Goal: Task Accomplishment & Management: Manage account settings

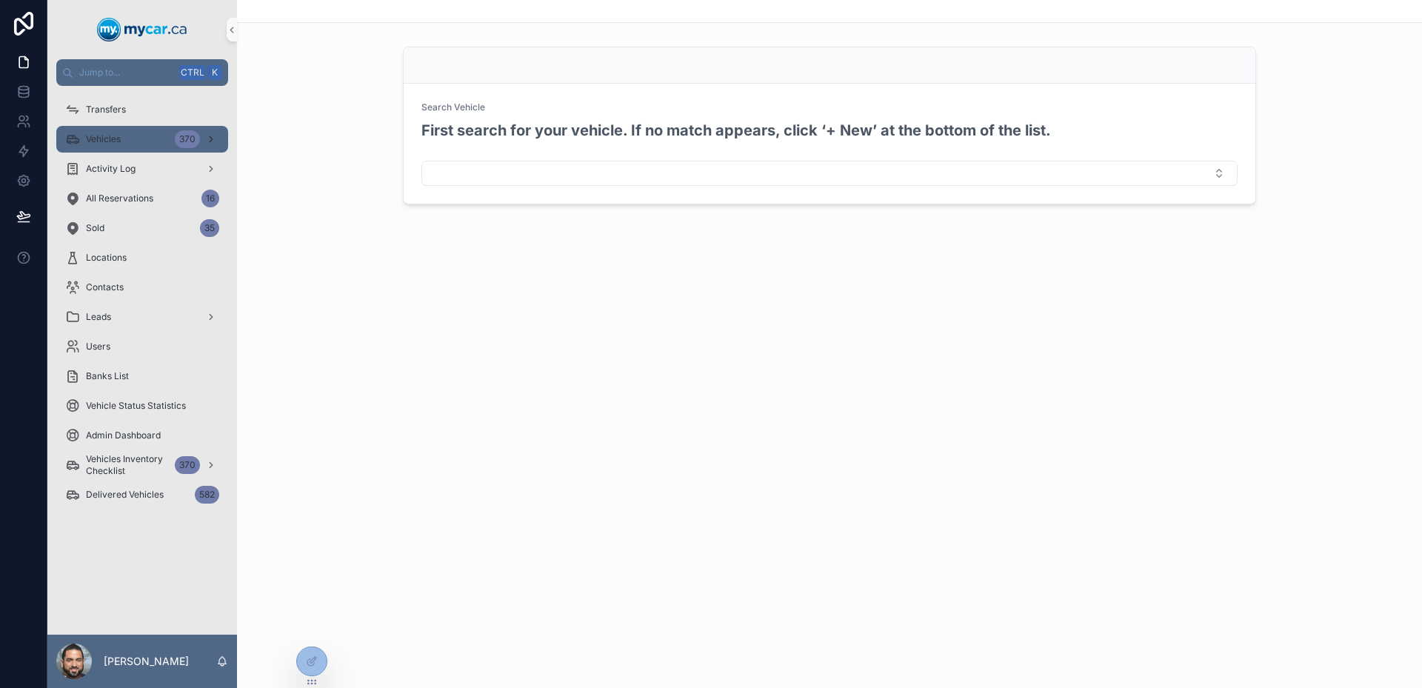
click at [155, 132] on div "Vehicles 370" at bounding box center [142, 139] width 154 height 24
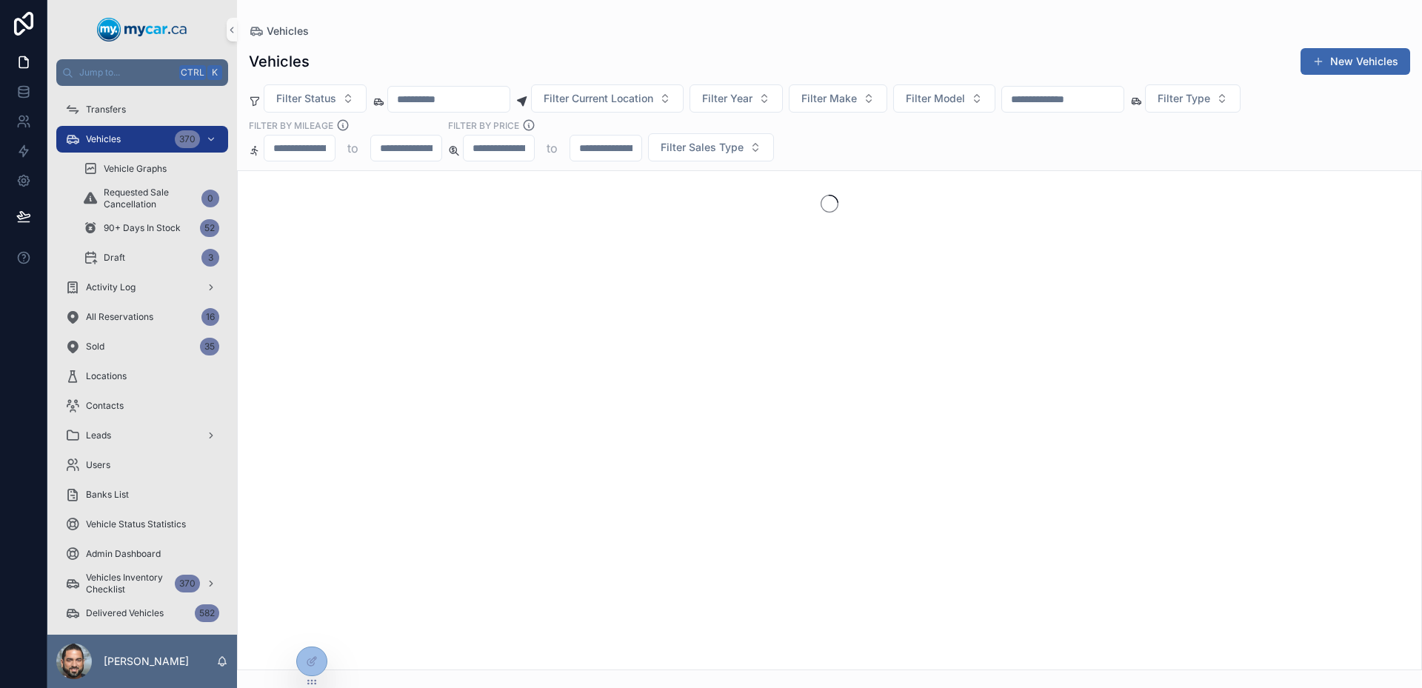
click at [1096, 108] on input "scrollable content" at bounding box center [1062, 99] width 121 height 21
paste input "******"
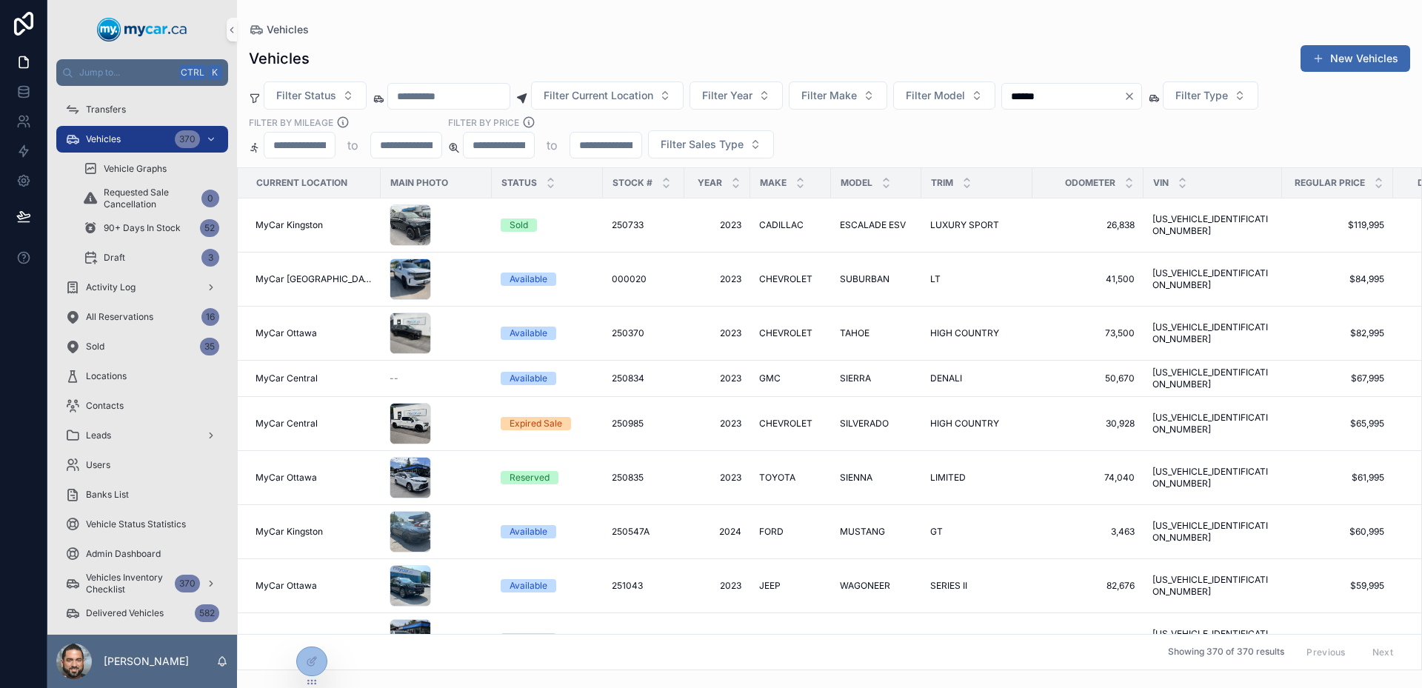
type input "******"
click at [985, 22] on div "Vehicles Vehicles New Vehicles Filter Status Filter Current Location Filter Yea…" at bounding box center [829, 335] width 1185 height 670
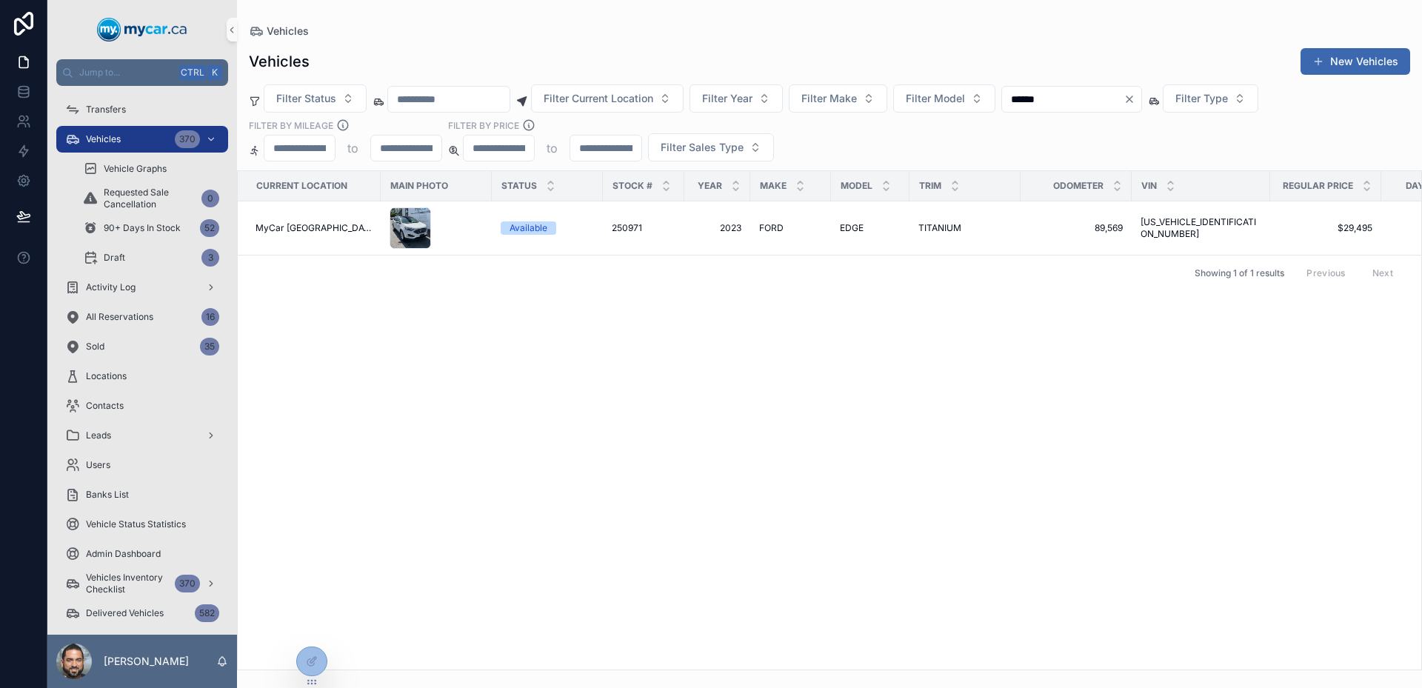
click at [622, 293] on div "Current Location Main Photo Status Stock # Year Make Model Trim Odometer VIN Re…" at bounding box center [830, 420] width 1184 height 499
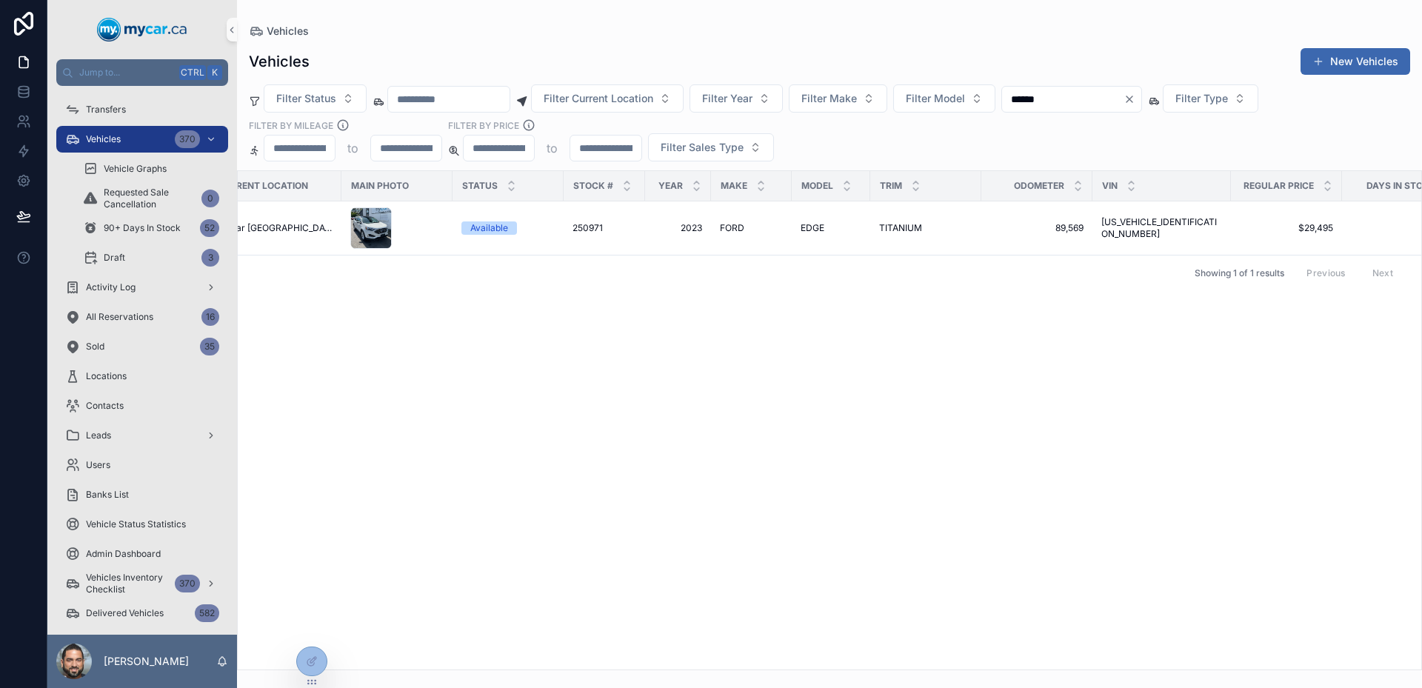
scroll to position [0, 60]
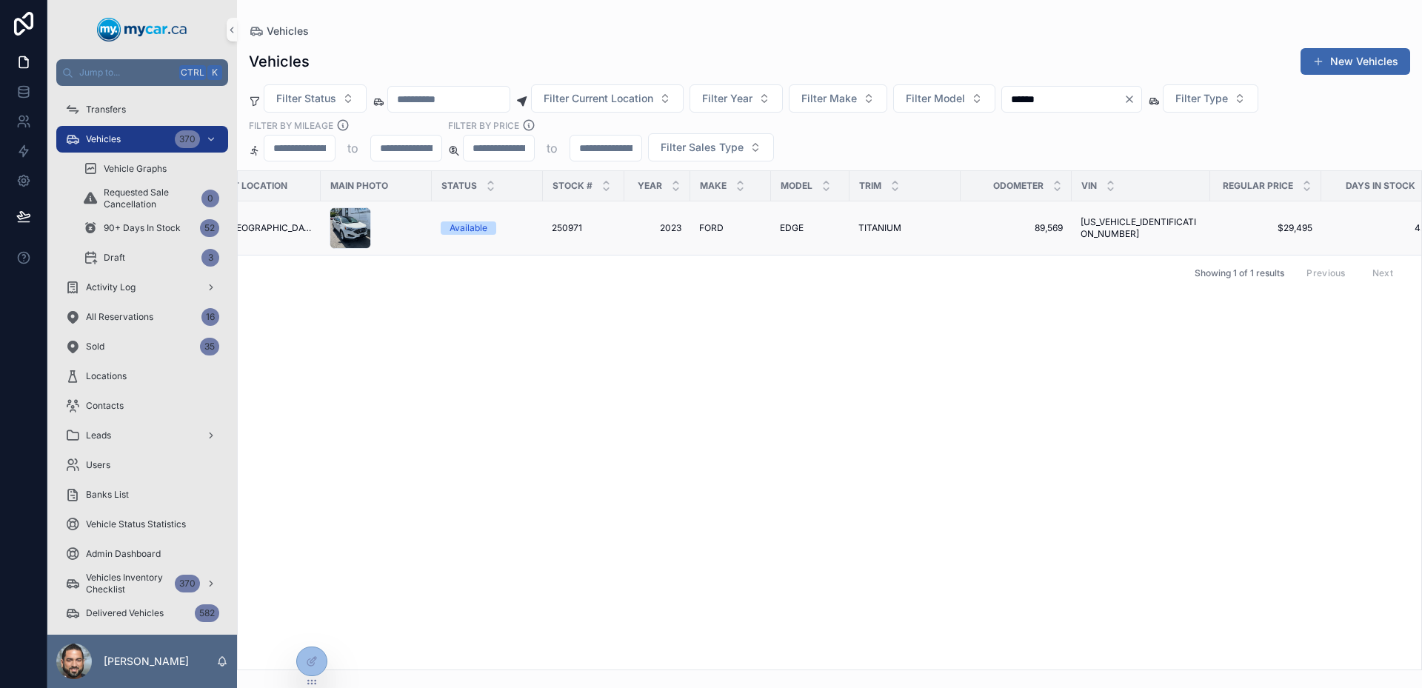
click at [593, 241] on td "250971 250971" at bounding box center [583, 229] width 81 height 54
click at [582, 225] on div "250971 250971" at bounding box center [584, 228] width 64 height 12
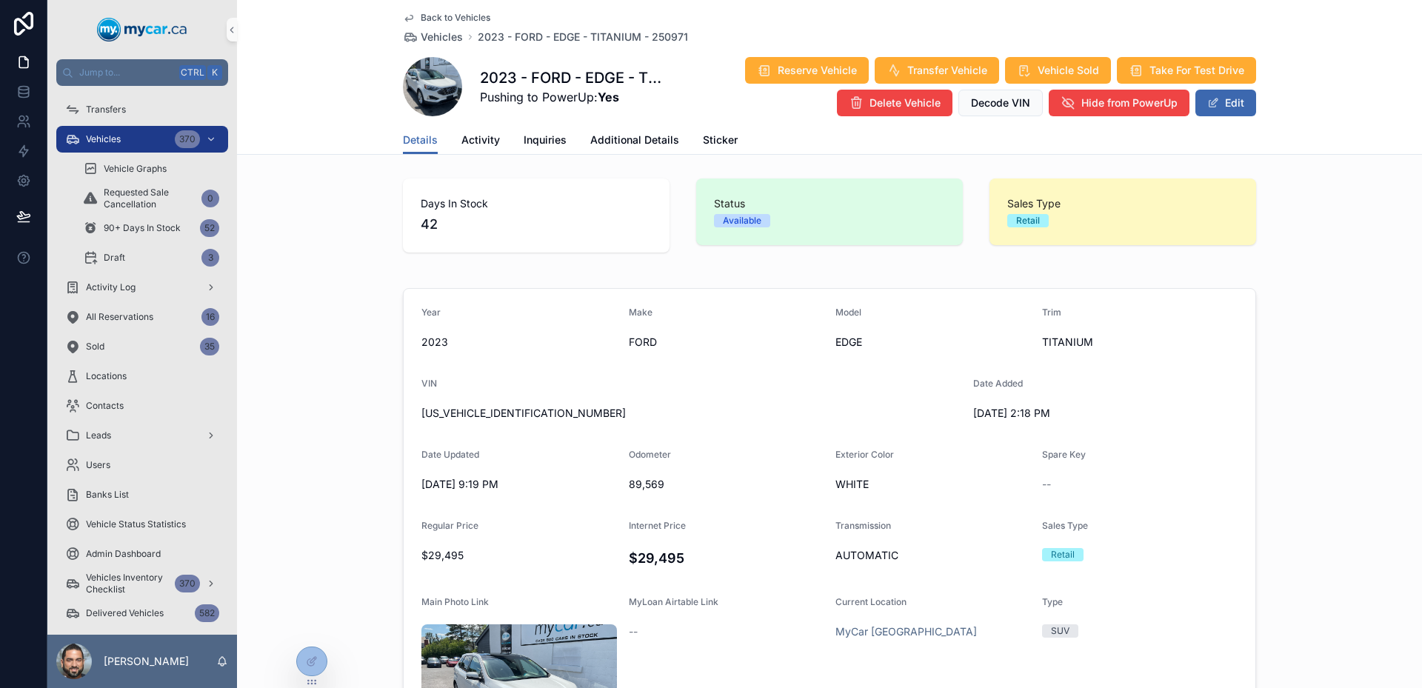
click at [444, 21] on span "Back to Vehicles" at bounding box center [456, 18] width 70 height 12
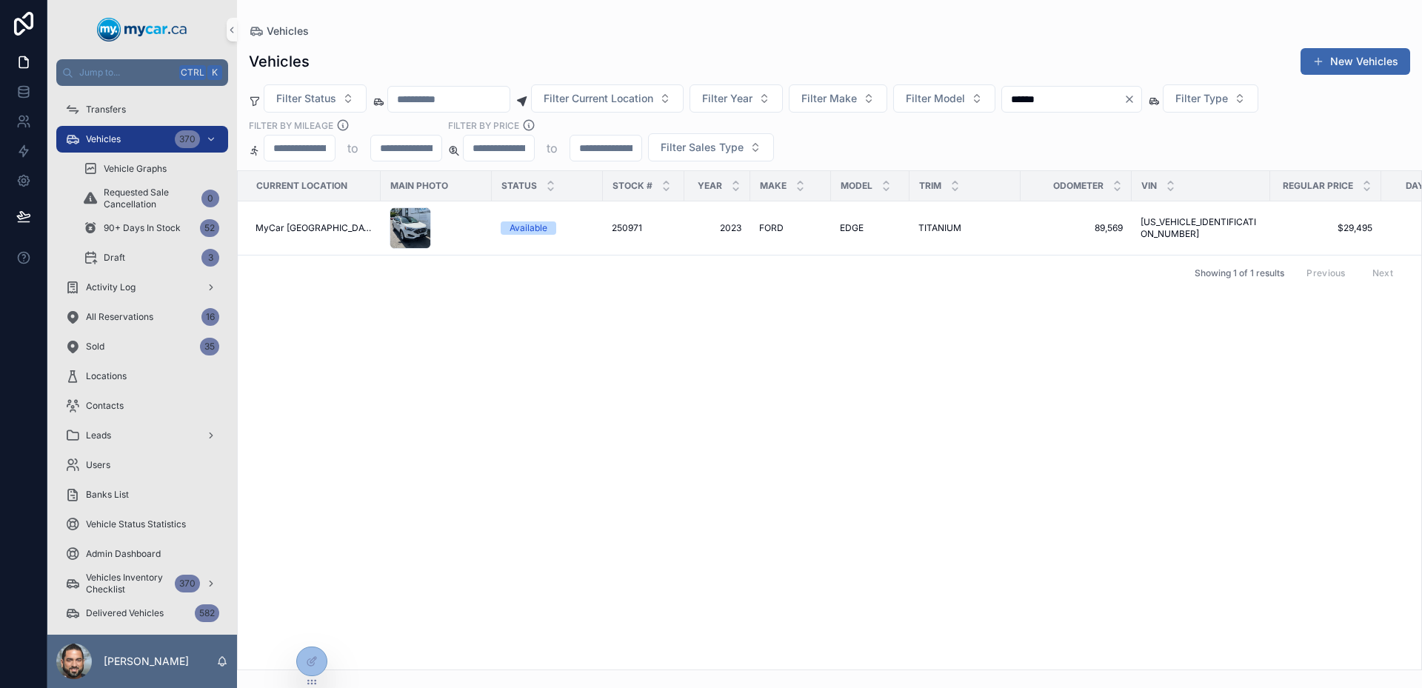
click at [851, 456] on div "Current Location Main Photo Status Stock # Year Make Model Trim Odometer VIN Re…" at bounding box center [830, 420] width 1184 height 499
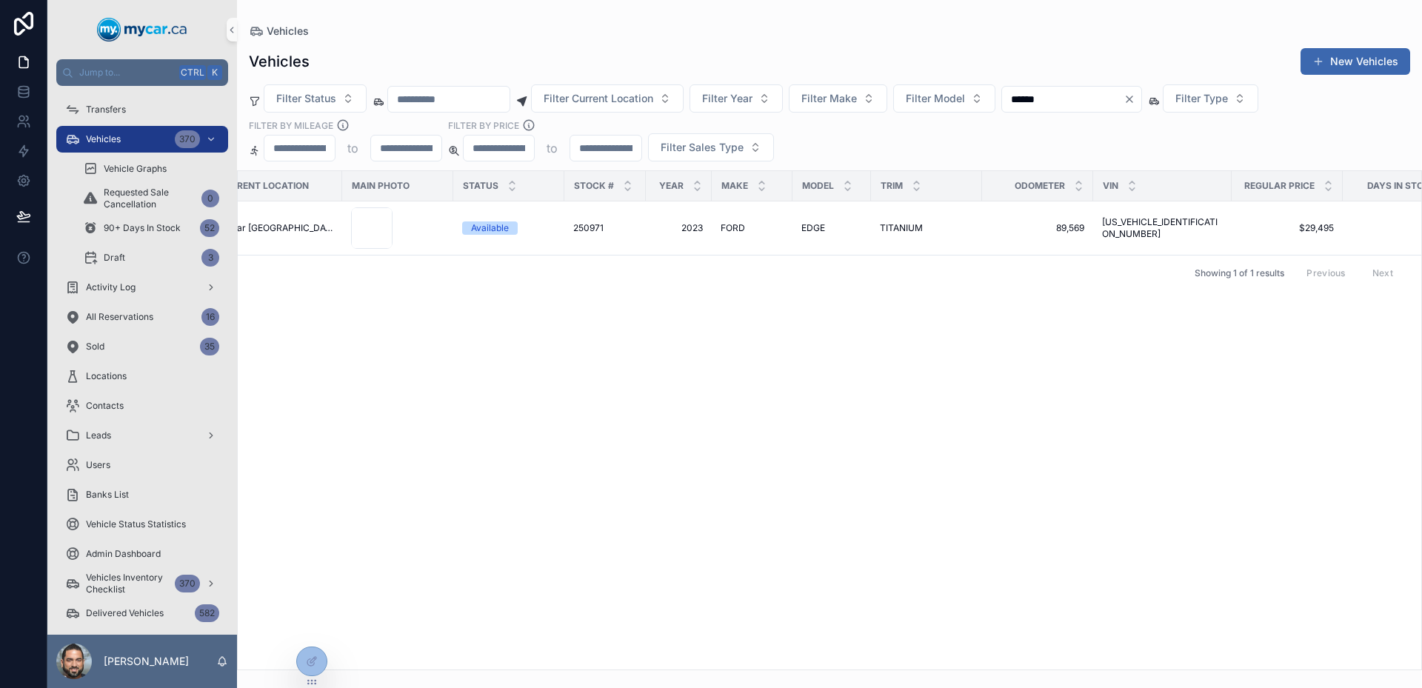
scroll to position [0, 60]
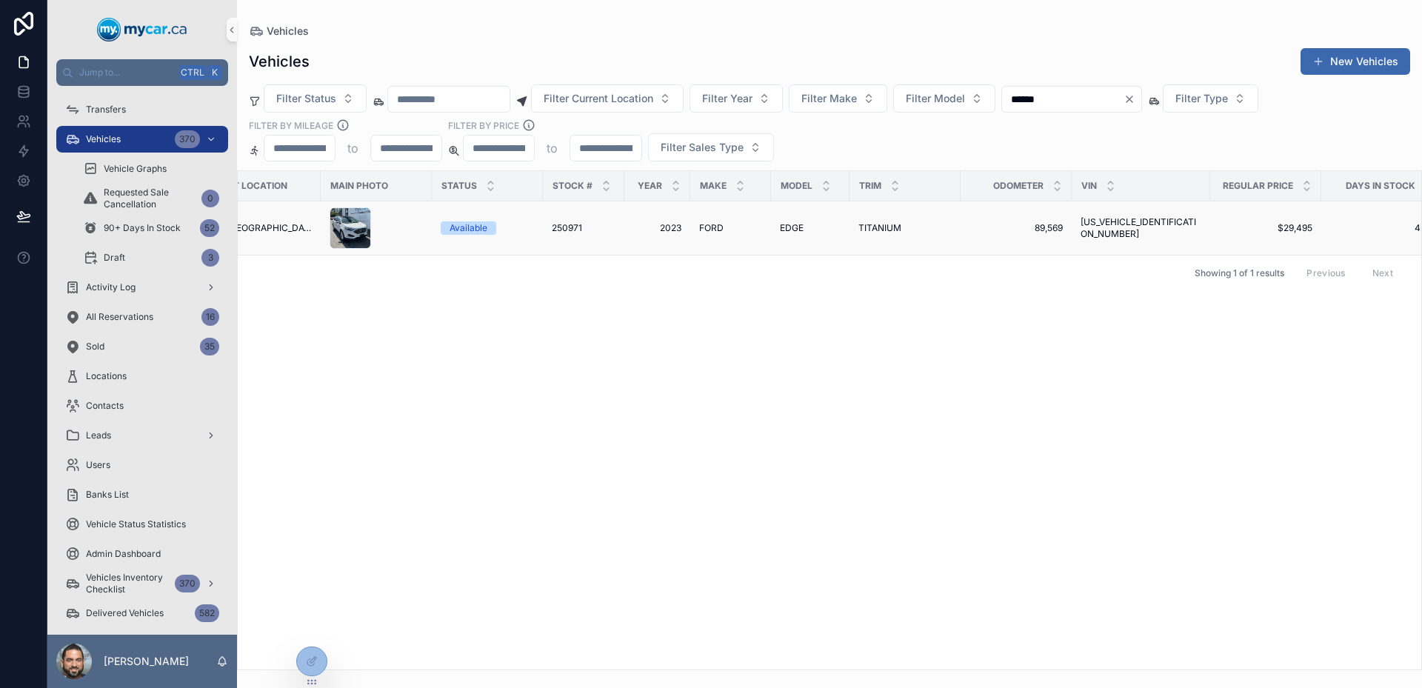
click at [823, 224] on div "EDGE EDGE" at bounding box center [810, 228] width 61 height 12
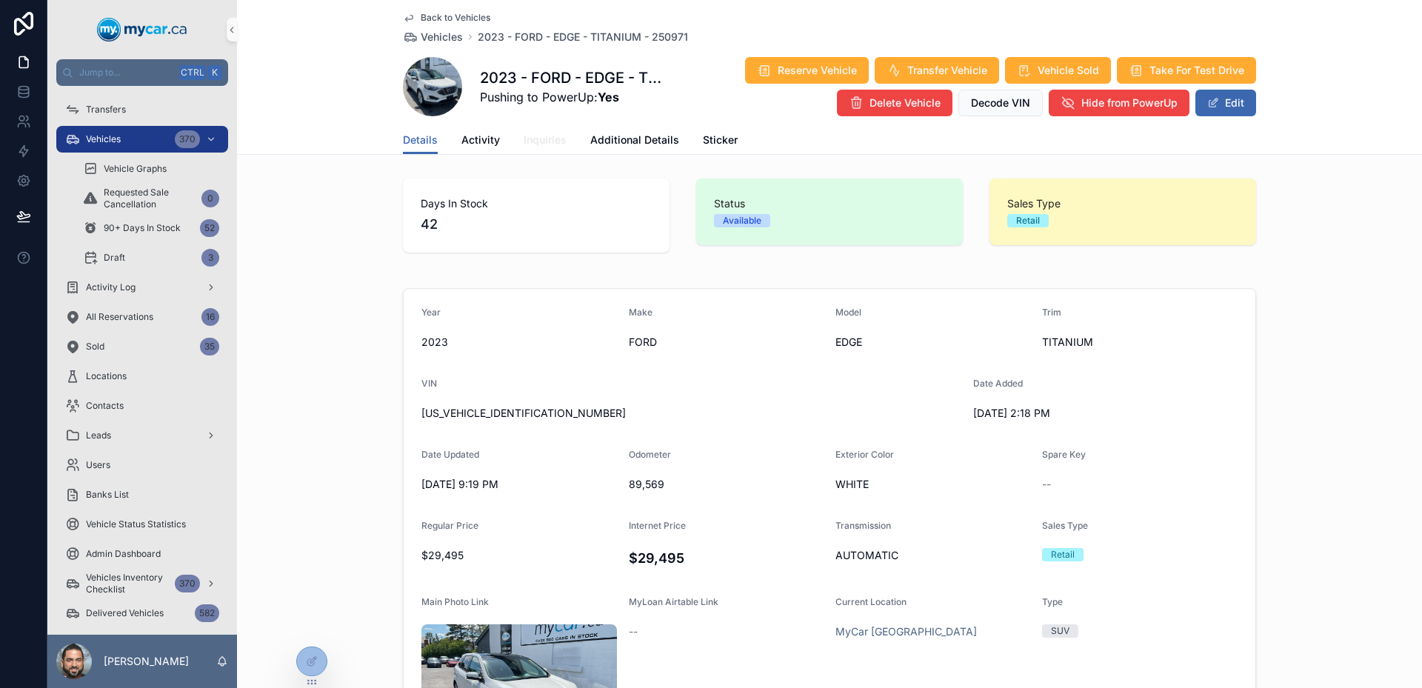
click at [545, 146] on span "Inquiries" at bounding box center [545, 140] width 43 height 15
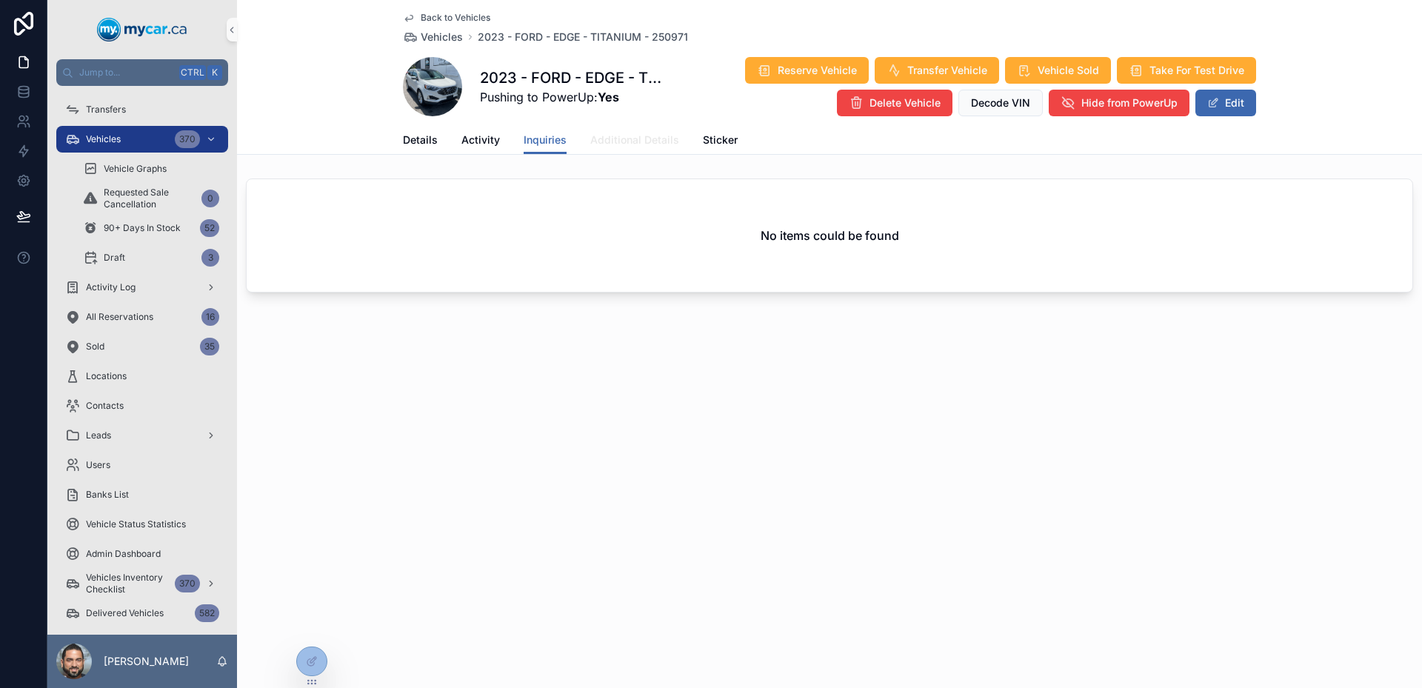
click at [630, 149] on link "Additional Details" at bounding box center [634, 142] width 89 height 30
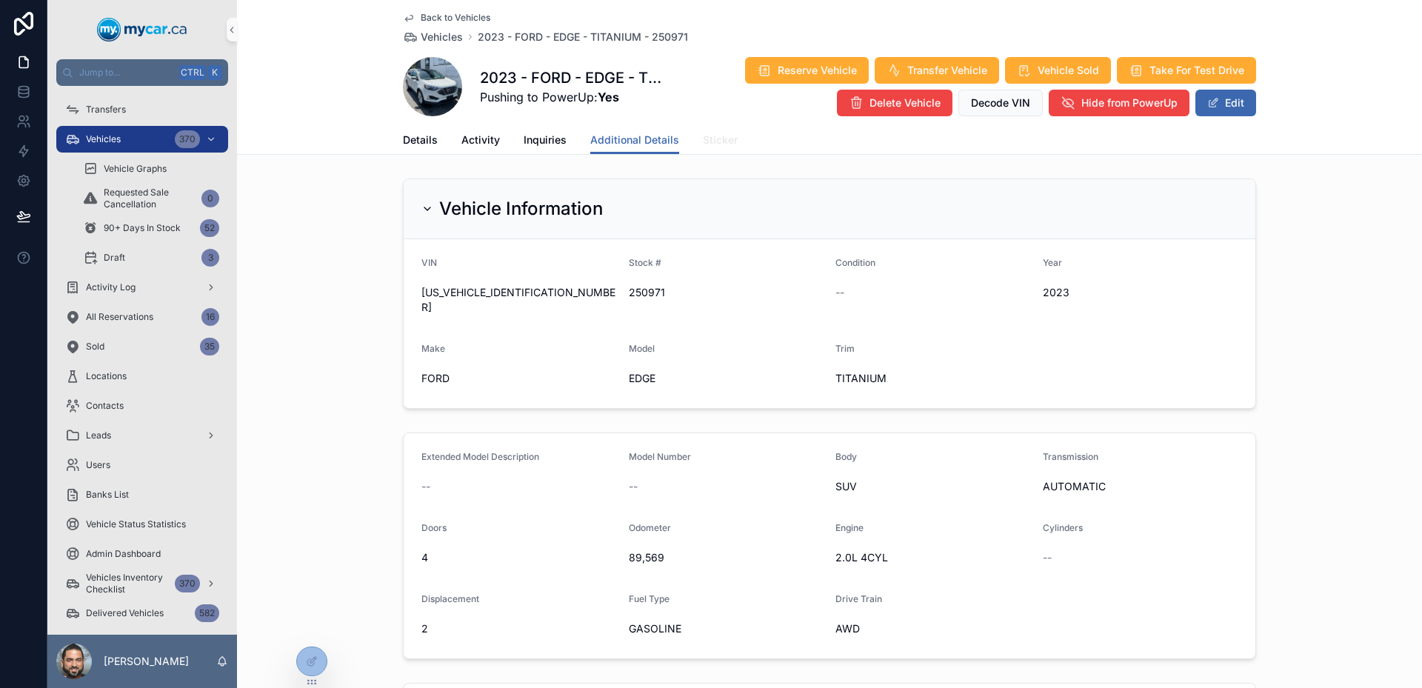
click at [703, 135] on span "Sticker" at bounding box center [720, 140] width 35 height 15
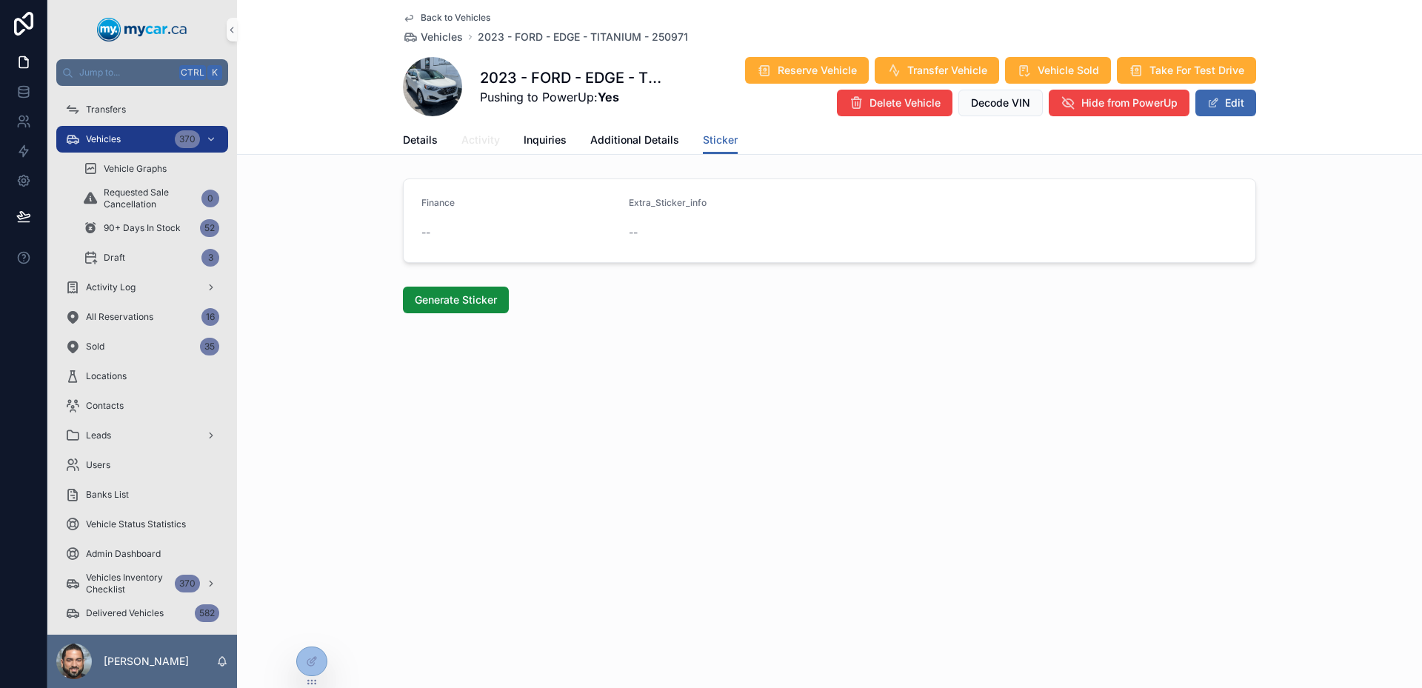
click at [495, 137] on span "Activity" at bounding box center [481, 140] width 39 height 15
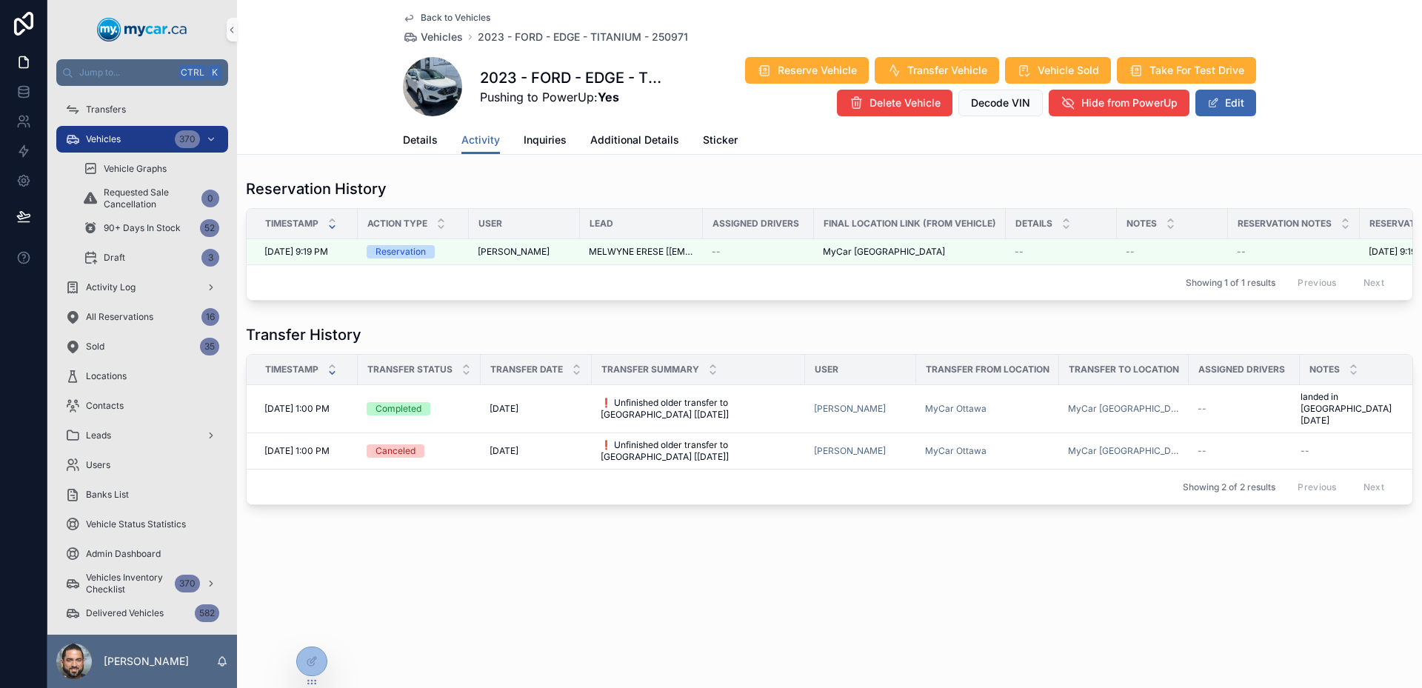
click at [553, 289] on div "Showing 1 of 1 results Previous Next" at bounding box center [830, 282] width 1166 height 36
click at [314, 627] on icon at bounding box center [312, 630] width 12 height 12
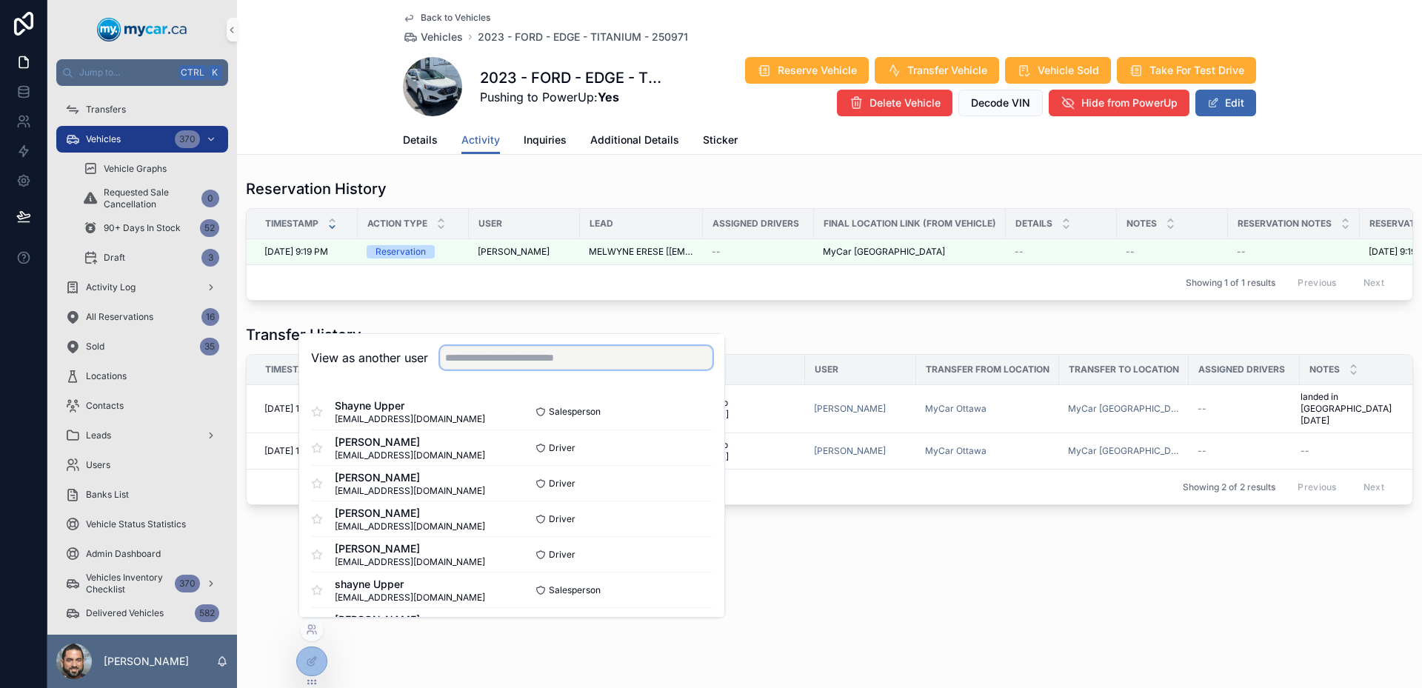
click at [508, 364] on input "text" at bounding box center [576, 358] width 273 height 24
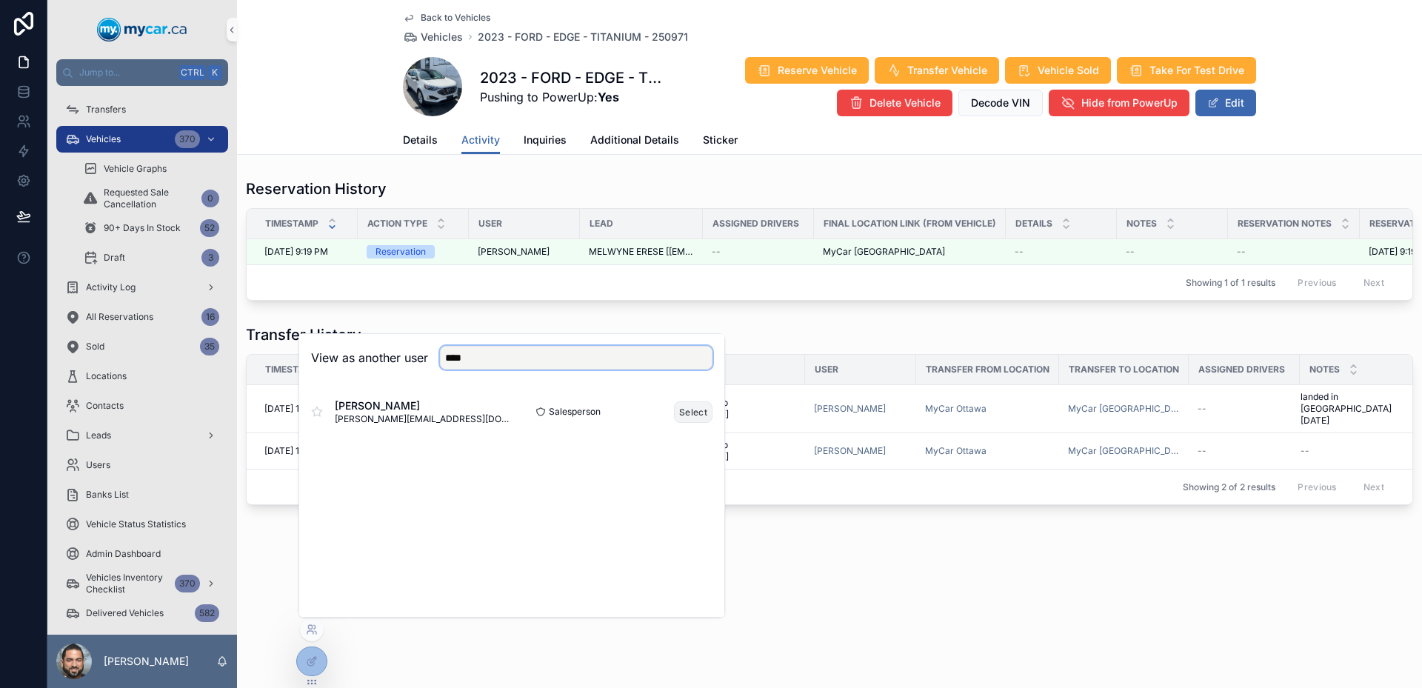
type input "****"
click at [689, 419] on button "Select" at bounding box center [693, 412] width 39 height 21
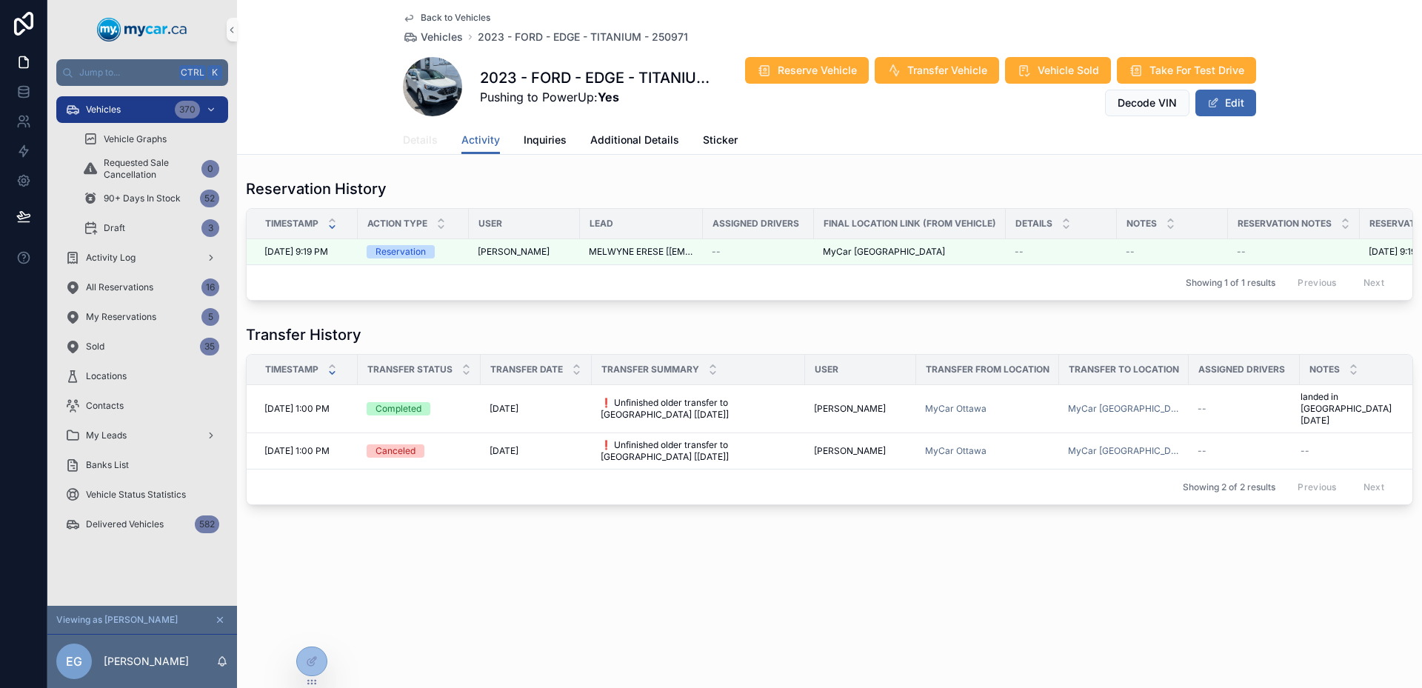
click at [419, 151] on link "Details" at bounding box center [420, 142] width 35 height 30
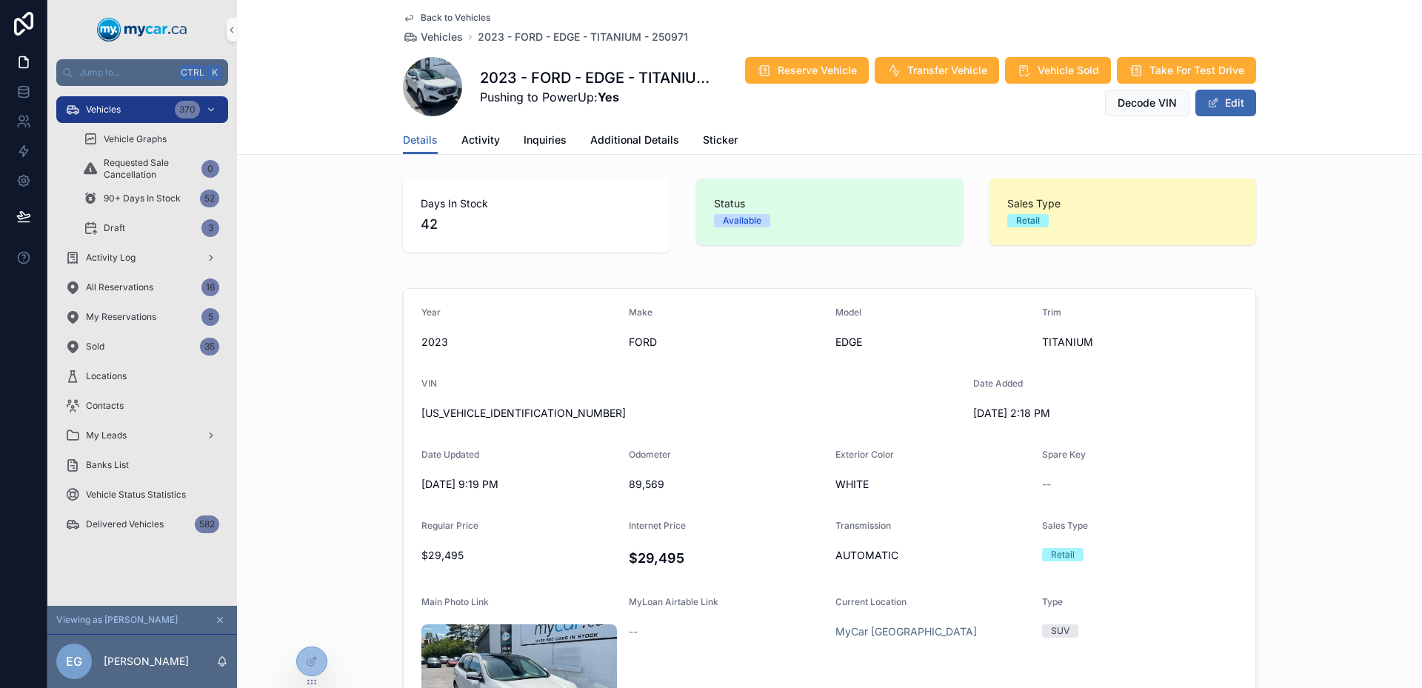
click at [694, 319] on div "Make" at bounding box center [727, 316] width 196 height 18
click at [763, 237] on div "Status Available" at bounding box center [829, 212] width 267 height 67
drag, startPoint x: 763, startPoint y: 237, endPoint x: 714, endPoint y: 202, distance: 60.0
click at [714, 202] on div "Status Available" at bounding box center [829, 212] width 267 height 67
click at [714, 202] on span "Status" at bounding box center [829, 203] width 231 height 15
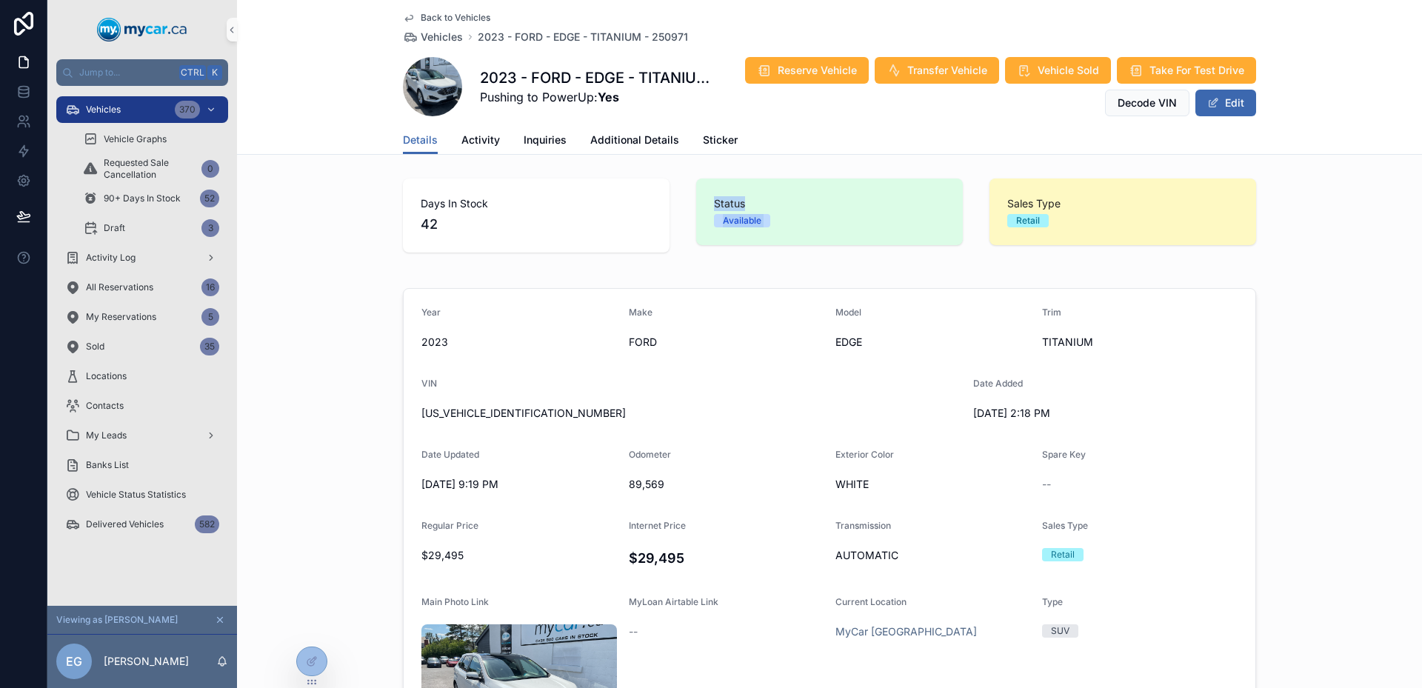
drag, startPoint x: 714, startPoint y: 202, endPoint x: 765, endPoint y: 251, distance: 70.2
click at [765, 251] on div "Status Available" at bounding box center [829, 216] width 284 height 86
click at [493, 148] on div "Details Activity Inquiries Additional Details Sticker" at bounding box center [829, 140] width 853 height 28
click at [485, 140] on span "Activity" at bounding box center [481, 140] width 39 height 15
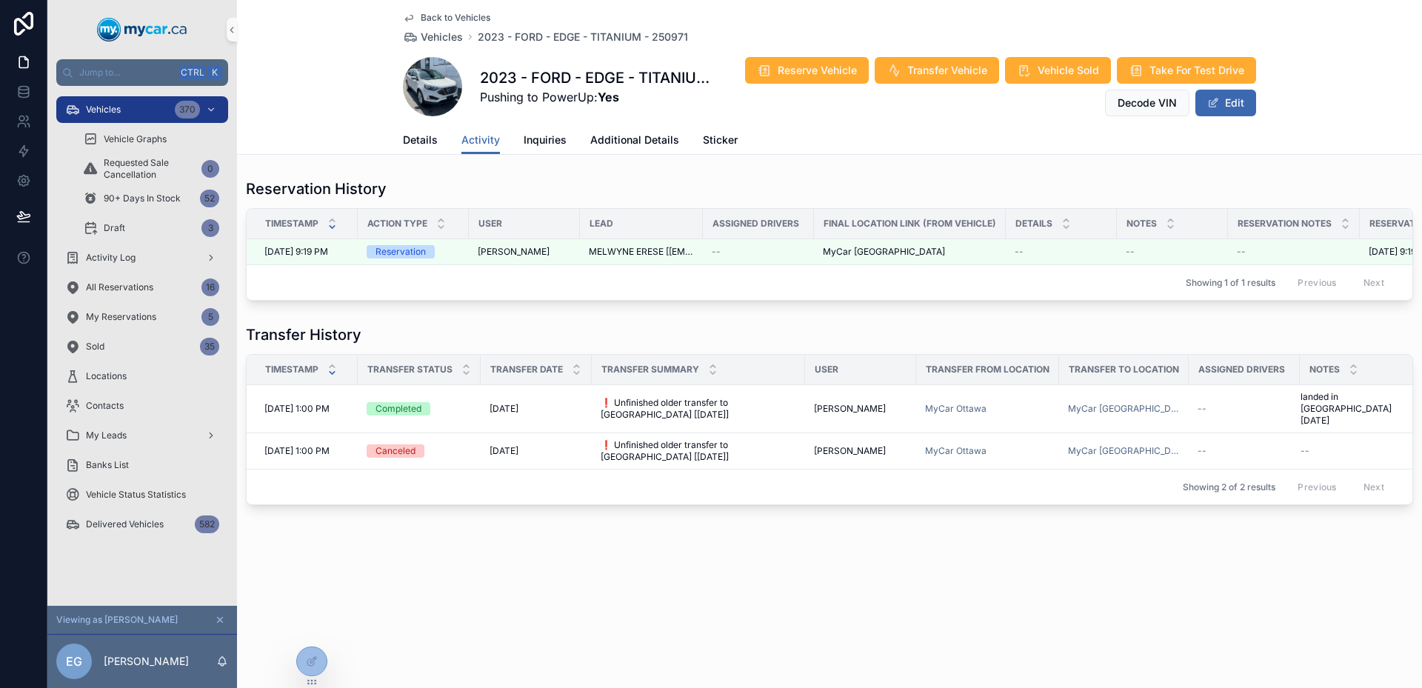
click at [644, 270] on div "Showing 1 of 1 results Previous Next" at bounding box center [830, 282] width 1166 height 36
click at [619, 133] on span "Additional Details" at bounding box center [634, 140] width 89 height 15
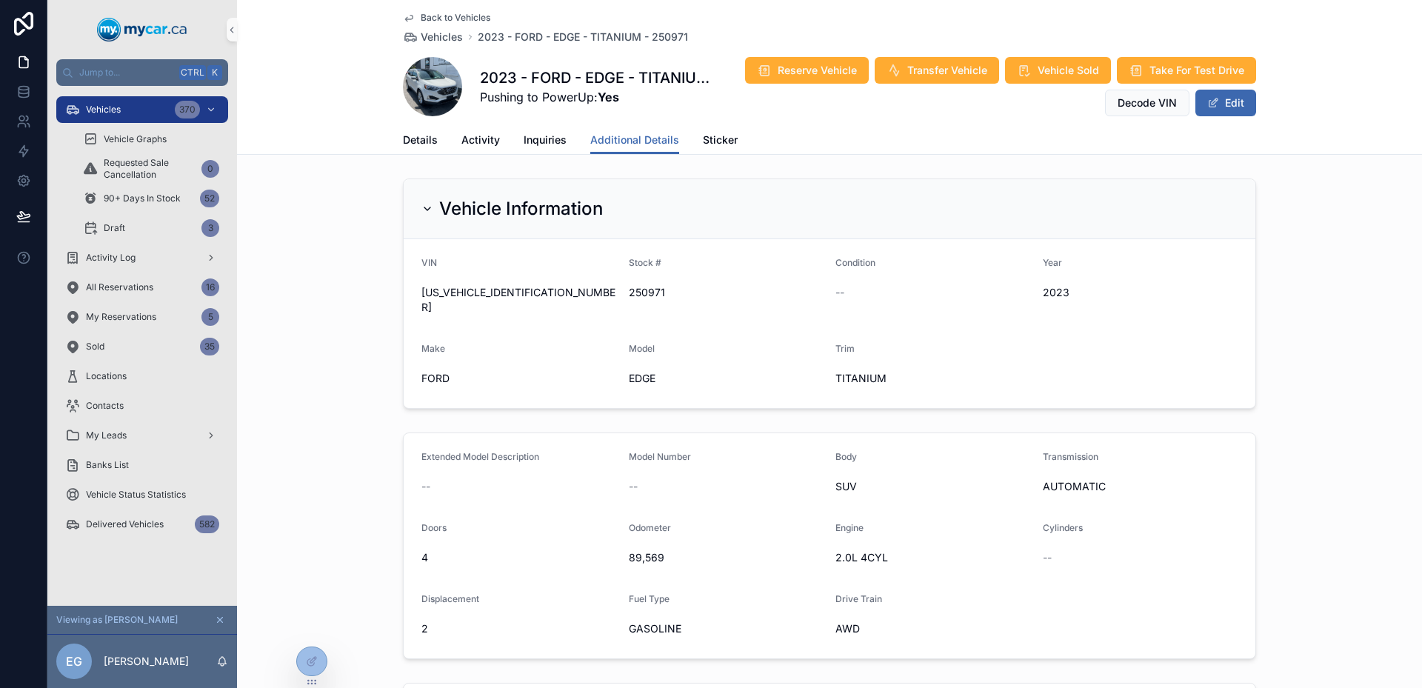
click at [639, 295] on span "250971" at bounding box center [727, 292] width 196 height 15
copy span "250971"
click at [271, 339] on div "Vehicle Information VIN [US_VEHICLE_IDENTIFICATION_NUMBER] Stock # 250971 Condi…" at bounding box center [829, 294] width 1185 height 242
click at [405, 133] on span "Details" at bounding box center [420, 140] width 35 height 15
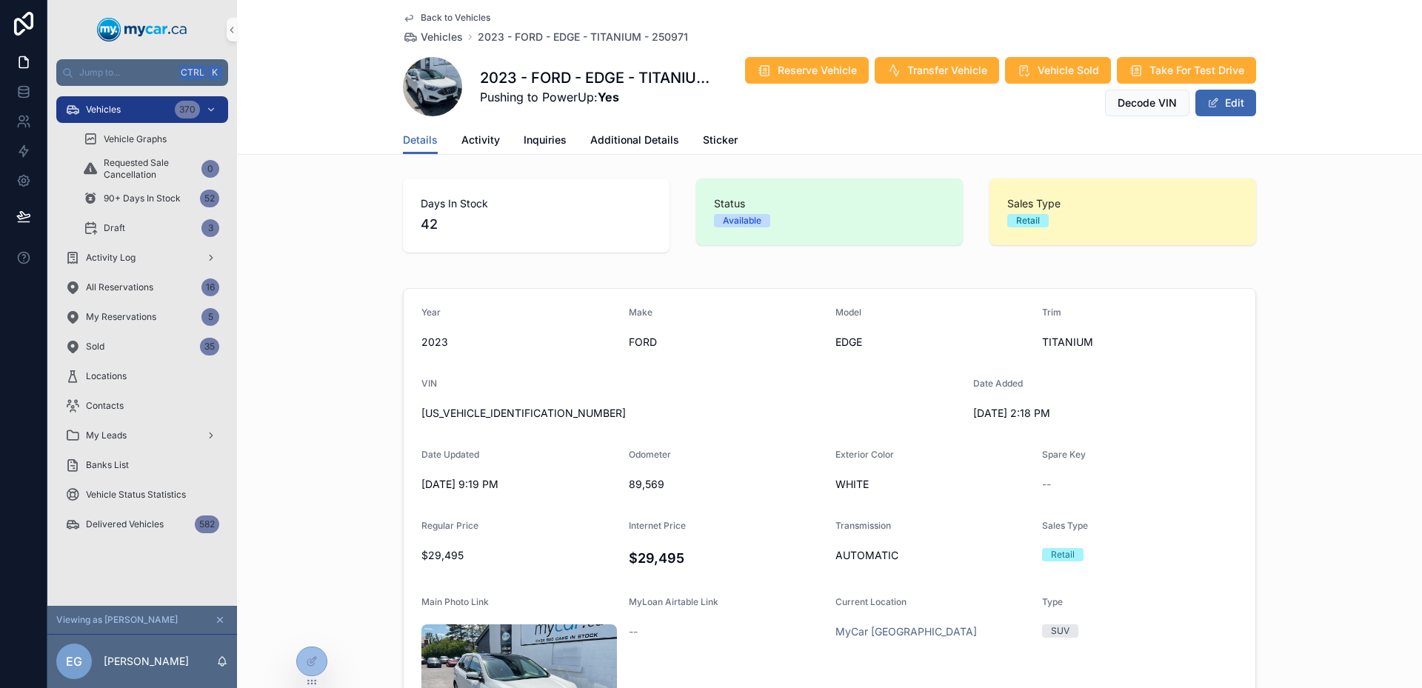
click at [350, 241] on div "Days In Stock 42 Status Available Sales Type Retail" at bounding box center [829, 216] width 1185 height 86
click at [462, 135] on span "Activity" at bounding box center [481, 140] width 39 height 15
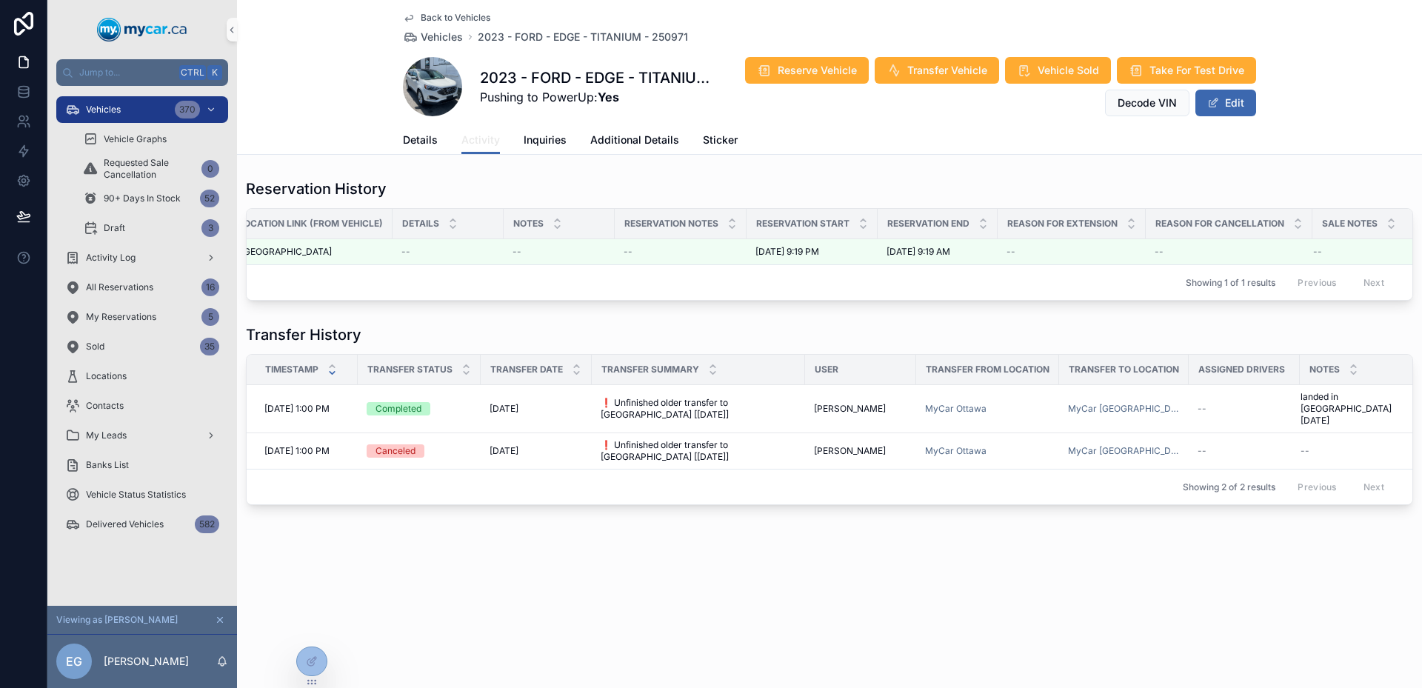
scroll to position [0, 627]
click at [1063, 278] on div "Showing 1 of 1 results Previous Next" at bounding box center [830, 282] width 1166 height 36
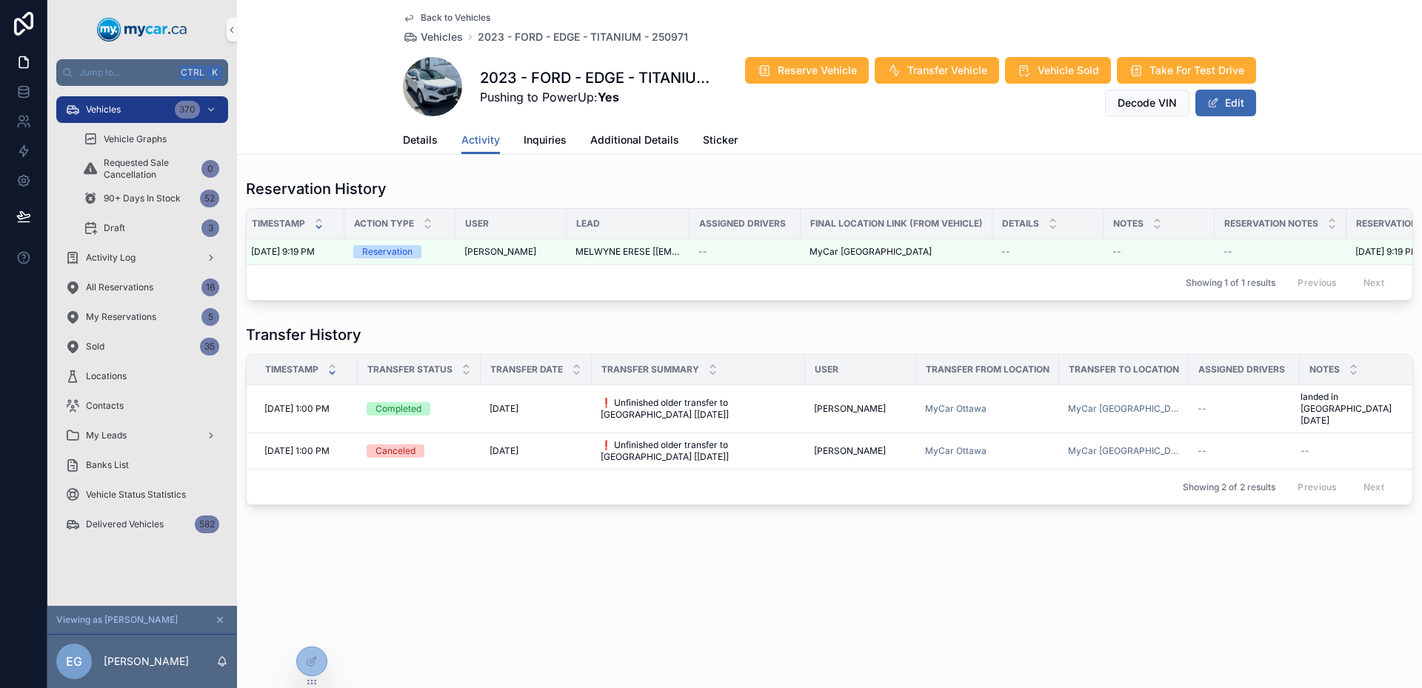
scroll to position [0, 0]
click at [605, 133] on span "Additional Details" at bounding box center [634, 140] width 89 height 15
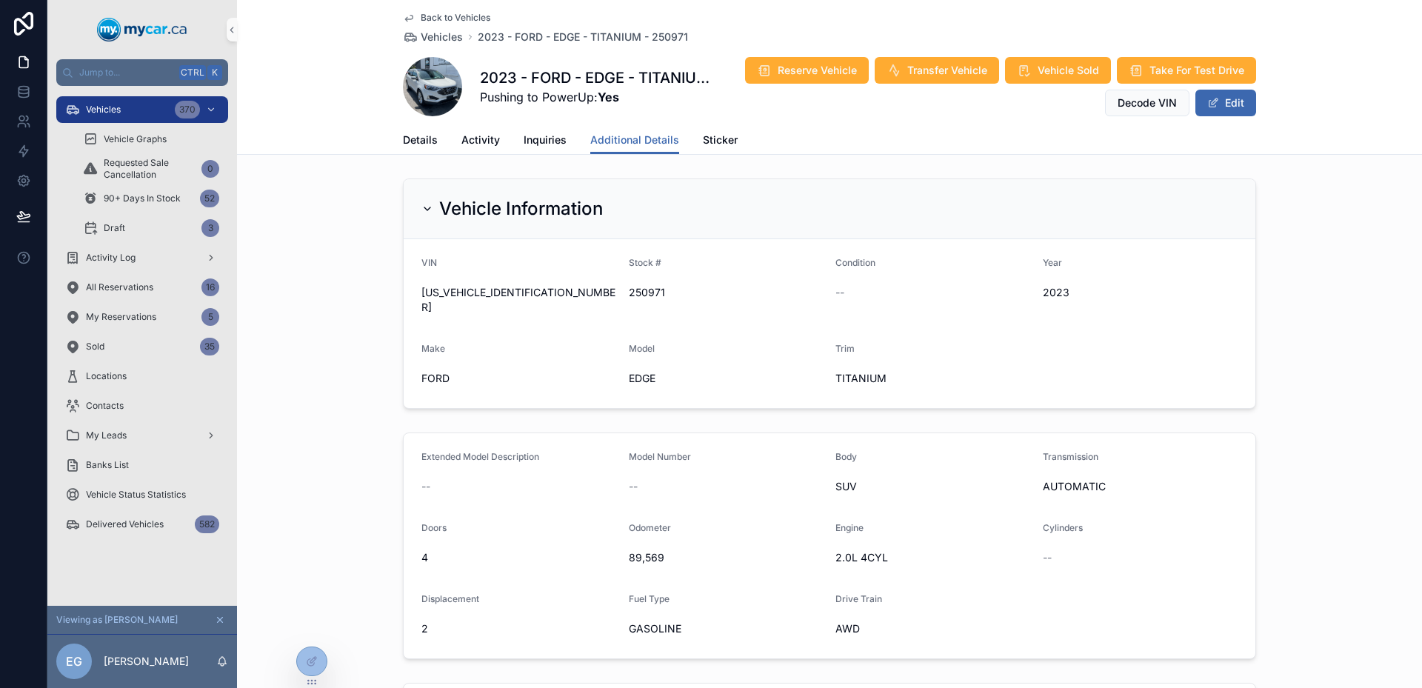
click at [323, 69] on div "Back to Vehicles Vehicles 2023 - FORD - EDGE - TITANIUM - 250971 2023 - FORD - …" at bounding box center [829, 77] width 1185 height 155
click at [490, 146] on span "Activity" at bounding box center [481, 140] width 39 height 15
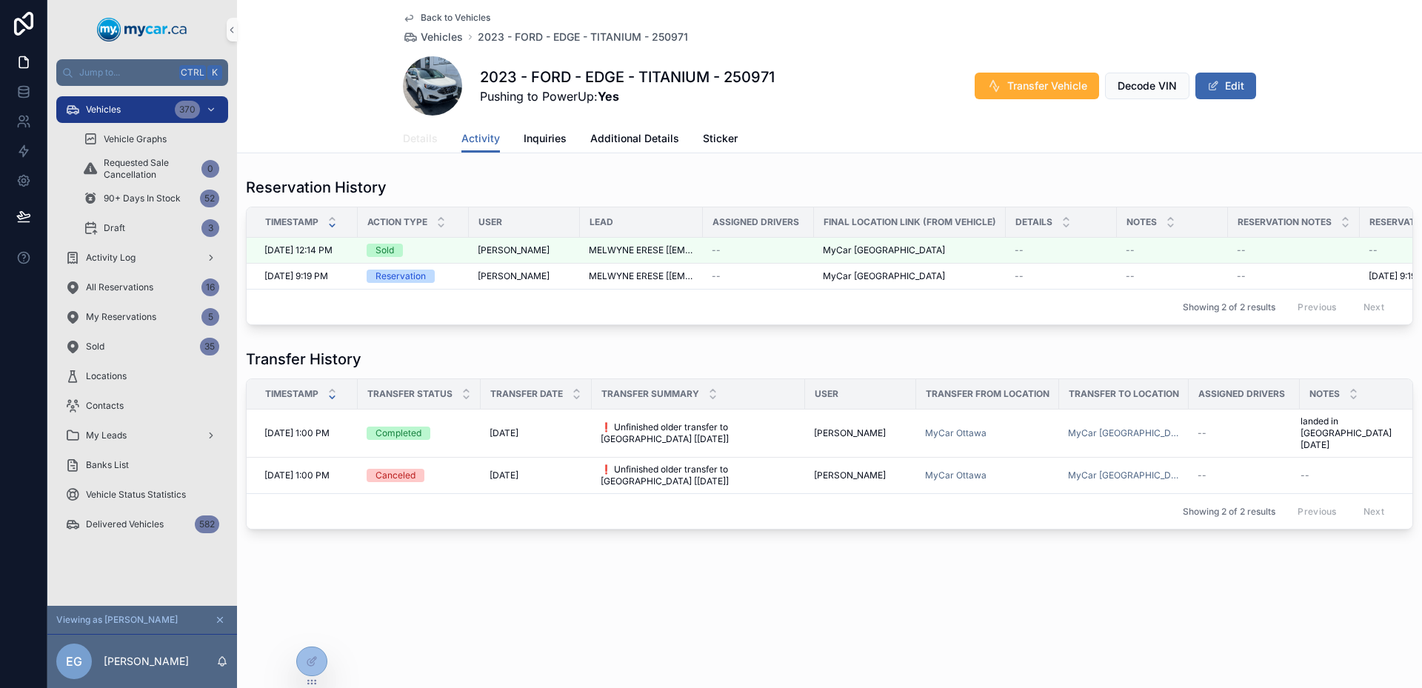
click at [427, 145] on span "Details" at bounding box center [420, 138] width 35 height 15
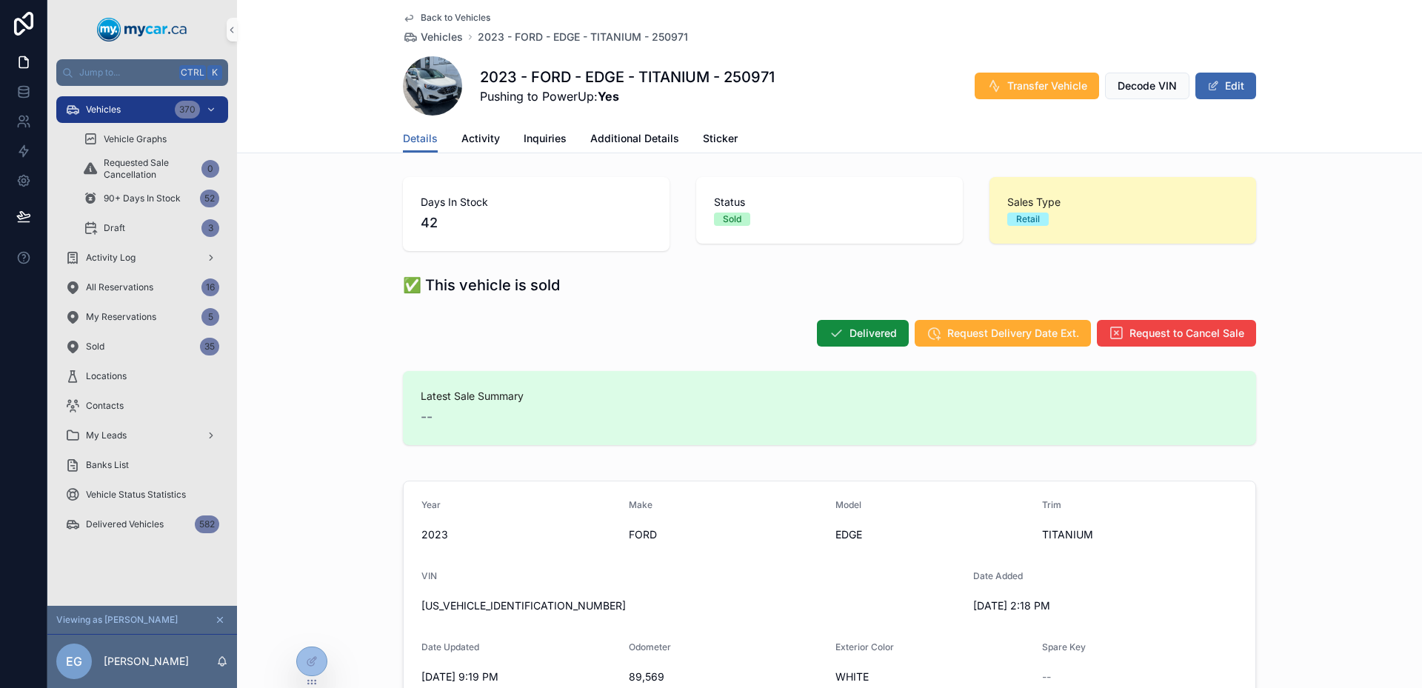
click at [582, 342] on div "Delivered Request Delivery Date Ext. Request to Cancel Sale" at bounding box center [829, 333] width 853 height 28
click at [428, 390] on span "Latest Sale Summary" at bounding box center [830, 396] width 818 height 15
drag, startPoint x: 428, startPoint y: 390, endPoint x: 547, endPoint y: 409, distance: 120.0
click at [547, 409] on div "Latest Sale Summary --" at bounding box center [830, 408] width 818 height 39
click at [547, 409] on div "--" at bounding box center [830, 417] width 818 height 21
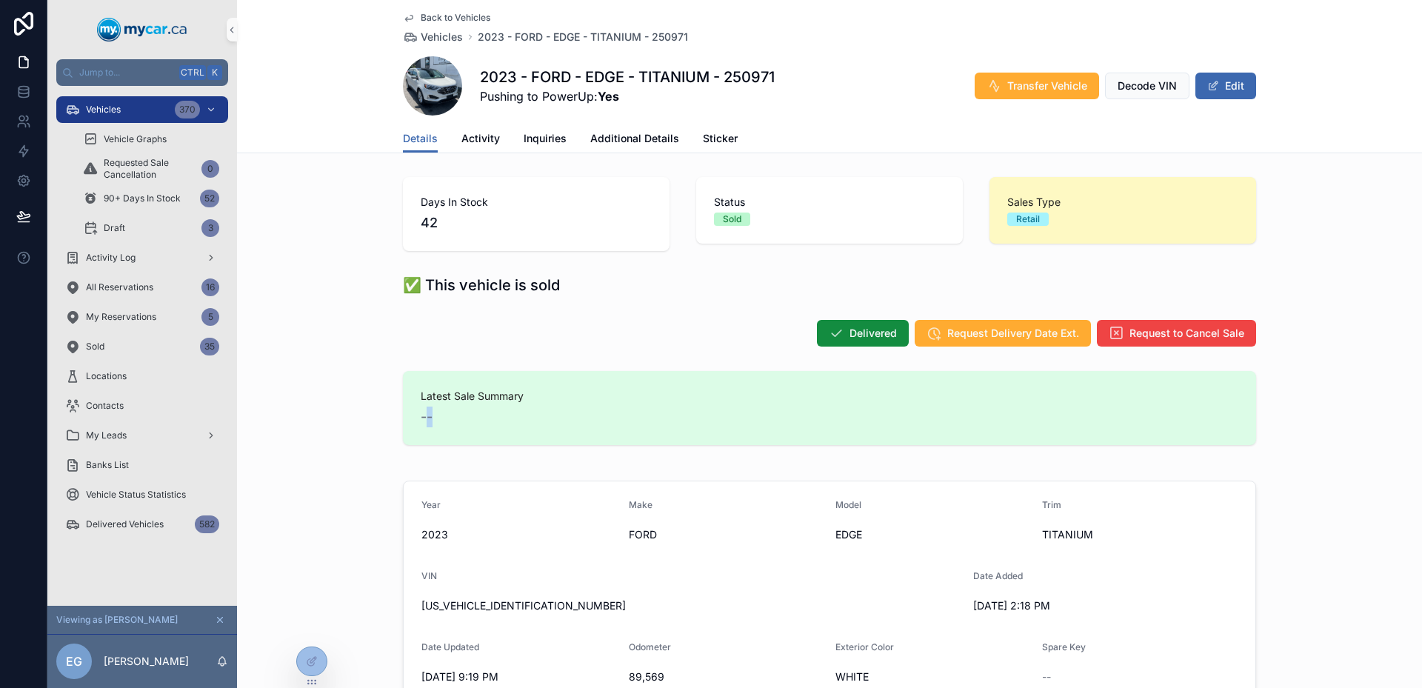
drag, startPoint x: 547, startPoint y: 409, endPoint x: 415, endPoint y: 408, distance: 131.9
click at [421, 408] on div "--" at bounding box center [830, 417] width 818 height 21
click at [421, 408] on span "--" at bounding box center [427, 417] width 12 height 21
click at [434, 384] on div "Latest Sale Summary --" at bounding box center [829, 408] width 853 height 74
drag, startPoint x: 434, startPoint y: 384, endPoint x: 550, endPoint y: 400, distance: 117.4
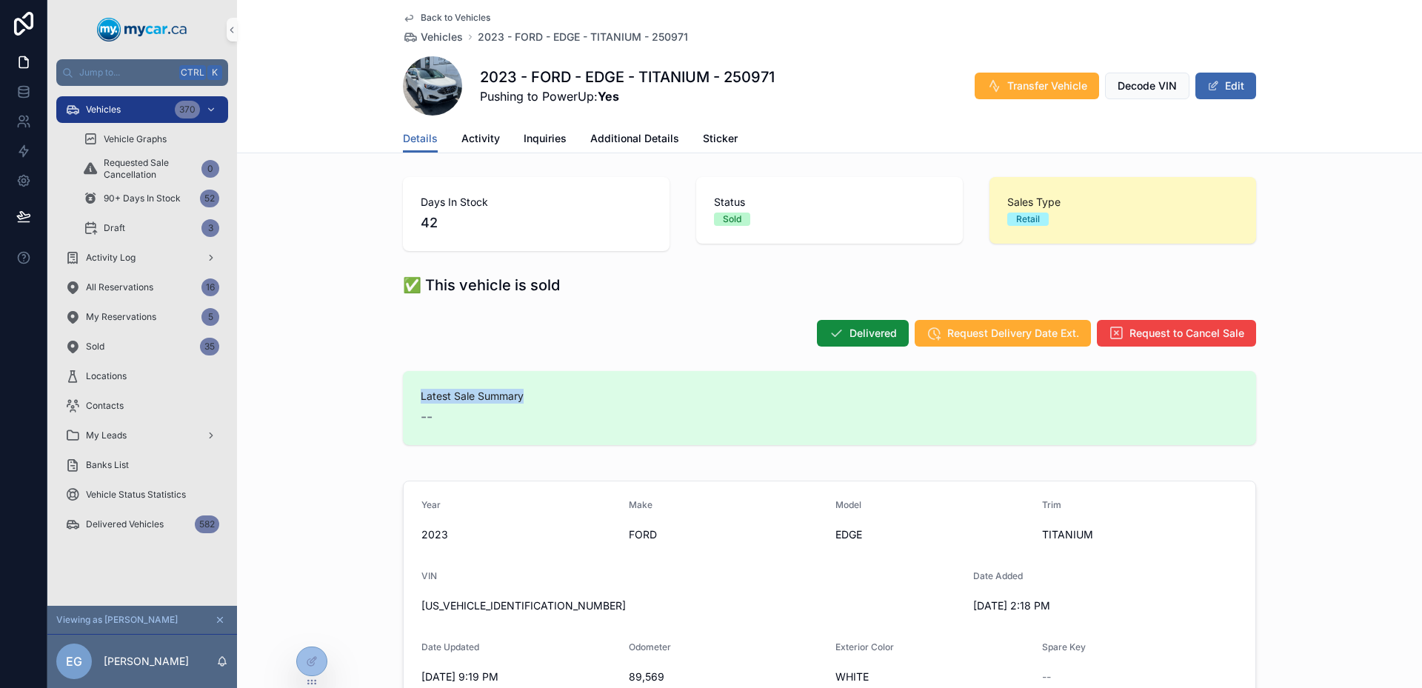
click at [550, 400] on div "Latest Sale Summary --" at bounding box center [829, 408] width 853 height 74
click at [550, 400] on span "Latest Sale Summary" at bounding box center [830, 396] width 818 height 15
click at [483, 145] on span "Activity" at bounding box center [481, 138] width 39 height 15
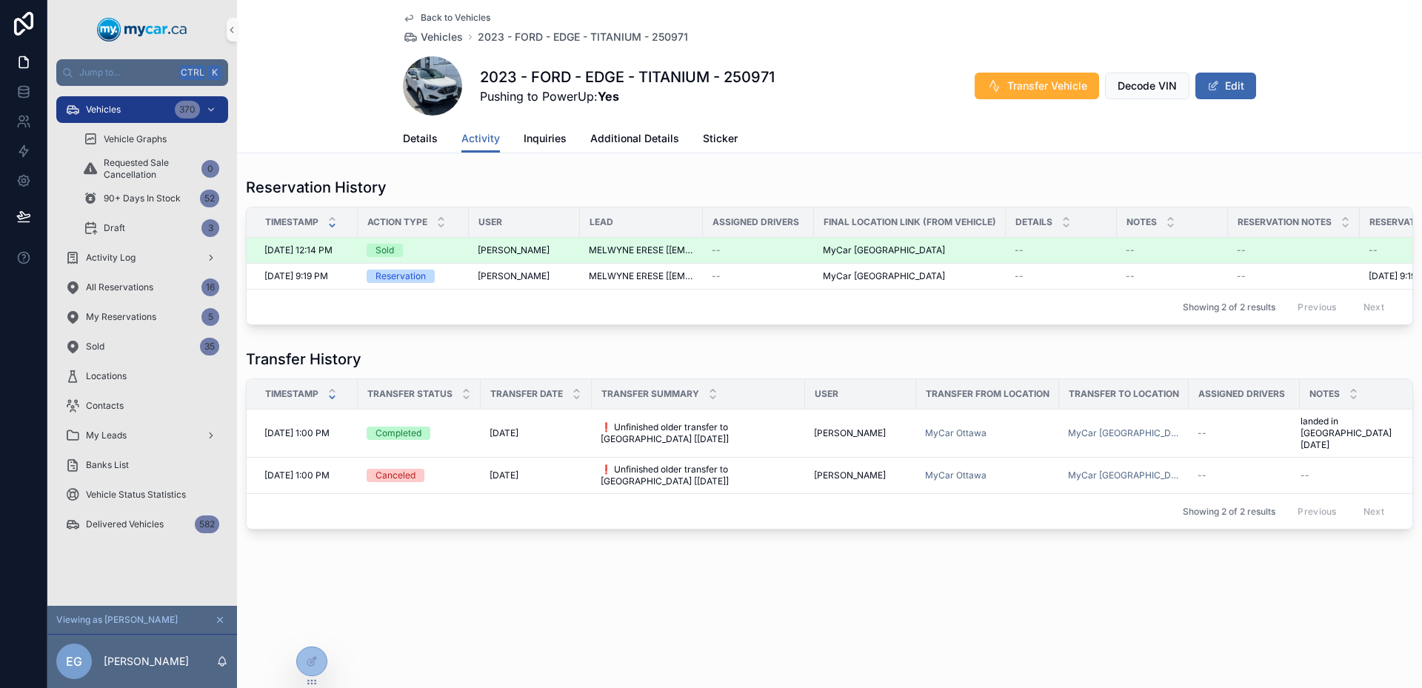
click at [332, 247] on span "[DATE] 12:14 PM" at bounding box center [298, 250] width 68 height 12
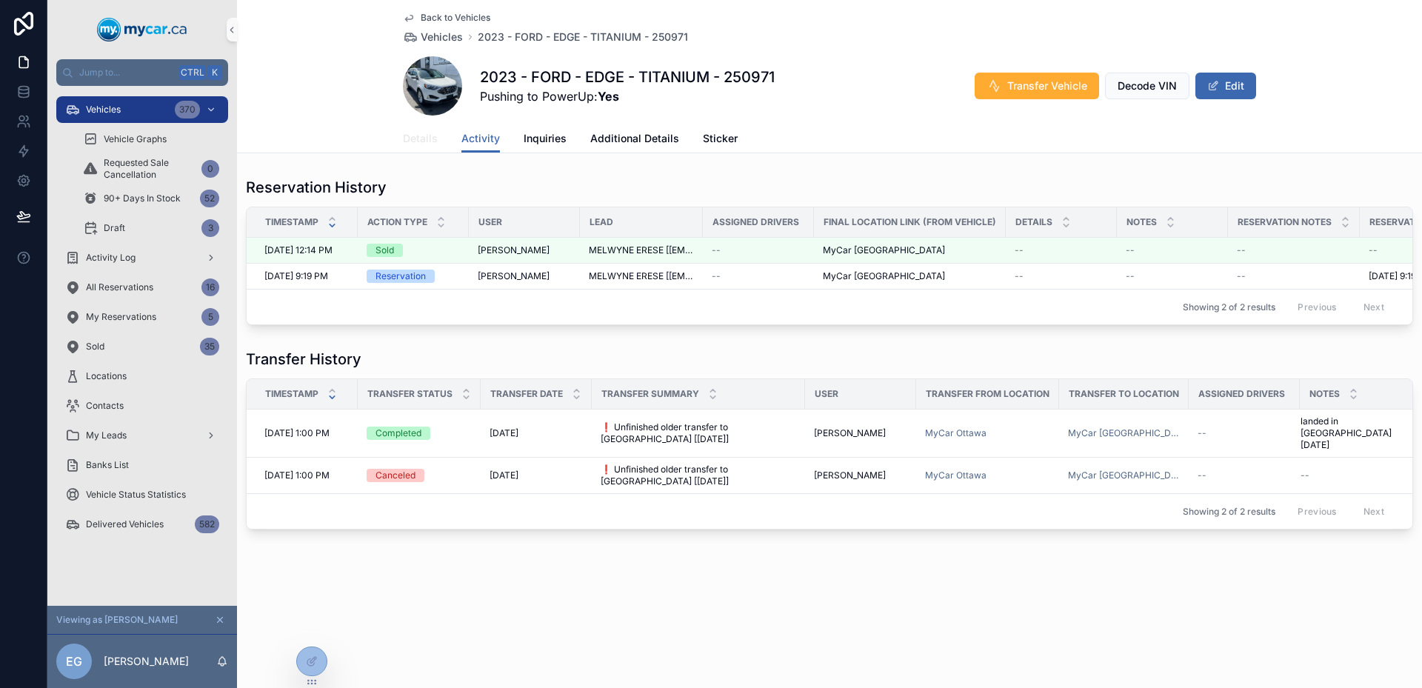
click at [417, 139] on span "Details" at bounding box center [420, 138] width 35 height 15
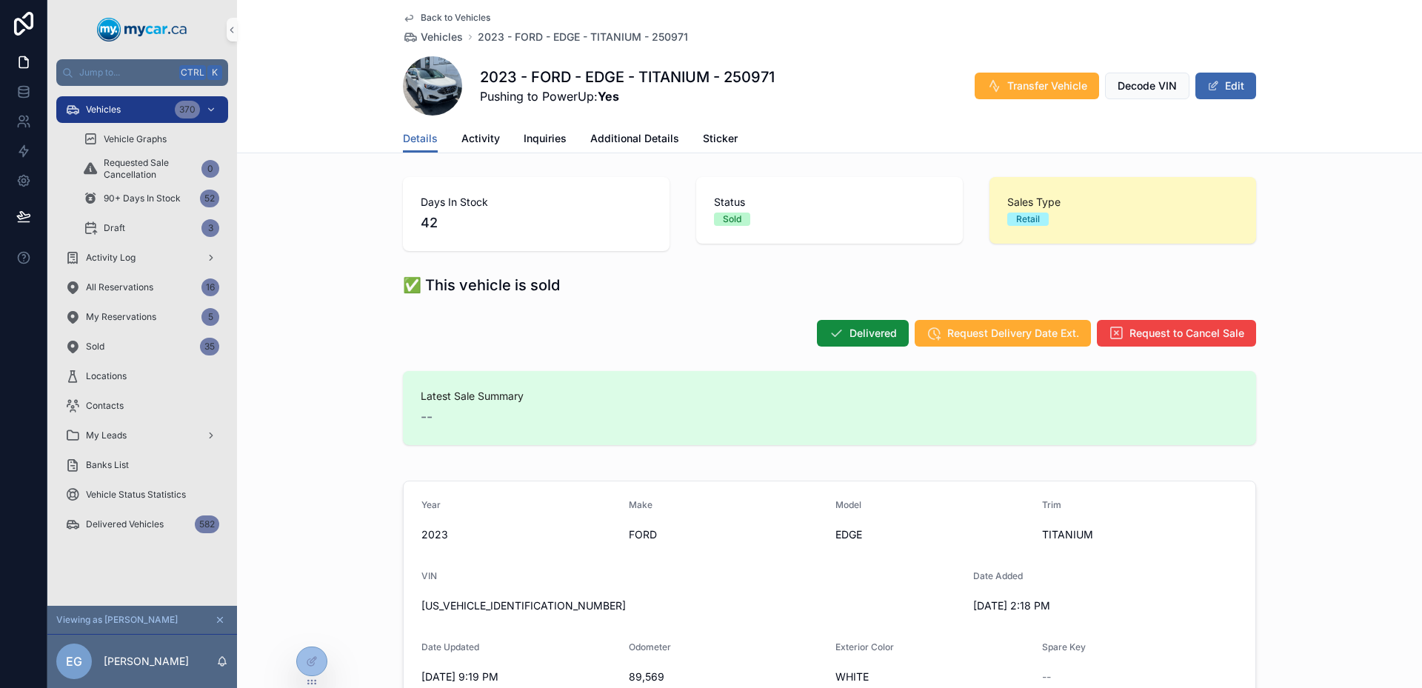
click at [536, 405] on div "Latest Sale Summary --" at bounding box center [830, 408] width 818 height 39
drag, startPoint x: 536, startPoint y: 405, endPoint x: 430, endPoint y: 400, distance: 106.1
click at [430, 400] on div "Latest Sale Summary --" at bounding box center [830, 408] width 818 height 39
click at [430, 400] on span "Latest Sale Summary" at bounding box center [830, 396] width 818 height 15
drag, startPoint x: 430, startPoint y: 400, endPoint x: 490, endPoint y: 384, distance: 62.2
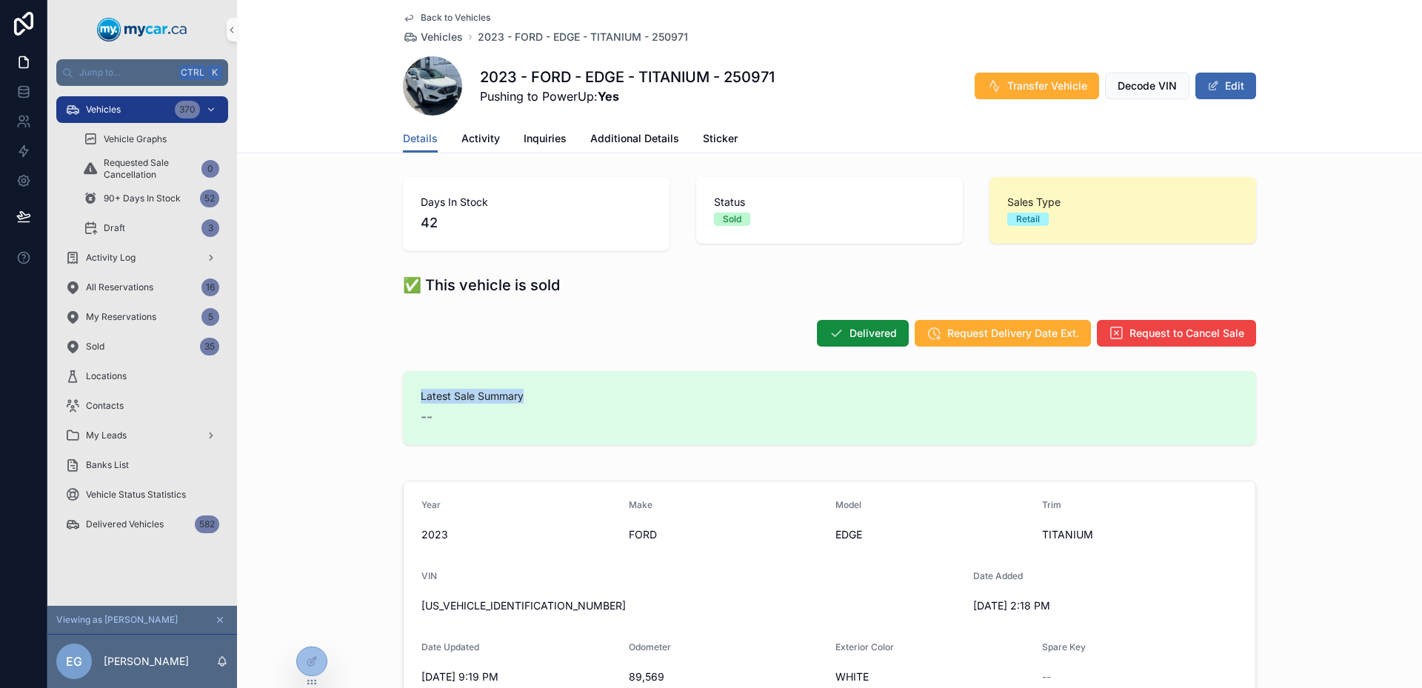
click at [490, 384] on div "Latest Sale Summary --" at bounding box center [829, 408] width 853 height 74
click at [856, 102] on div "2023 - FORD - EDGE - TITANIUM - 250971 Pushing to PowerUp: Yes Transfer Vehicle…" at bounding box center [829, 85] width 853 height 59
click at [733, 331] on div "Delivered Request Delivery Date Ext. Request to Cancel Sale" at bounding box center [829, 333] width 853 height 28
drag, startPoint x: 699, startPoint y: 200, endPoint x: 742, endPoint y: 222, distance: 47.4
click at [742, 222] on div "Status Sold" at bounding box center [829, 210] width 267 height 67
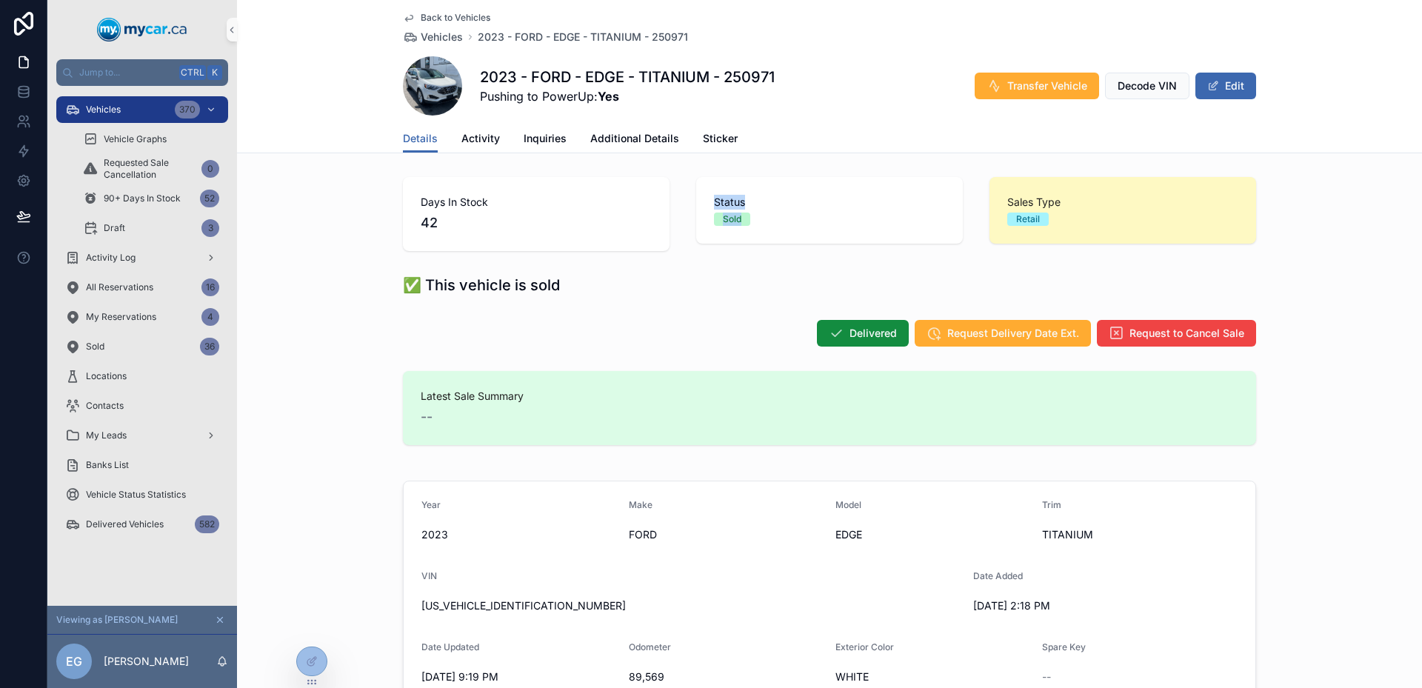
click at [742, 222] on span "Sold" at bounding box center [732, 219] width 36 height 13
drag, startPoint x: 742, startPoint y: 222, endPoint x: 709, endPoint y: 196, distance: 41.2
click at [714, 196] on div "Status Sold" at bounding box center [829, 210] width 231 height 31
click at [714, 196] on span "Status" at bounding box center [829, 202] width 231 height 15
drag, startPoint x: 709, startPoint y: 196, endPoint x: 732, endPoint y: 208, distance: 25.8
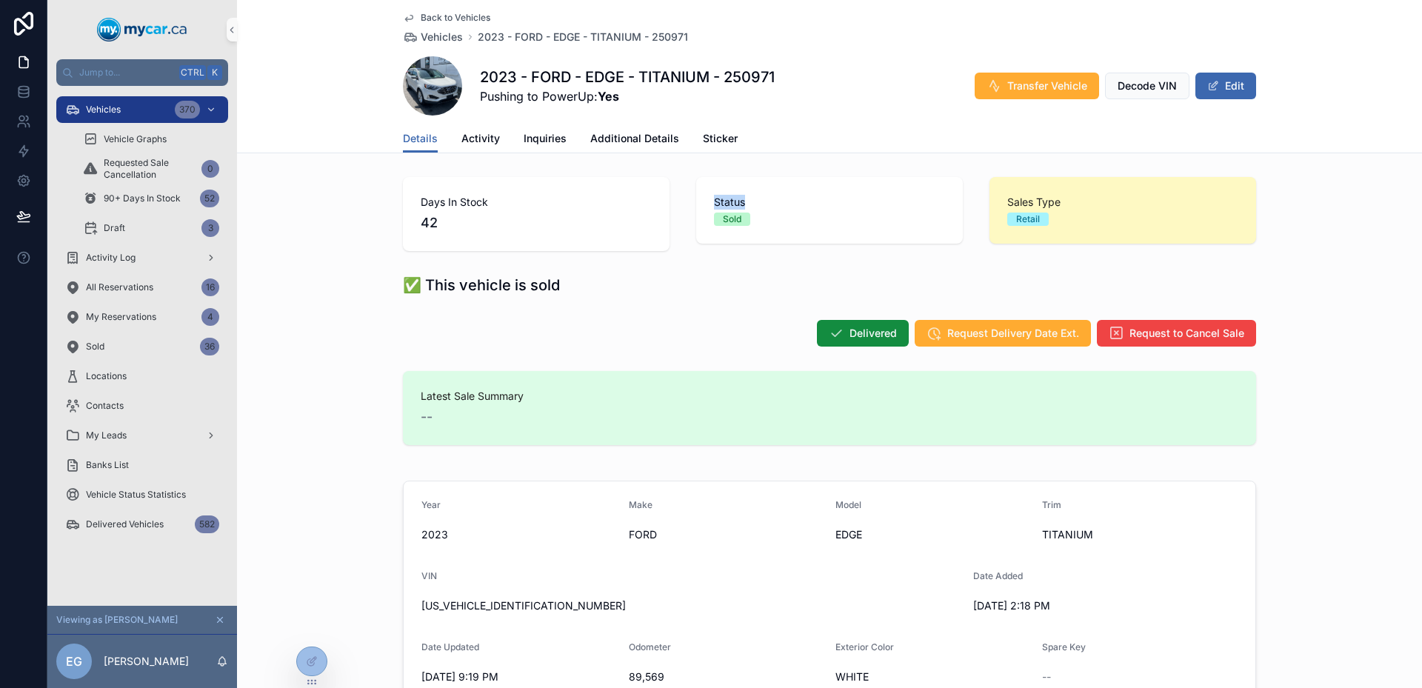
click at [730, 207] on span "Status" at bounding box center [829, 202] width 231 height 15
click at [732, 208] on span "Status" at bounding box center [829, 202] width 231 height 15
drag, startPoint x: 738, startPoint y: 211, endPoint x: 687, endPoint y: 193, distance: 53.4
click at [687, 193] on div "Status Sold" at bounding box center [829, 214] width 284 height 86
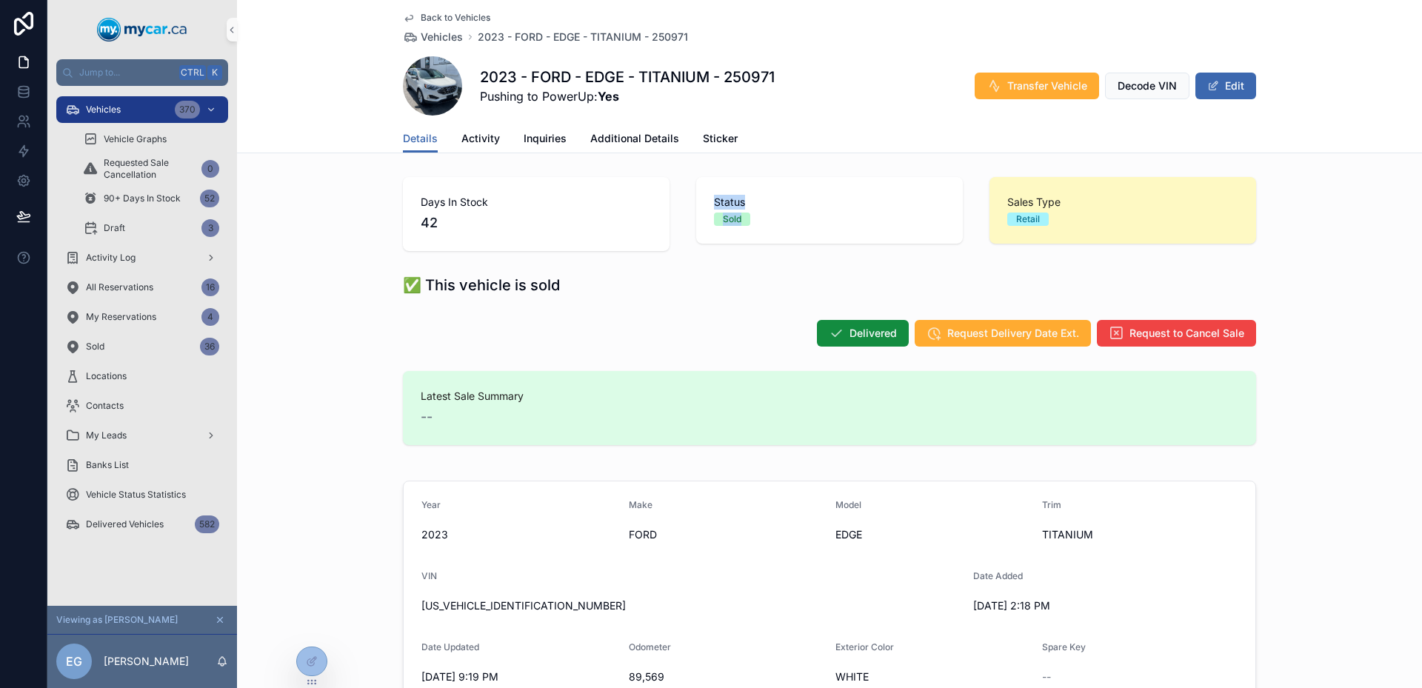
drag, startPoint x: 687, startPoint y: 193, endPoint x: 719, endPoint y: 214, distance: 37.4
click at [719, 214] on div "Status Sold" at bounding box center [829, 214] width 284 height 86
click at [725, 213] on div "Sold" at bounding box center [732, 219] width 19 height 13
drag, startPoint x: 725, startPoint y: 213, endPoint x: 676, endPoint y: 187, distance: 55.7
click at [676, 187] on div "Days In Stock 42 Status Sold Sales Type Retail" at bounding box center [829, 214] width 871 height 86
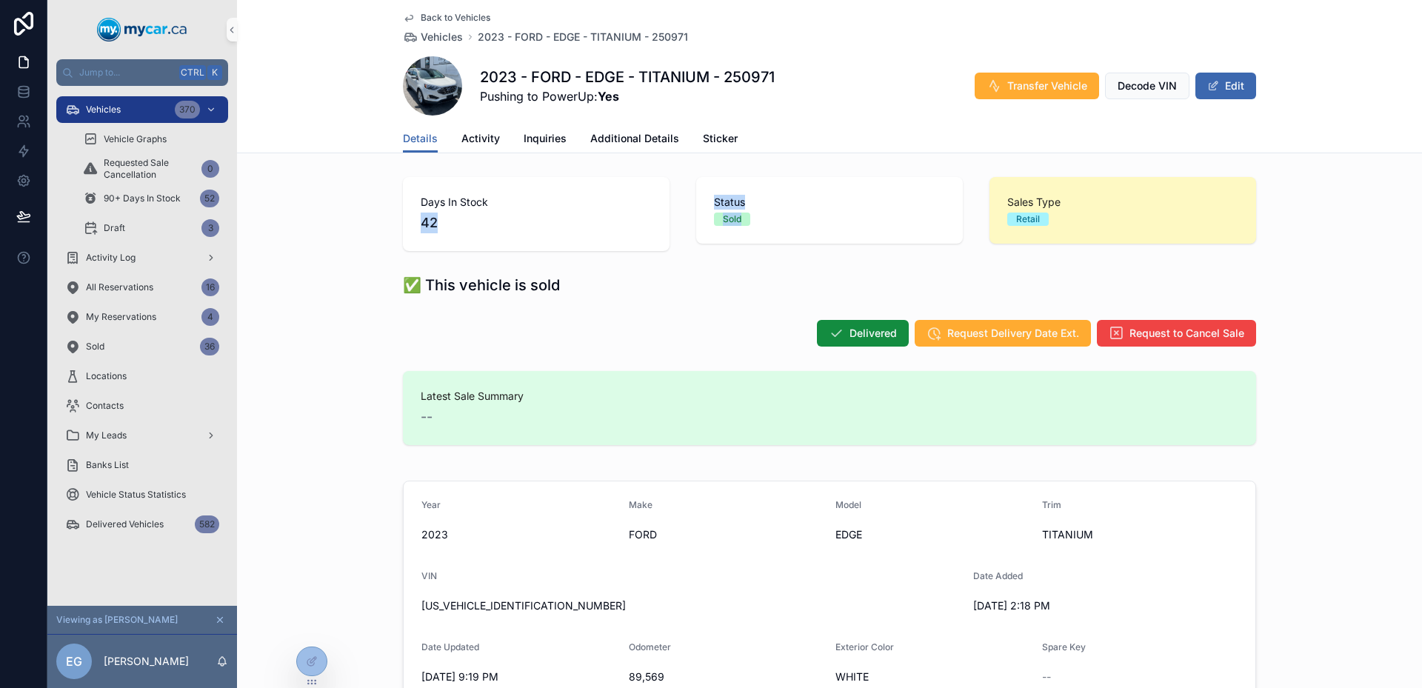
click at [676, 187] on div "Days In Stock 42 Status Sold Sales Type Retail" at bounding box center [829, 214] width 871 height 86
drag, startPoint x: 676, startPoint y: 187, endPoint x: 730, endPoint y: 219, distance: 63.8
click at [730, 219] on div "Days In Stock 42 Status Sold Sales Type Retail" at bounding box center [829, 214] width 871 height 86
click at [730, 219] on div "Sold" at bounding box center [732, 219] width 19 height 13
click at [496, 143] on div "Details Activity Inquiries Additional Details Sticker" at bounding box center [829, 138] width 853 height 28
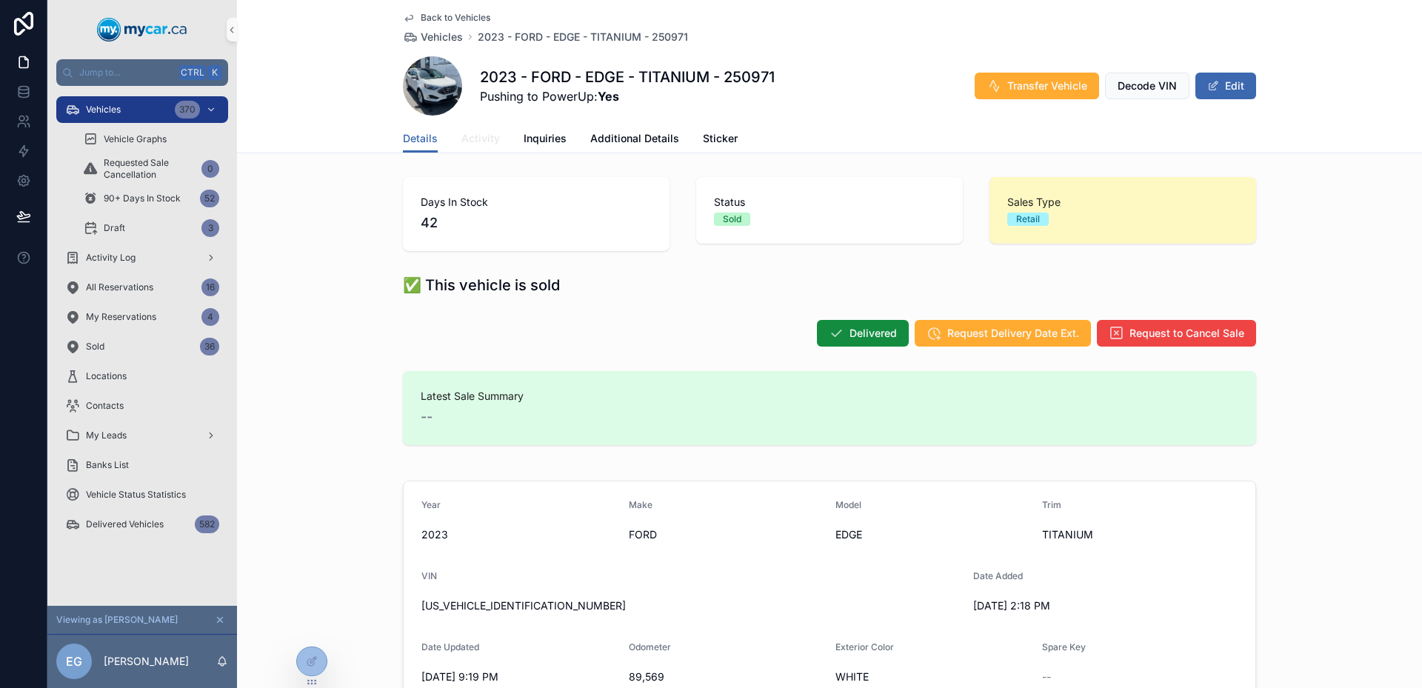
click at [482, 146] on link "Activity" at bounding box center [481, 140] width 39 height 30
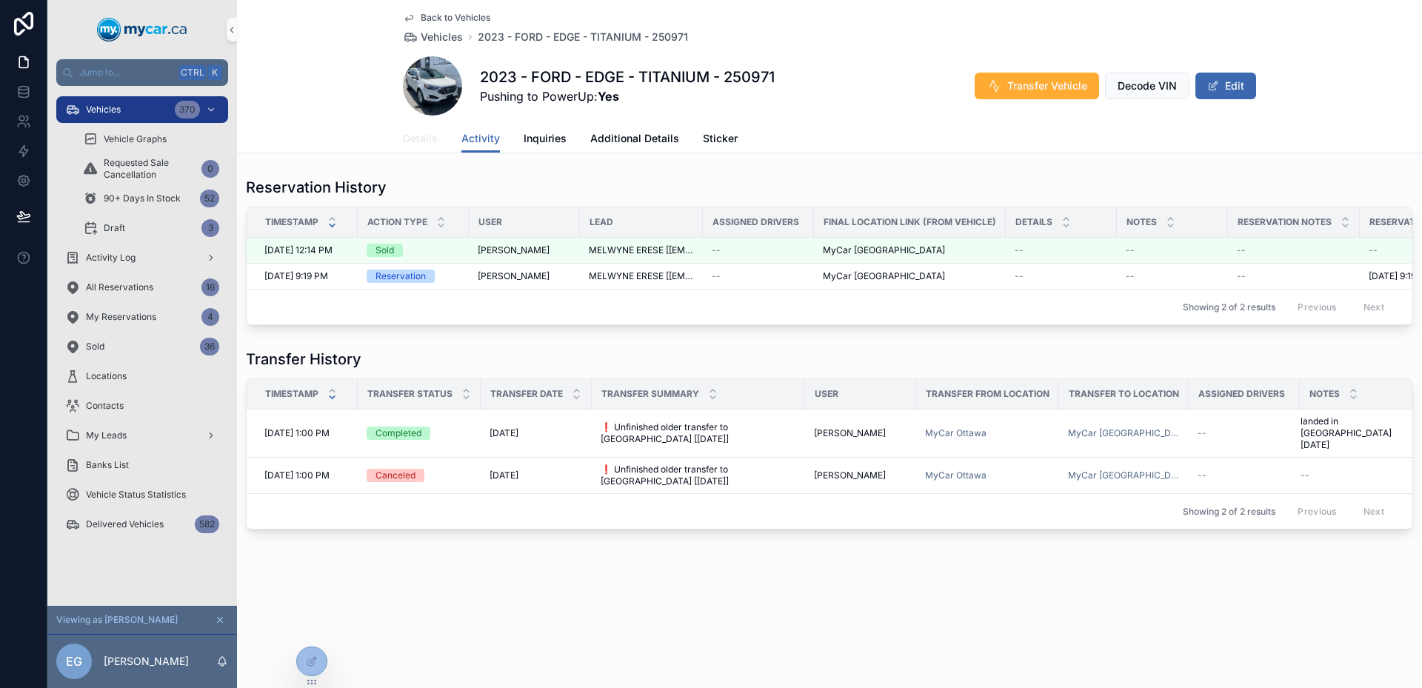
click at [425, 139] on span "Details" at bounding box center [420, 138] width 35 height 15
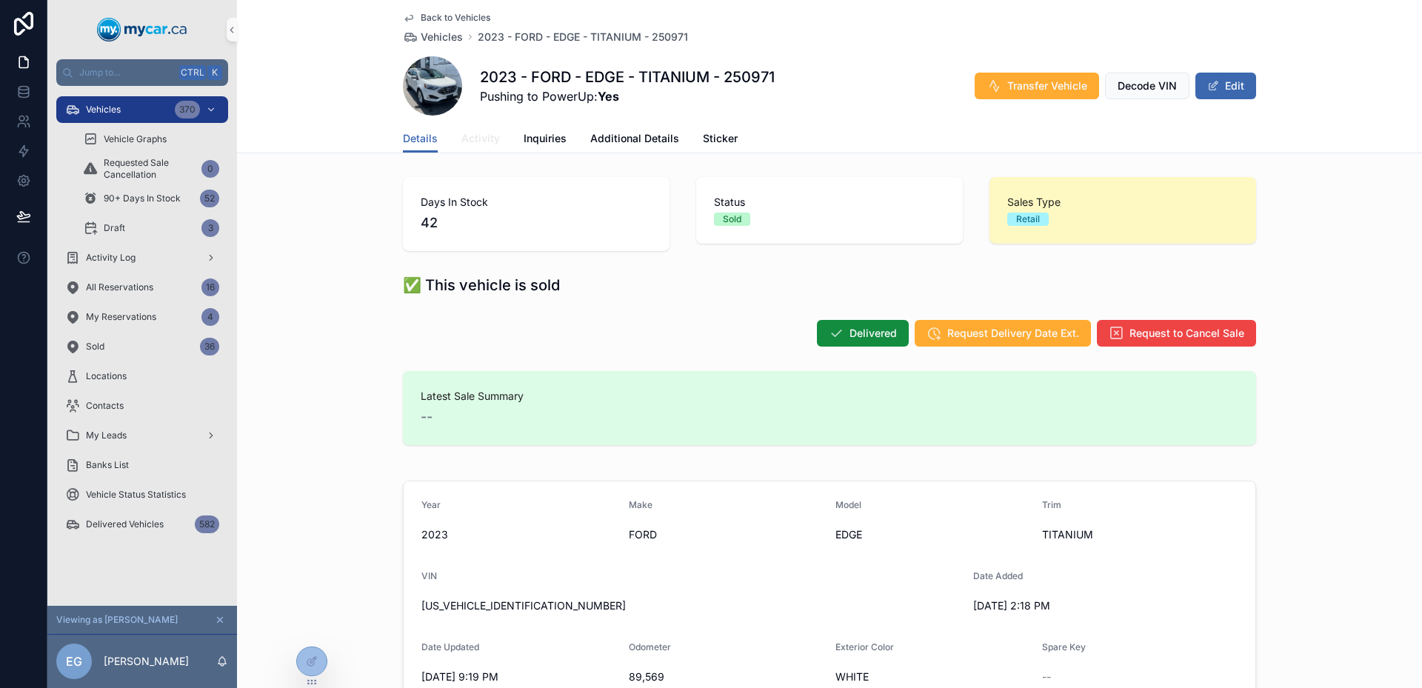
click at [482, 144] on span "Activity" at bounding box center [481, 138] width 39 height 15
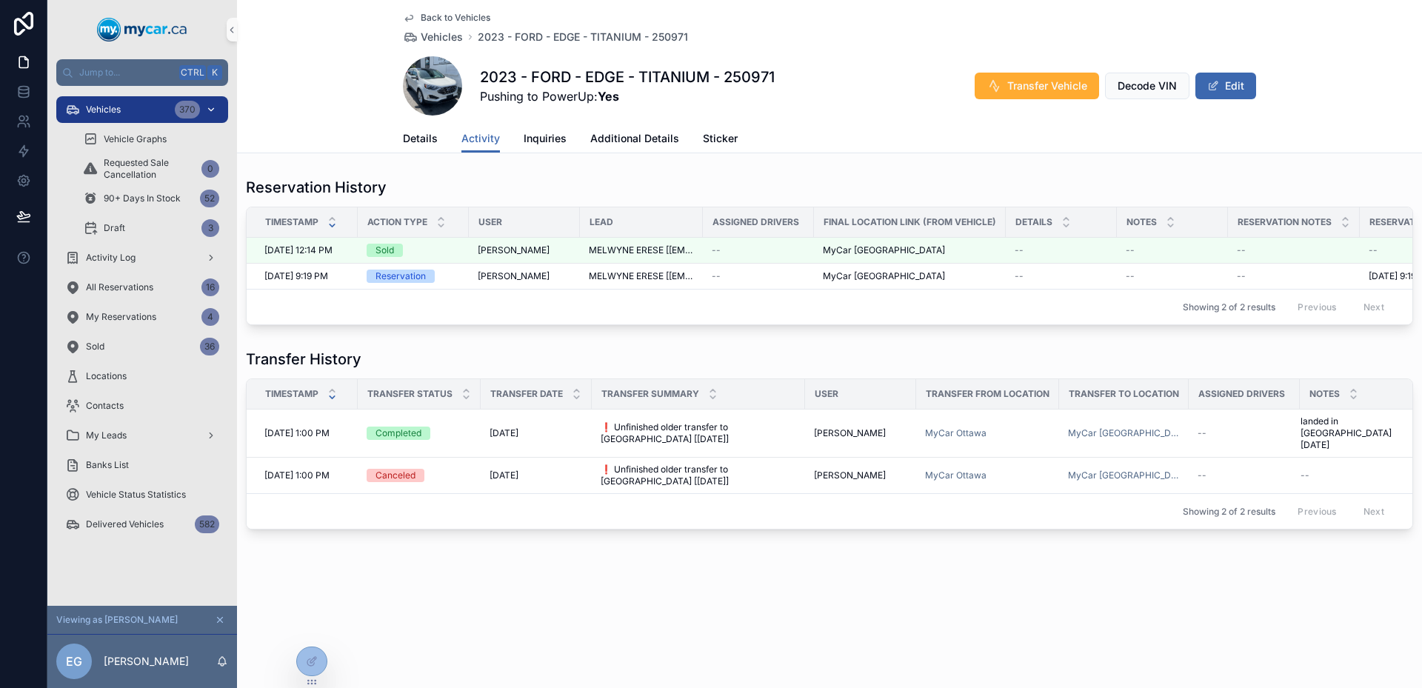
click at [156, 100] on div "Vehicles 370" at bounding box center [142, 110] width 154 height 24
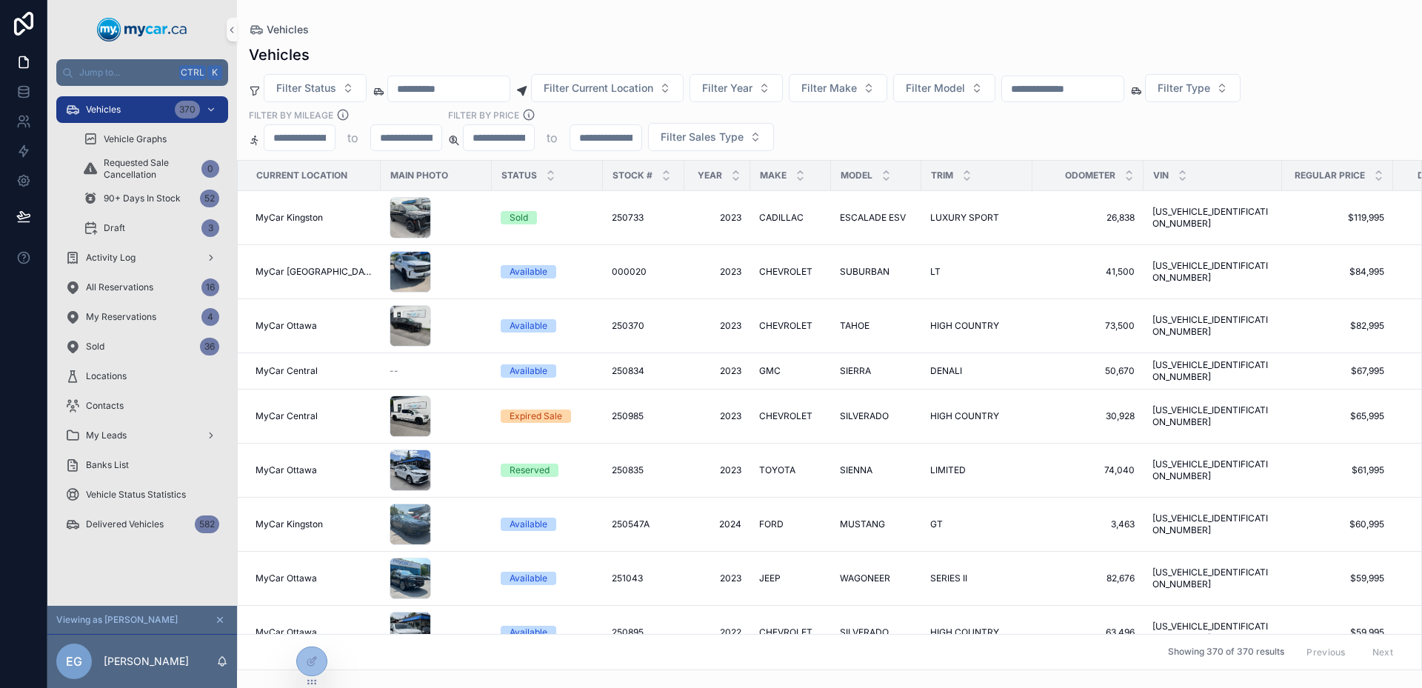
click at [1124, 86] on input "scrollable content" at bounding box center [1062, 89] width 121 height 21
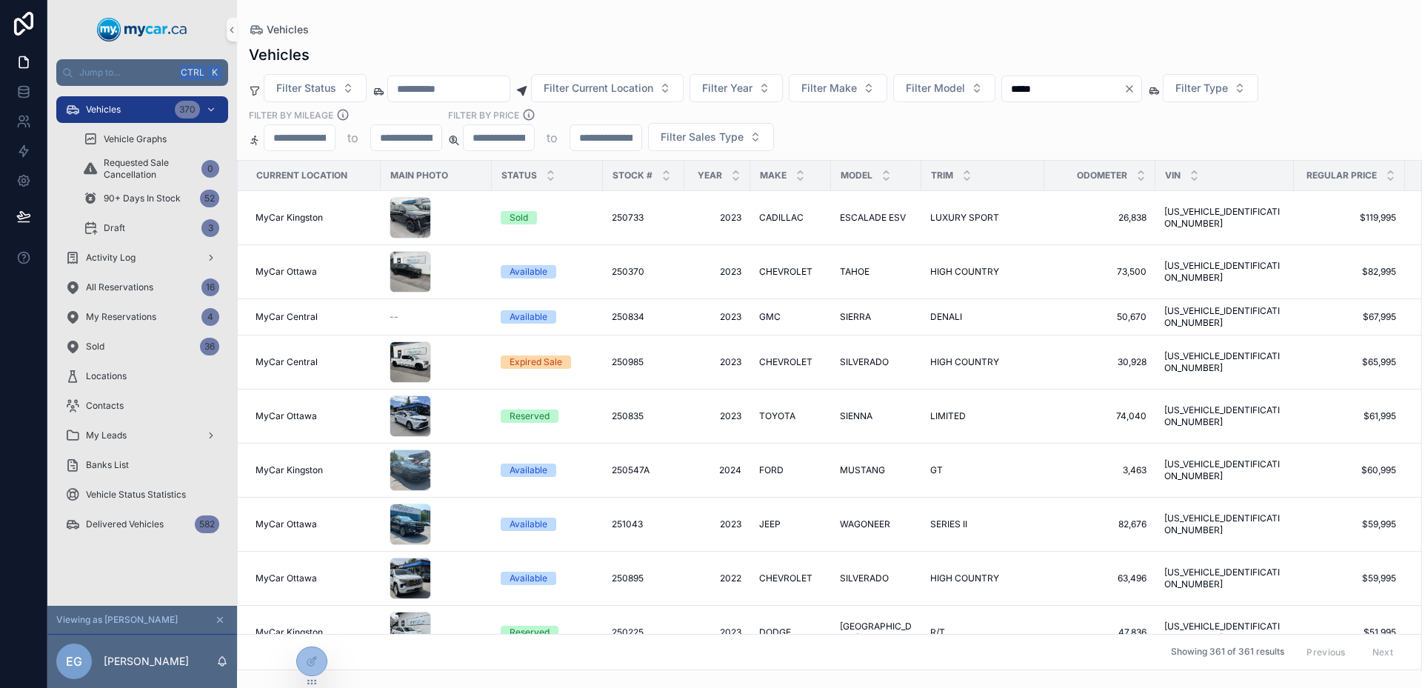
type input "******"
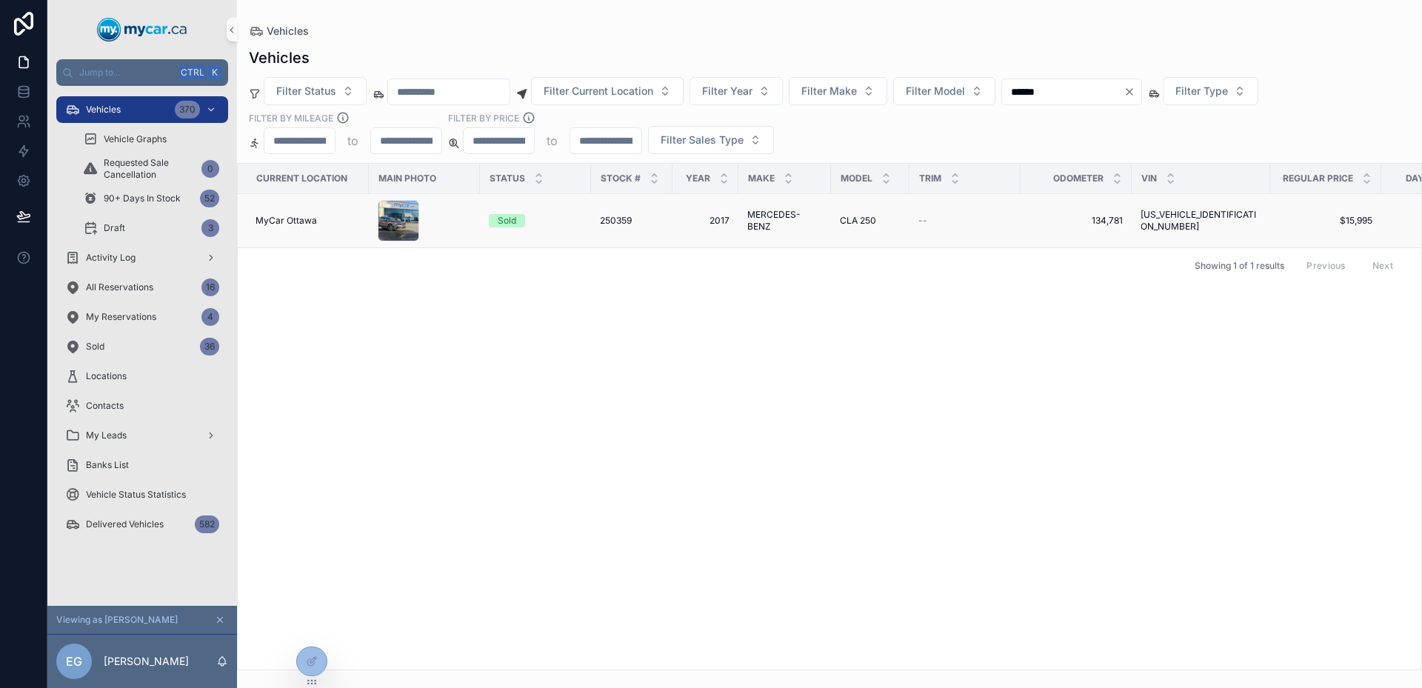
click at [569, 217] on div "Sold" at bounding box center [535, 220] width 93 height 13
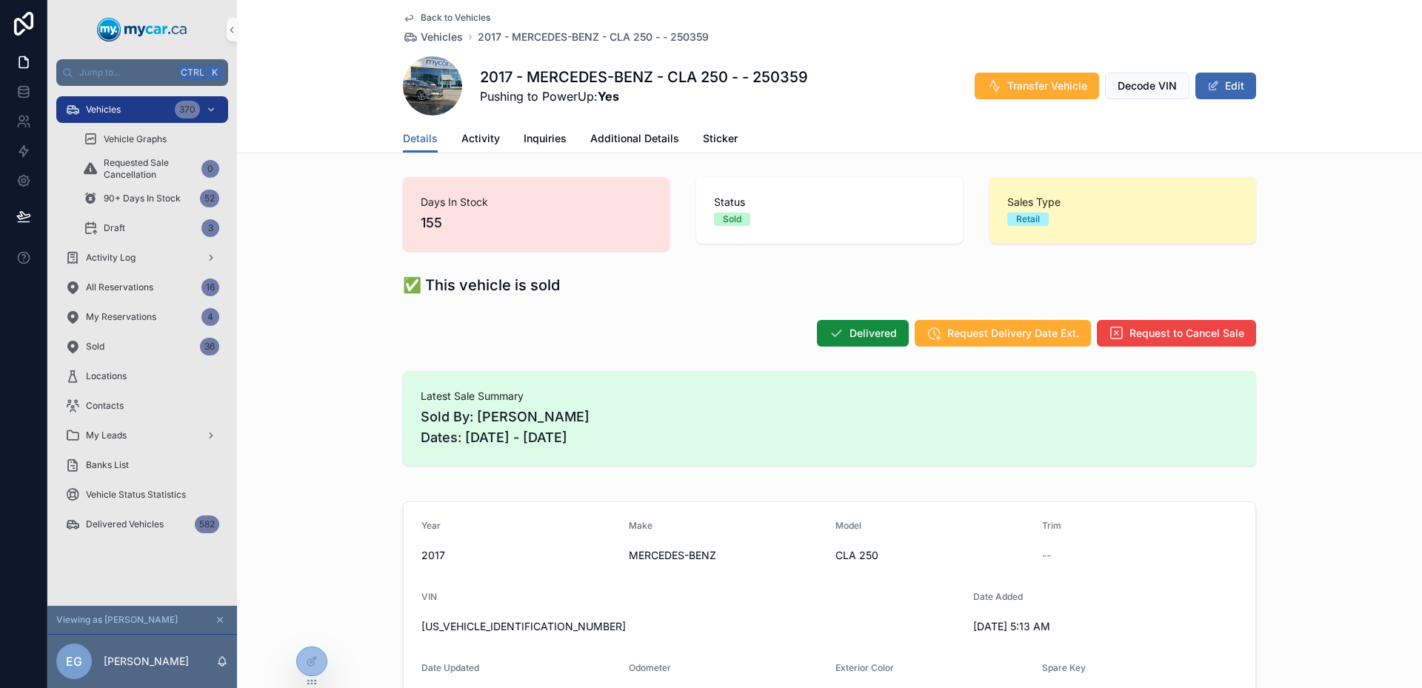
scroll to position [148, 0]
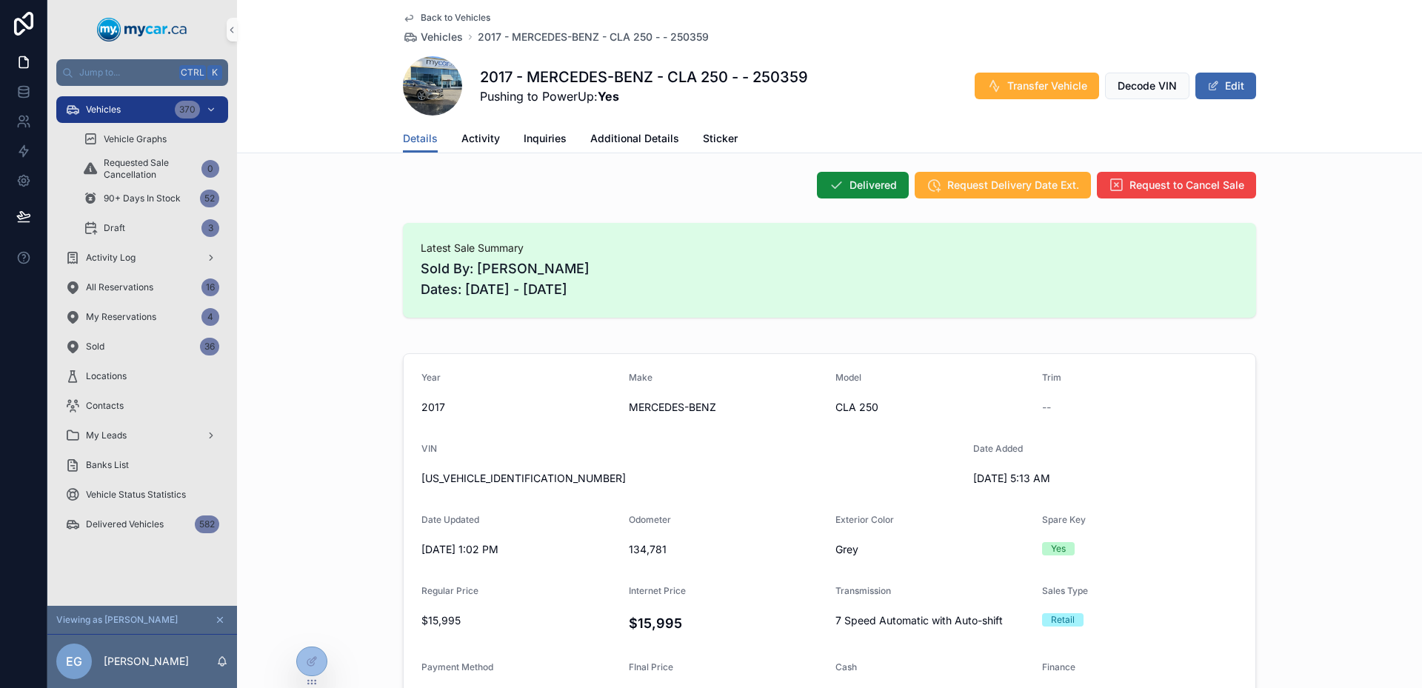
click at [414, 247] on div "Latest Sale Summary Sold By: [PERSON_NAME] Dates: [DATE] - [DATE]" at bounding box center [829, 270] width 853 height 95
drag, startPoint x: 414, startPoint y: 247, endPoint x: 628, endPoint y: 291, distance: 218.7
click at [626, 291] on div "Latest Sale Summary Sold By: [PERSON_NAME] Dates: [DATE] - [DATE]" at bounding box center [829, 270] width 853 height 95
click at [628, 291] on span "Sold By: [PERSON_NAME] Dates: [DATE] - [DATE]" at bounding box center [830, 279] width 818 height 41
drag, startPoint x: 534, startPoint y: 251, endPoint x: 413, endPoint y: 238, distance: 122.2
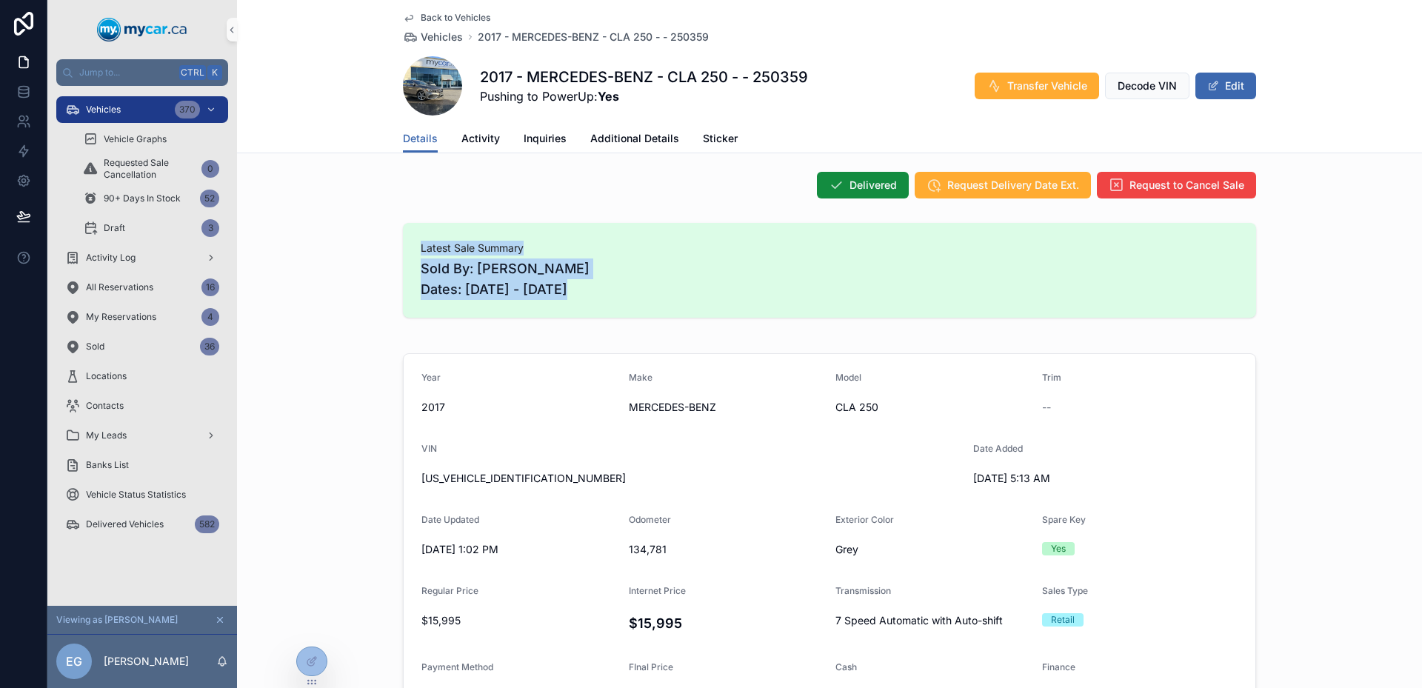
click at [413, 238] on div "Latest Sale Summary Sold By: [PERSON_NAME] Dates: [DATE] - [DATE]" at bounding box center [829, 270] width 853 height 95
drag, startPoint x: 413, startPoint y: 238, endPoint x: 626, endPoint y: 281, distance: 217.6
click at [626, 281] on div "Latest Sale Summary Sold By: [PERSON_NAME] Dates: [DATE] - [DATE]" at bounding box center [829, 270] width 853 height 95
click at [627, 281] on span "Sold By: [PERSON_NAME] Dates: [DATE] - [DATE]" at bounding box center [830, 279] width 818 height 41
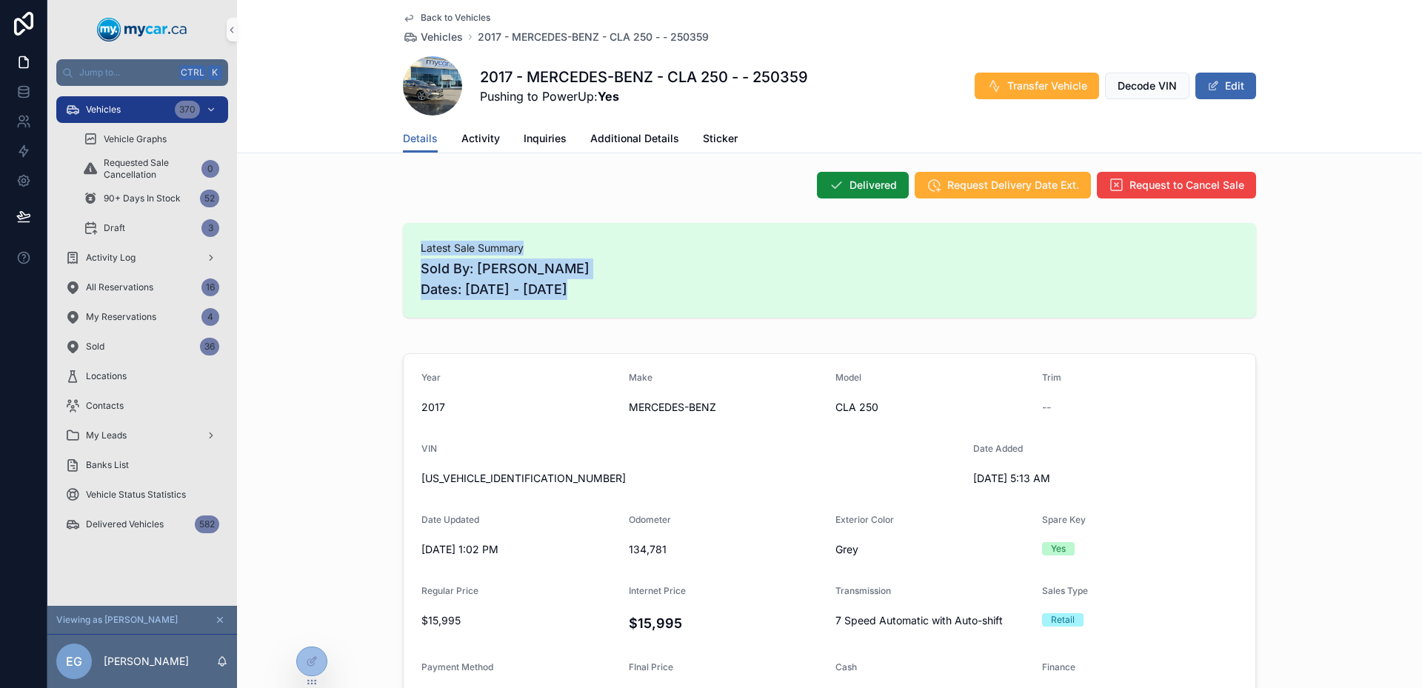
drag, startPoint x: 627, startPoint y: 281, endPoint x: 384, endPoint y: 230, distance: 247.6
click at [384, 230] on div "Latest Sale Summary Sold By: [PERSON_NAME] Dates: [DATE] - [DATE]" at bounding box center [829, 270] width 1185 height 107
drag, startPoint x: 384, startPoint y: 230, endPoint x: 647, endPoint y: 296, distance: 271.3
click at [639, 296] on div "Latest Sale Summary Sold By: [PERSON_NAME] Dates: [DATE] - [DATE]" at bounding box center [829, 270] width 1185 height 107
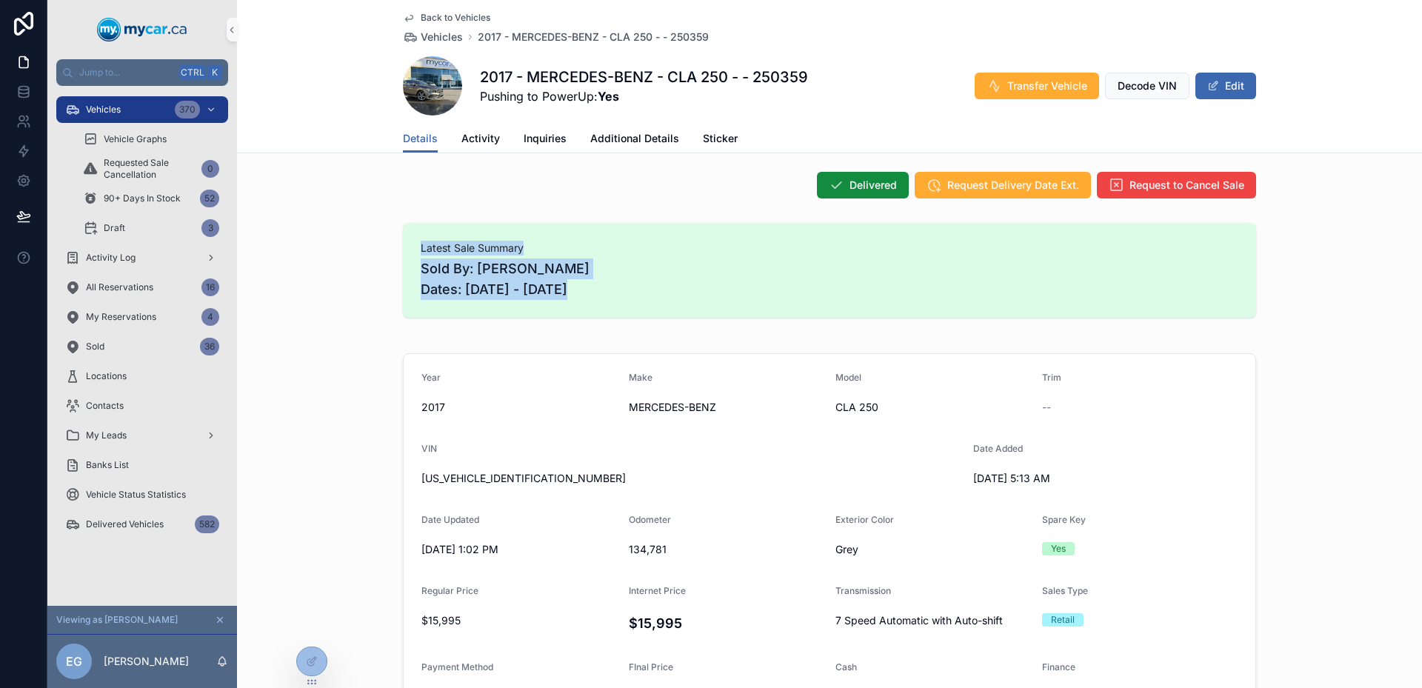
click at [647, 296] on span "Sold By: [PERSON_NAME] Dates: [DATE] - [DATE]" at bounding box center [830, 279] width 818 height 41
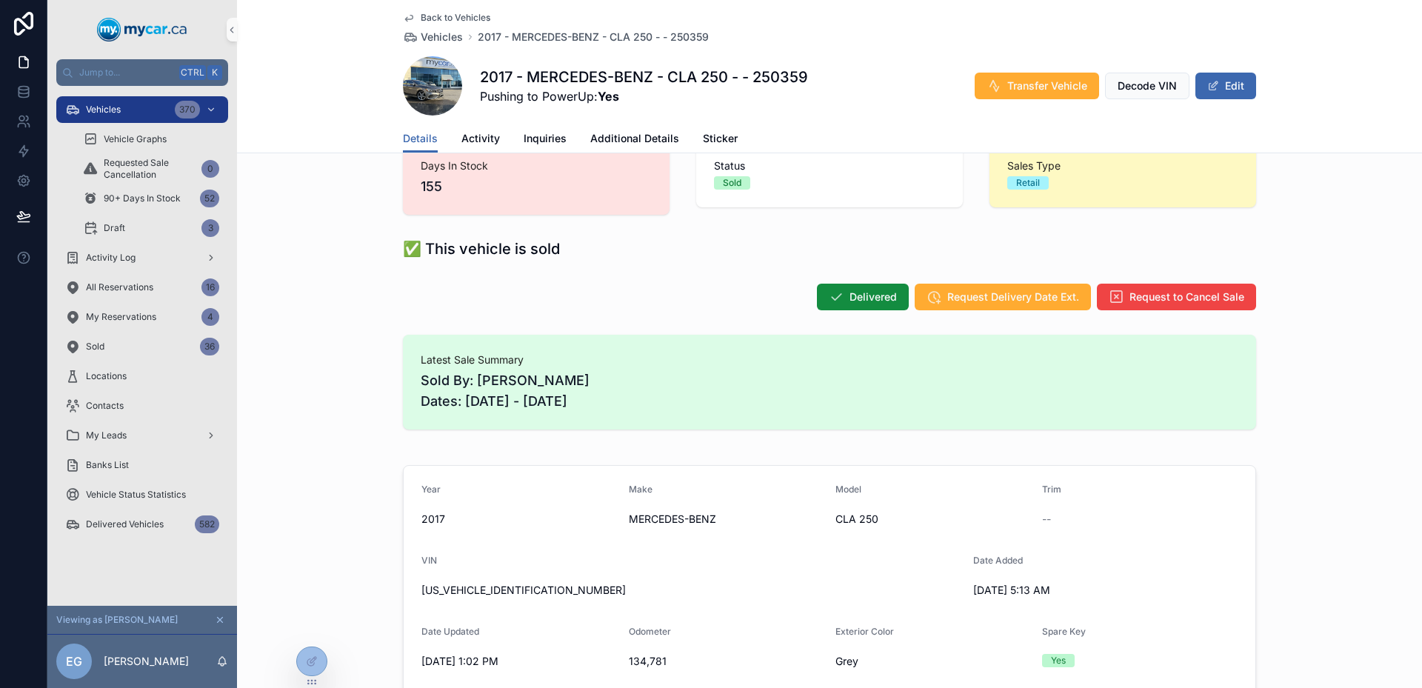
scroll to position [0, 0]
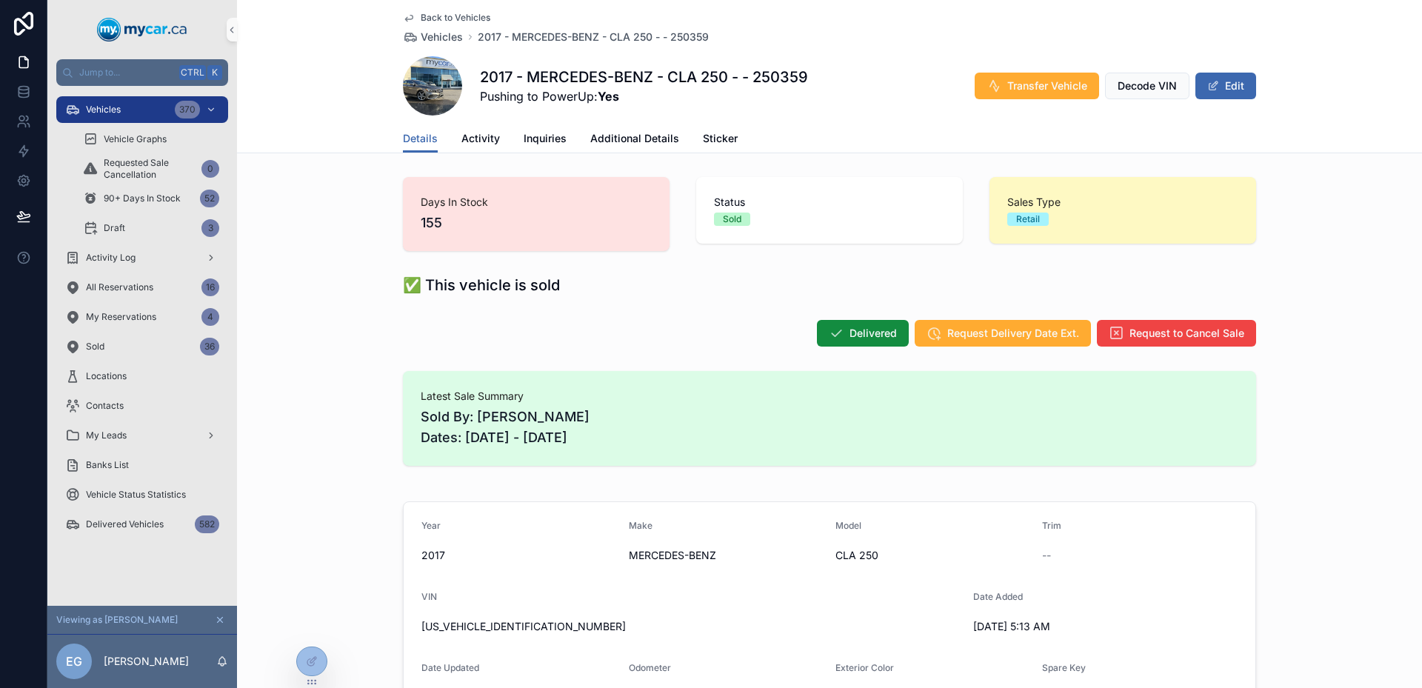
click at [422, 82] on span "scrollable content" at bounding box center [432, 85] width 59 height 59
click at [470, 73] on div "2017 - MERCEDES-BENZ - CLA 250 - - 250359 Pushing to PowerUp: Yes Transfer Vehi…" at bounding box center [829, 85] width 853 height 59
click at [430, 76] on span "scrollable content" at bounding box center [432, 85] width 59 height 59
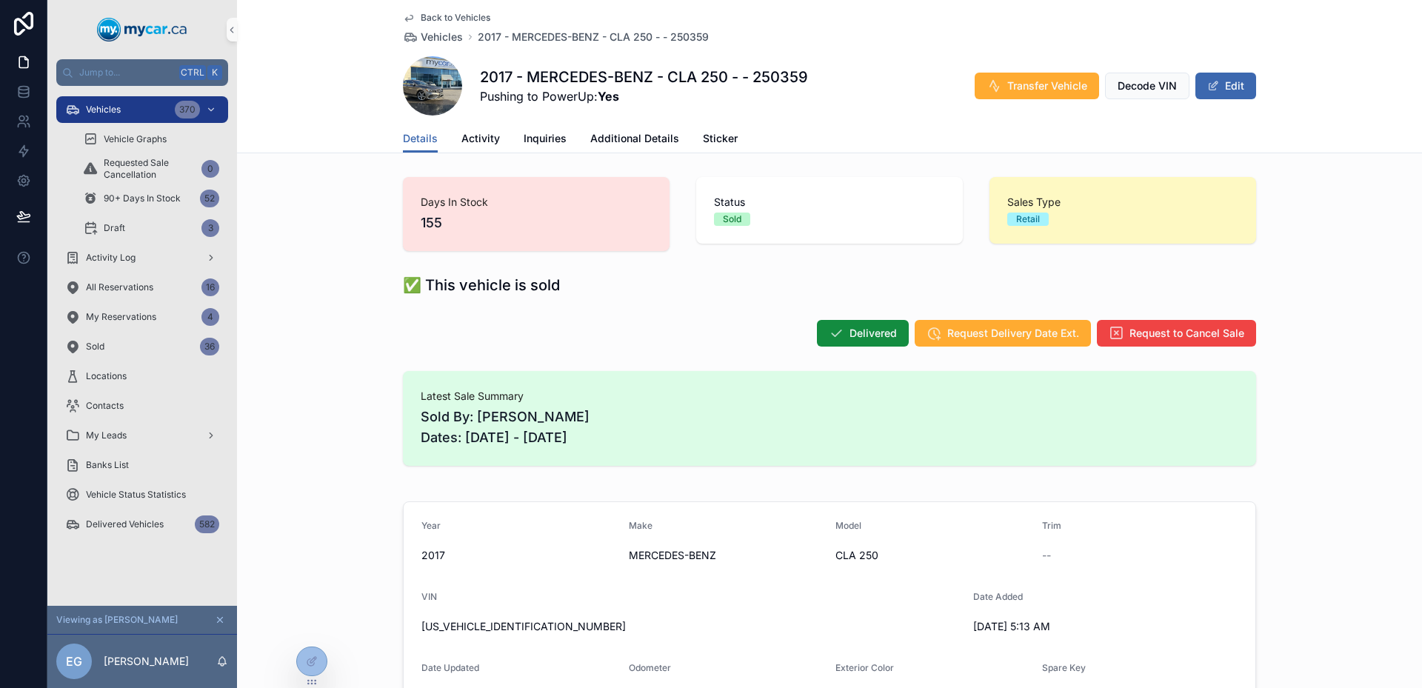
click at [423, 96] on span "scrollable content" at bounding box center [432, 85] width 59 height 59
click at [418, 97] on span "scrollable content" at bounding box center [432, 85] width 59 height 59
click at [427, 407] on span "Sold By: [PERSON_NAME] Dates: [DATE] - [DATE]" at bounding box center [830, 427] width 818 height 41
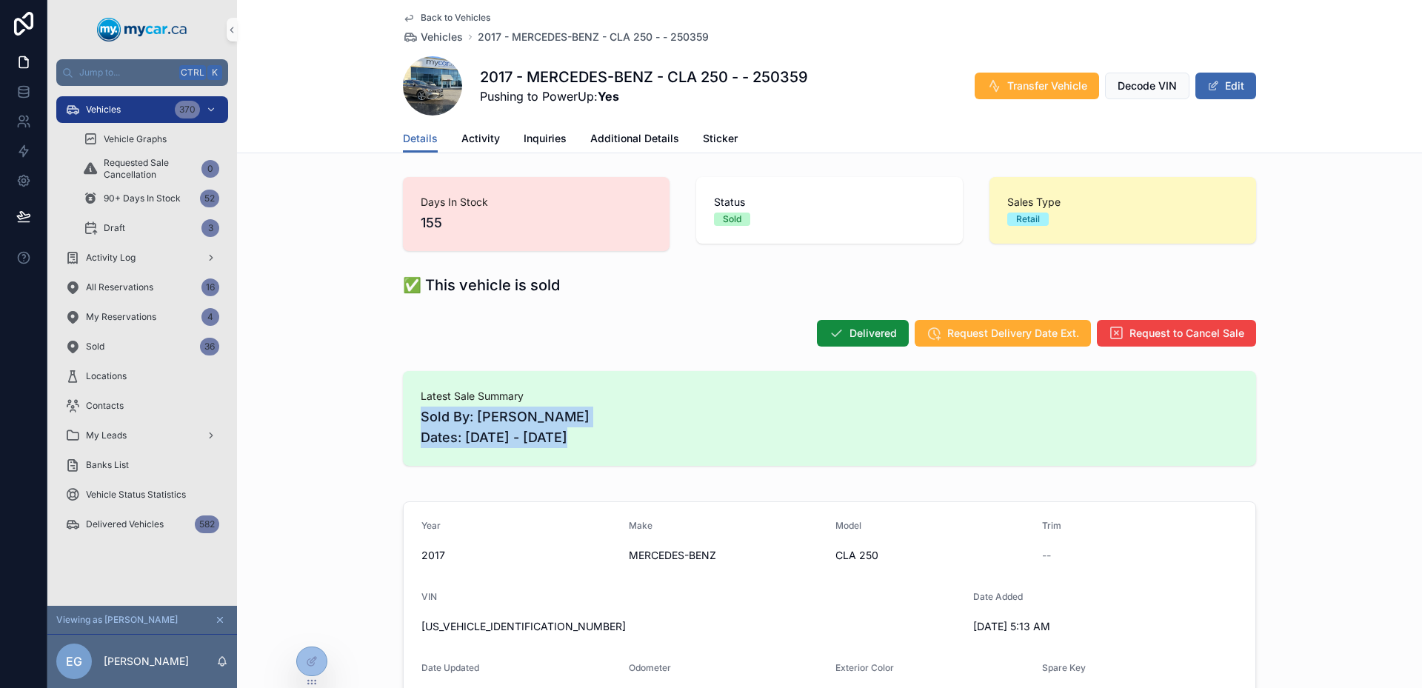
drag, startPoint x: 427, startPoint y: 407, endPoint x: 633, endPoint y: 433, distance: 207.6
click at [633, 433] on span "Sold By: [PERSON_NAME] Dates: [DATE] - [DATE]" at bounding box center [830, 427] width 818 height 41
drag, startPoint x: 633, startPoint y: 433, endPoint x: 400, endPoint y: 418, distance: 233.1
click at [403, 418] on div "Latest Sale Summary Sold By: [PERSON_NAME] Dates: [DATE] - [DATE]" at bounding box center [829, 418] width 853 height 95
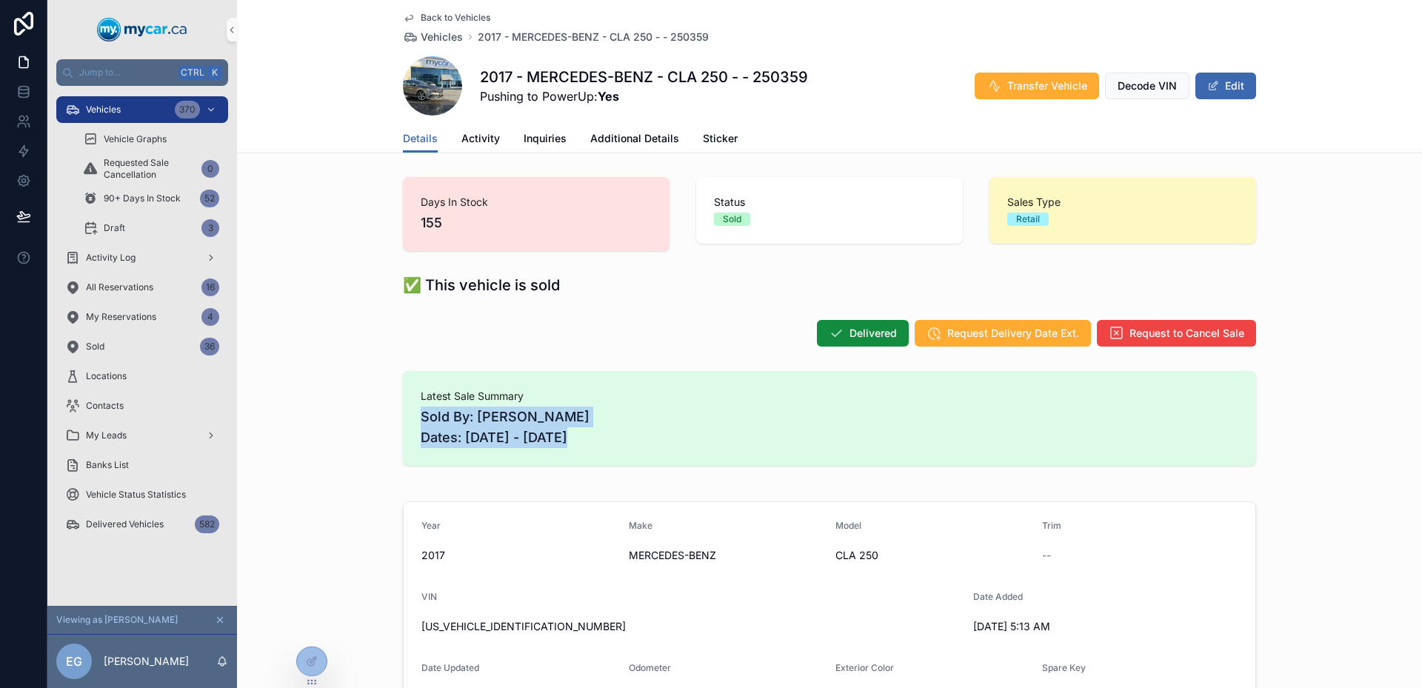
click at [403, 418] on div "Latest Sale Summary Sold By: [PERSON_NAME] Dates: [DATE] - [DATE]" at bounding box center [829, 418] width 853 height 95
drag, startPoint x: 400, startPoint y: 418, endPoint x: 650, endPoint y: 448, distance: 251.5
click at [650, 448] on div "Latest Sale Summary Sold By: [PERSON_NAME] Dates: [DATE] - [DATE]" at bounding box center [829, 418] width 853 height 95
drag, startPoint x: 526, startPoint y: 393, endPoint x: 410, endPoint y: 396, distance: 115.6
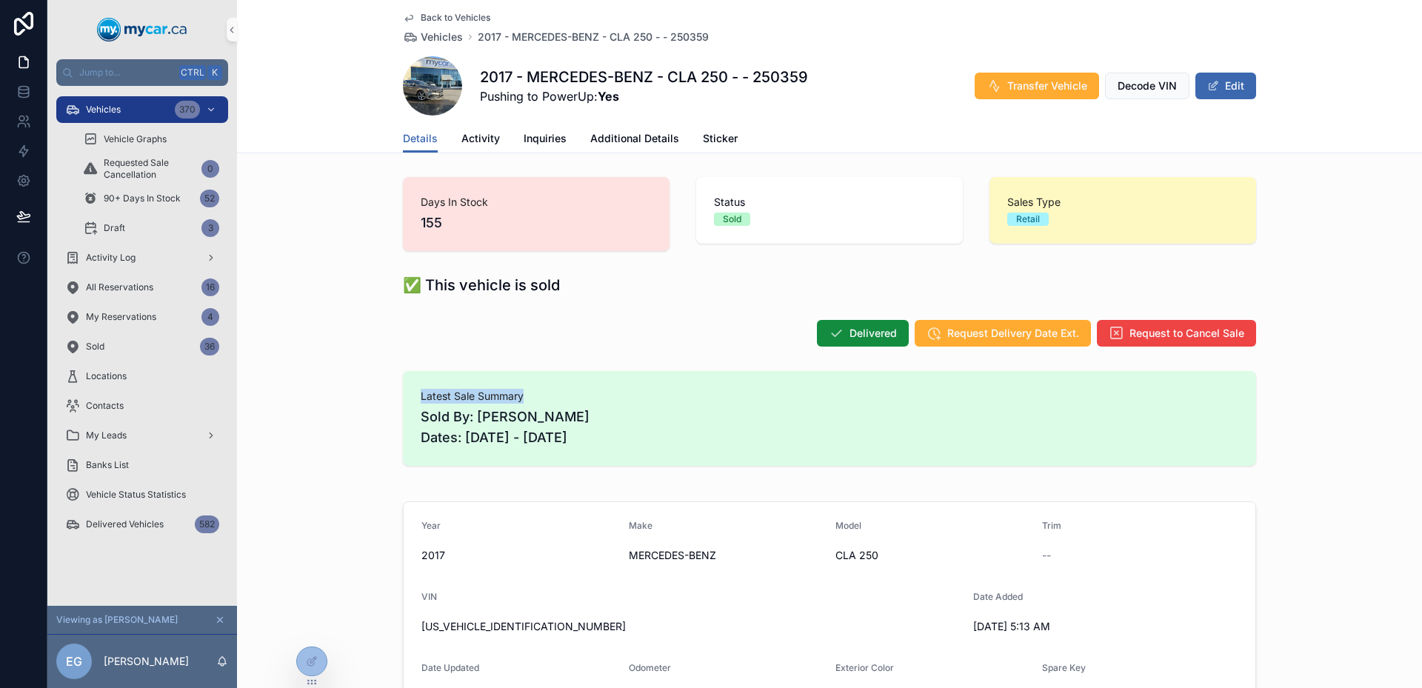
click at [410, 396] on div "Latest Sale Summary Sold By: [PERSON_NAME] Dates: [DATE] - [DATE]" at bounding box center [829, 418] width 853 height 95
copy span "Latest Sale Summary"
click at [307, 665] on icon at bounding box center [312, 662] width 12 height 12
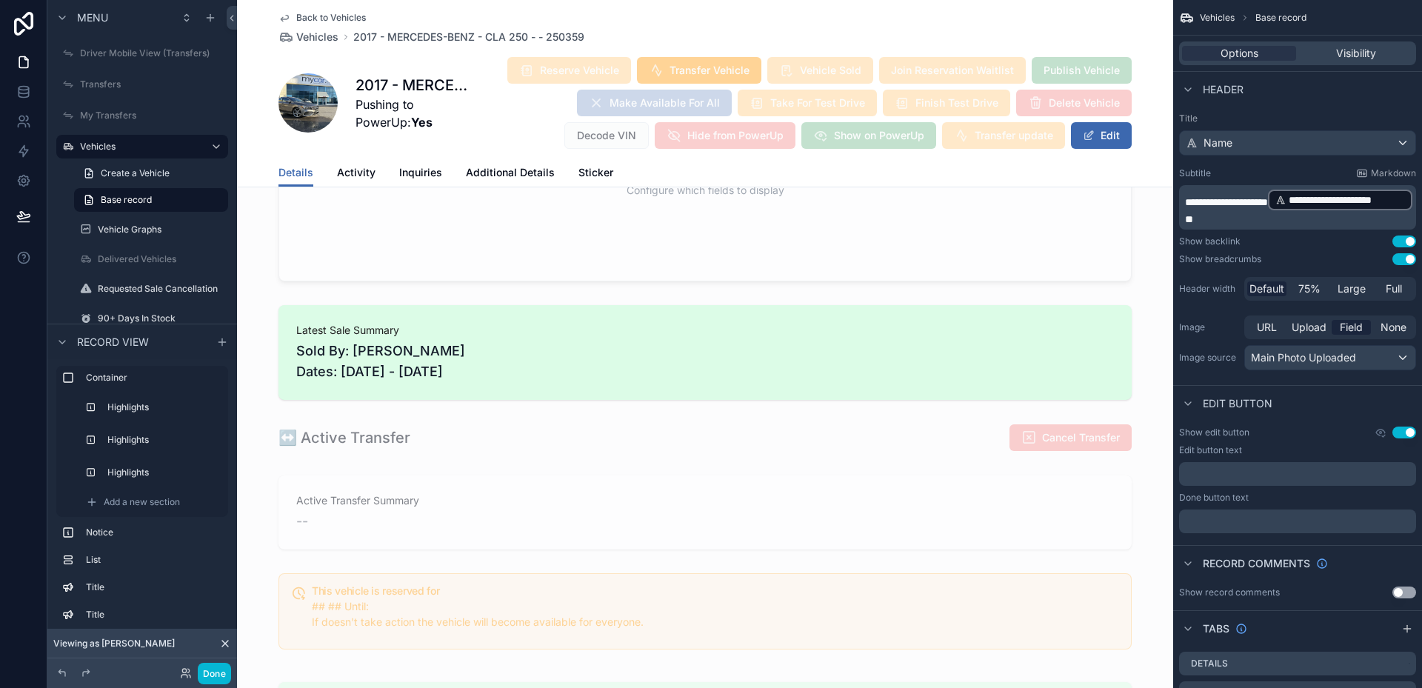
scroll to position [889, 0]
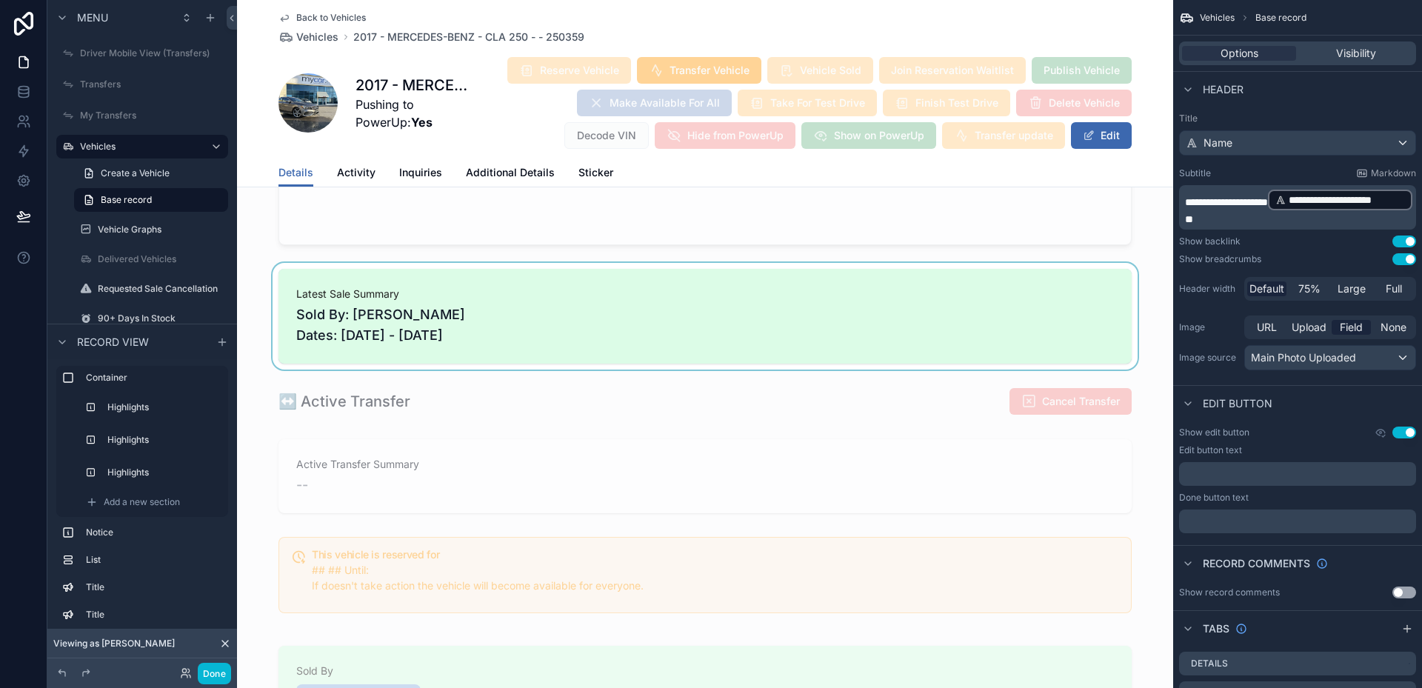
click at [562, 336] on div "scrollable content" at bounding box center [705, 316] width 936 height 107
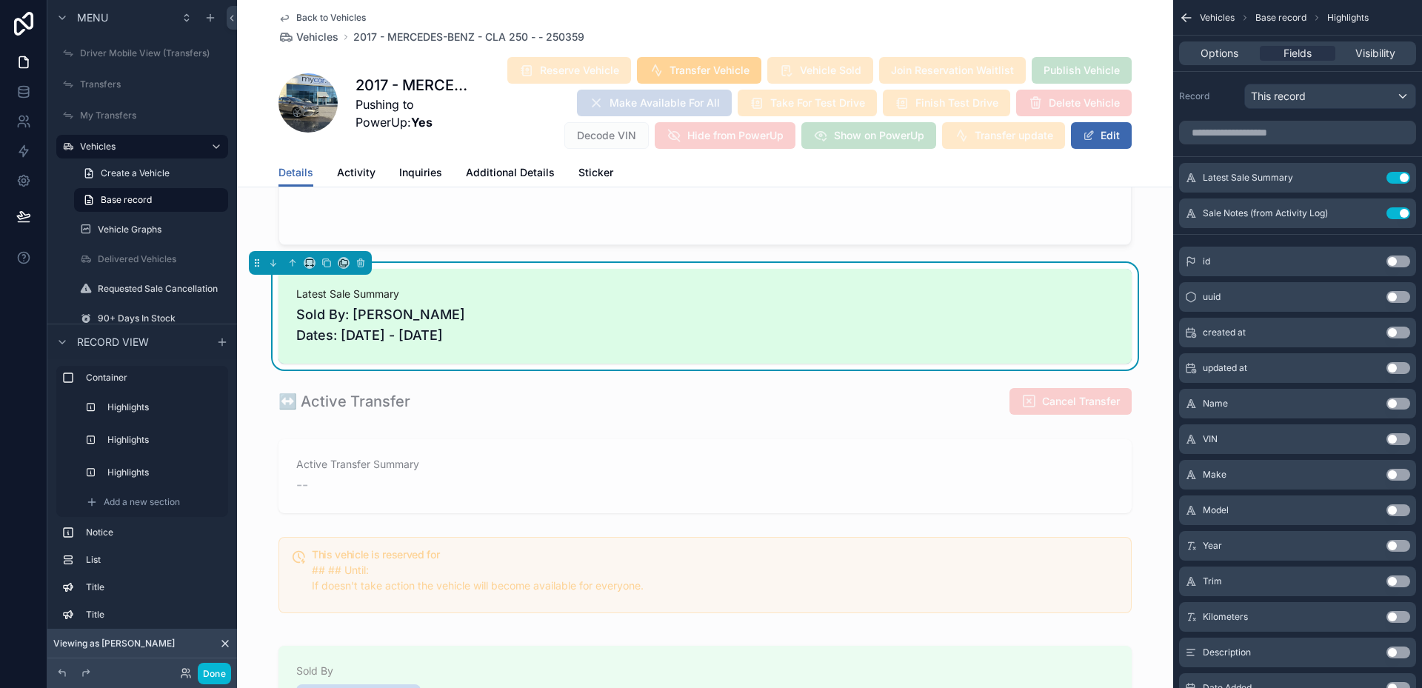
click at [1212, 61] on div "Options Fields Visibility" at bounding box center [1297, 53] width 237 height 24
click at [1216, 56] on span "Options" at bounding box center [1220, 53] width 38 height 15
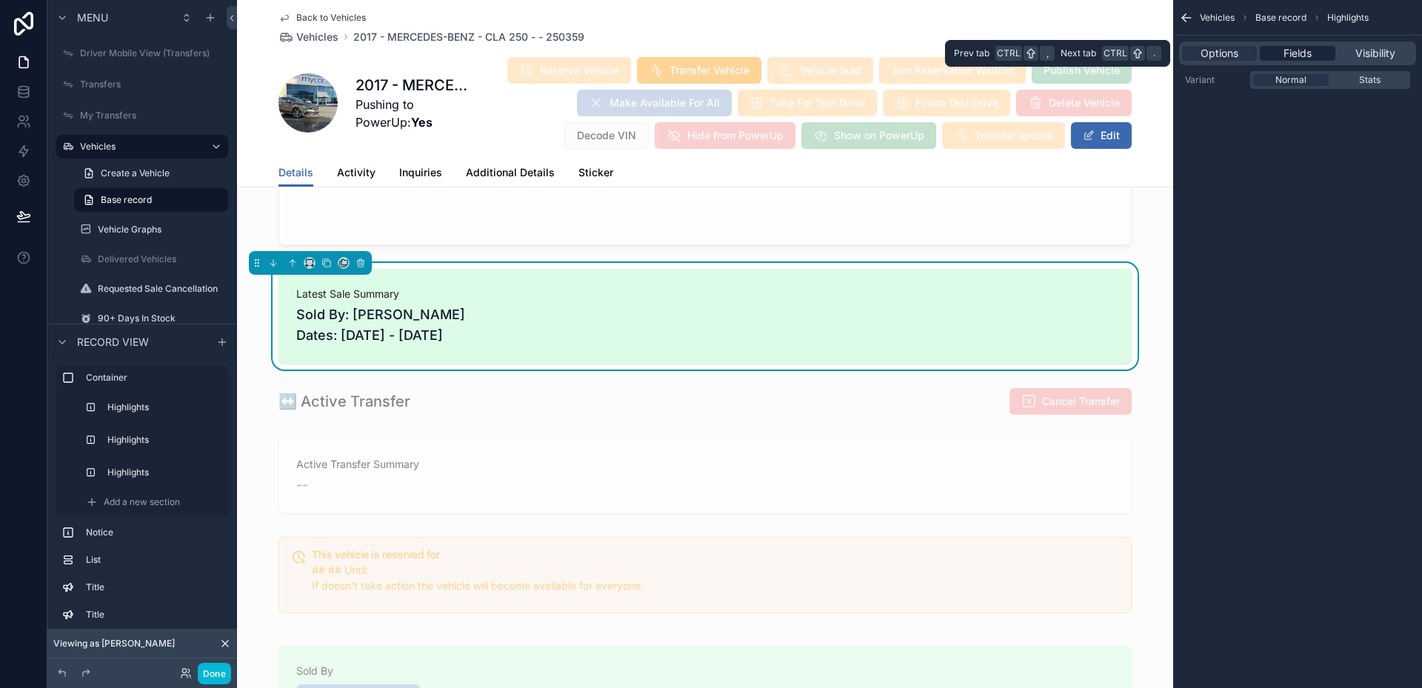
click at [1290, 59] on span "Fields" at bounding box center [1298, 53] width 28 height 15
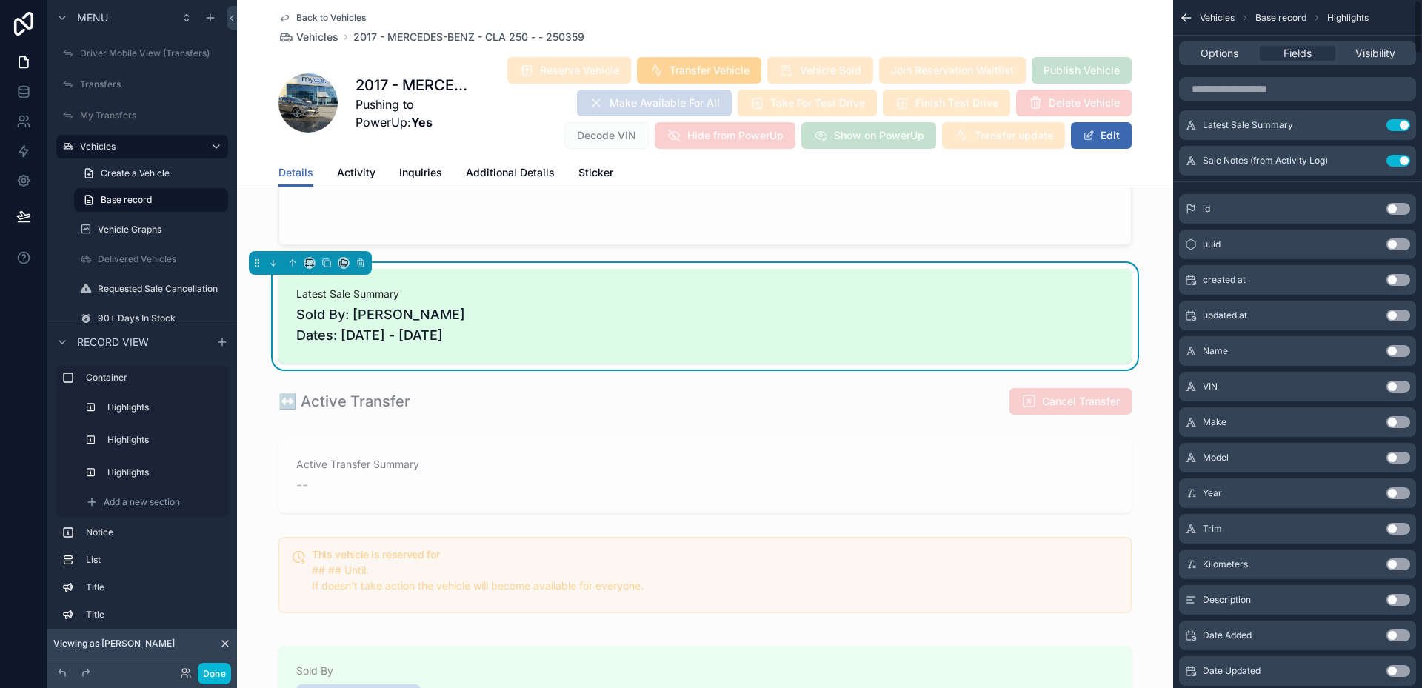
scroll to position [0, 0]
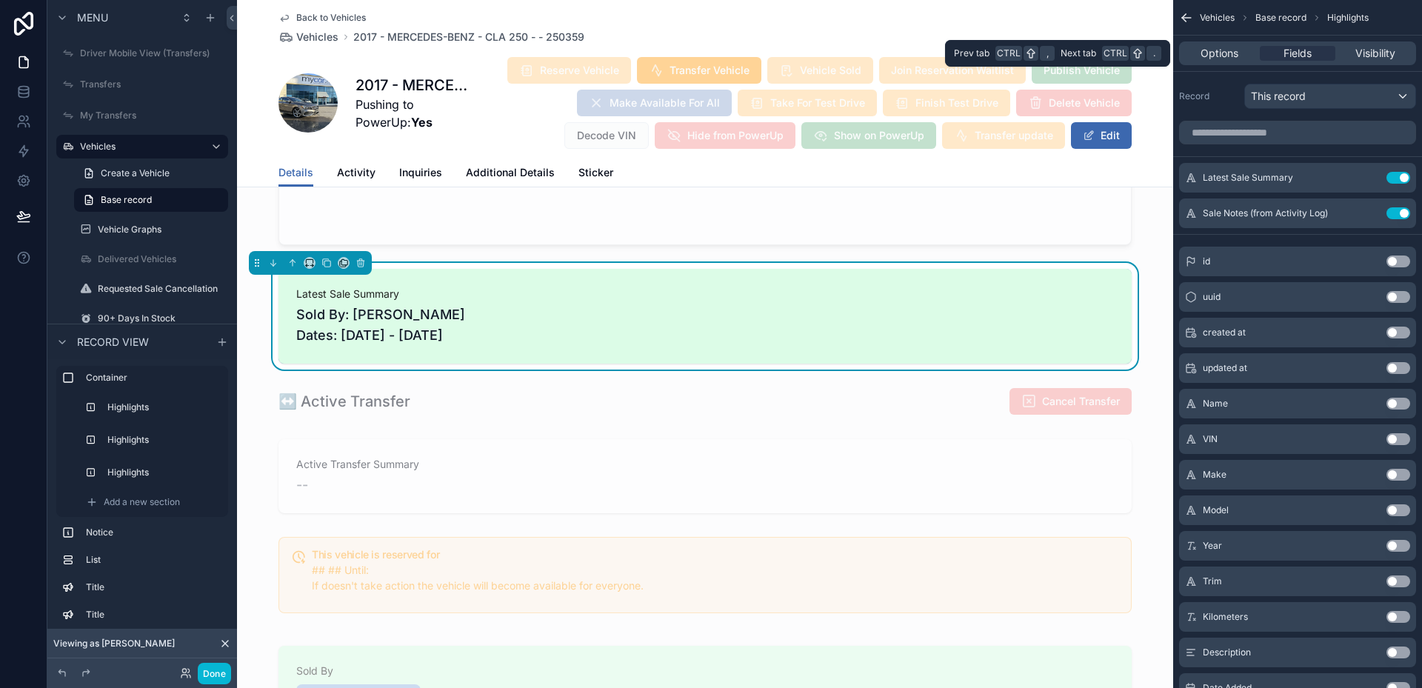
click at [1363, 45] on div "Options Fields Visibility" at bounding box center [1297, 53] width 237 height 24
click at [1372, 53] on span "Visibility" at bounding box center [1376, 53] width 40 height 15
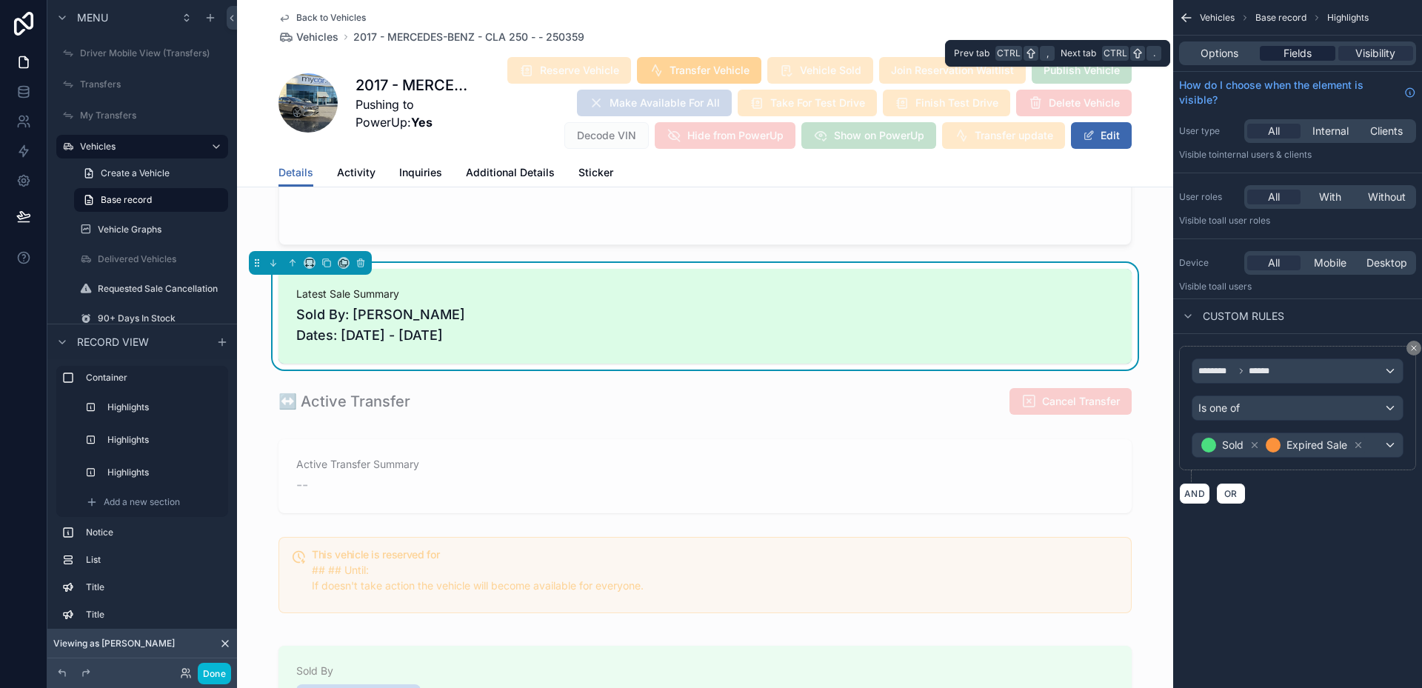
click at [1294, 59] on span "Fields" at bounding box center [1298, 53] width 28 height 15
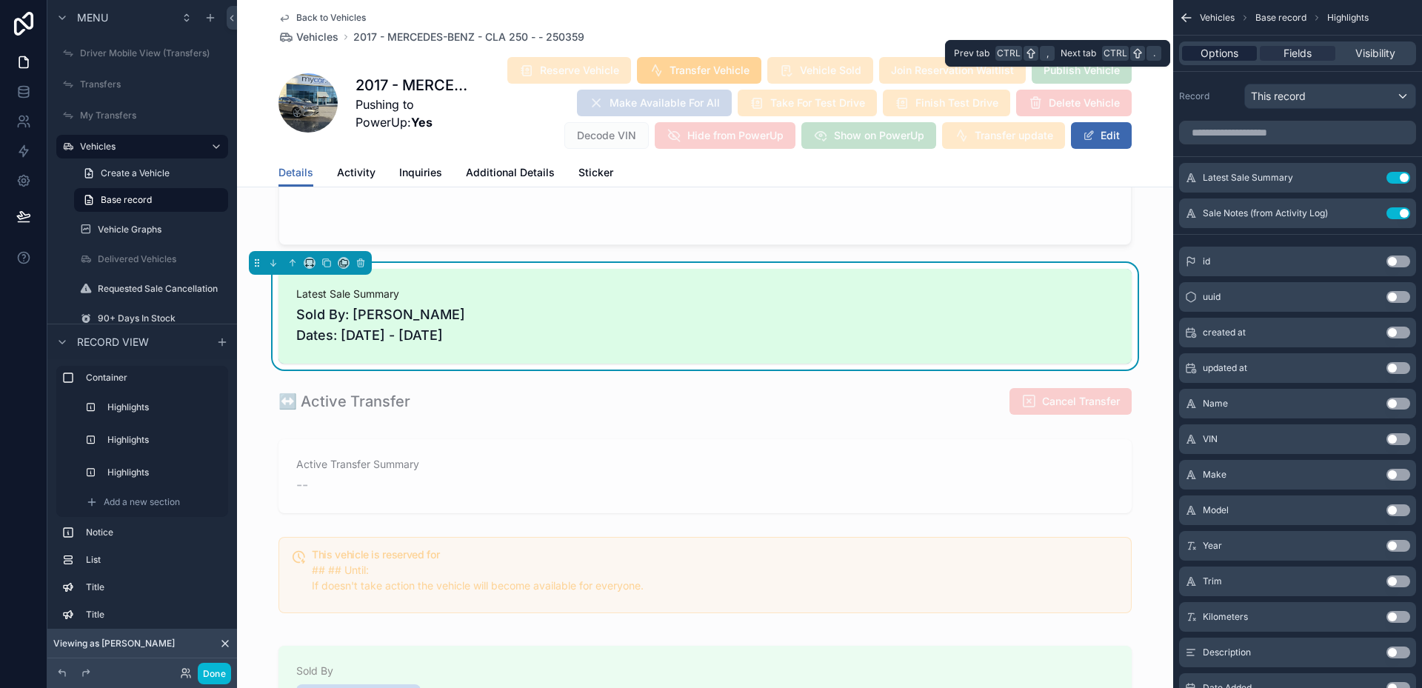
click at [1219, 59] on span "Options" at bounding box center [1220, 53] width 38 height 15
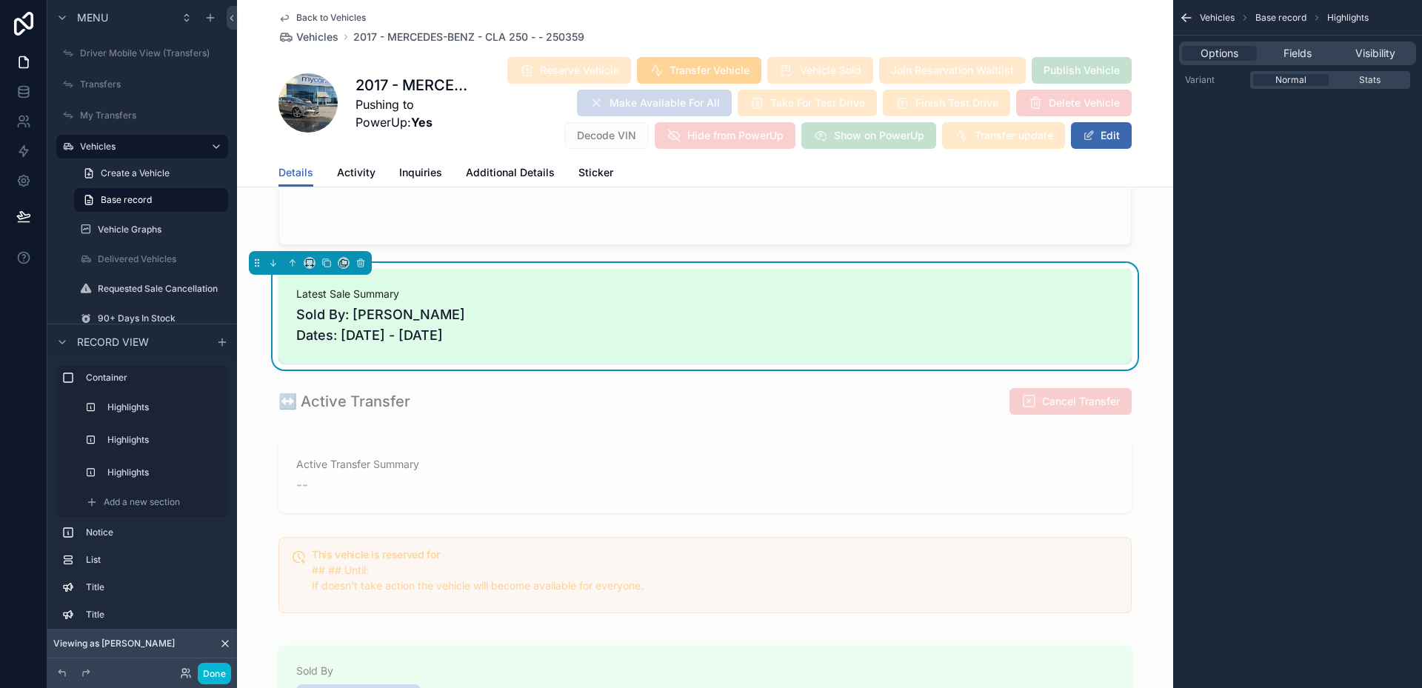
click at [1279, 45] on div "Options Fields Visibility" at bounding box center [1297, 53] width 237 height 24
click at [1285, 48] on span "Fields" at bounding box center [1298, 53] width 28 height 15
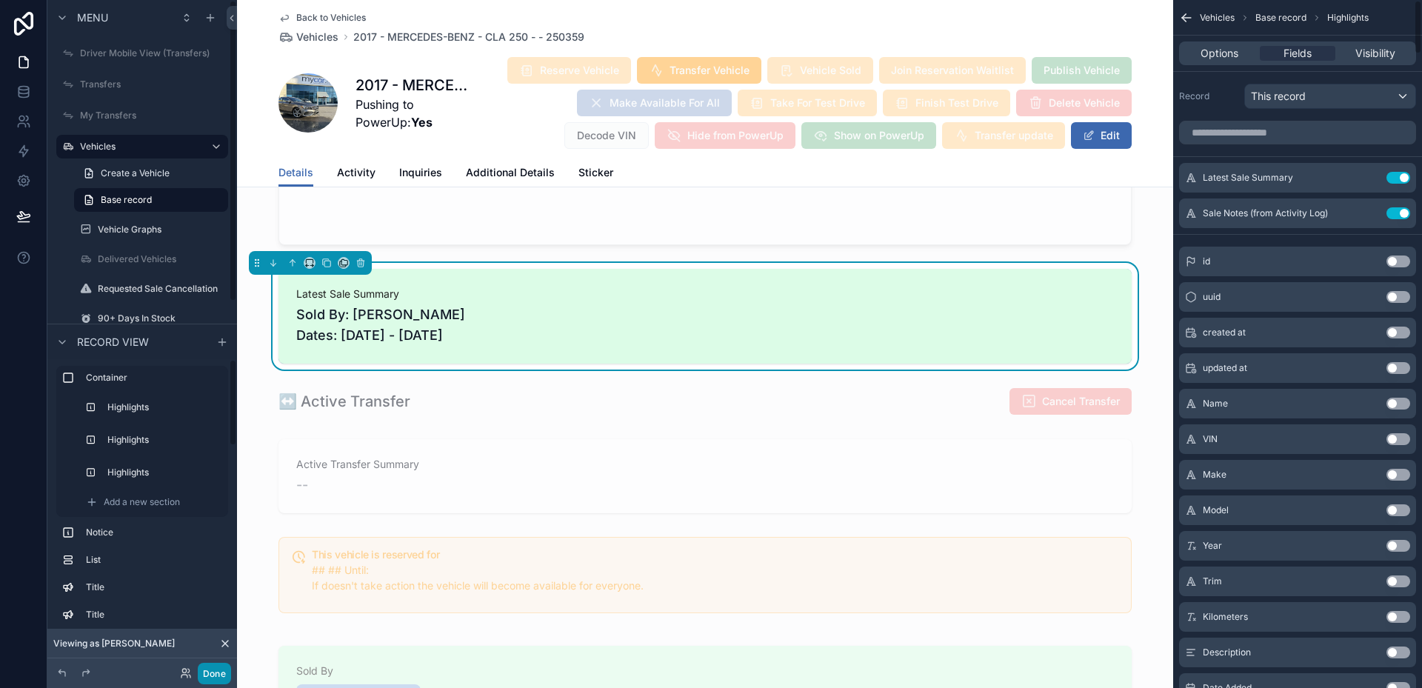
click at [213, 667] on button "Done" at bounding box center [214, 673] width 33 height 21
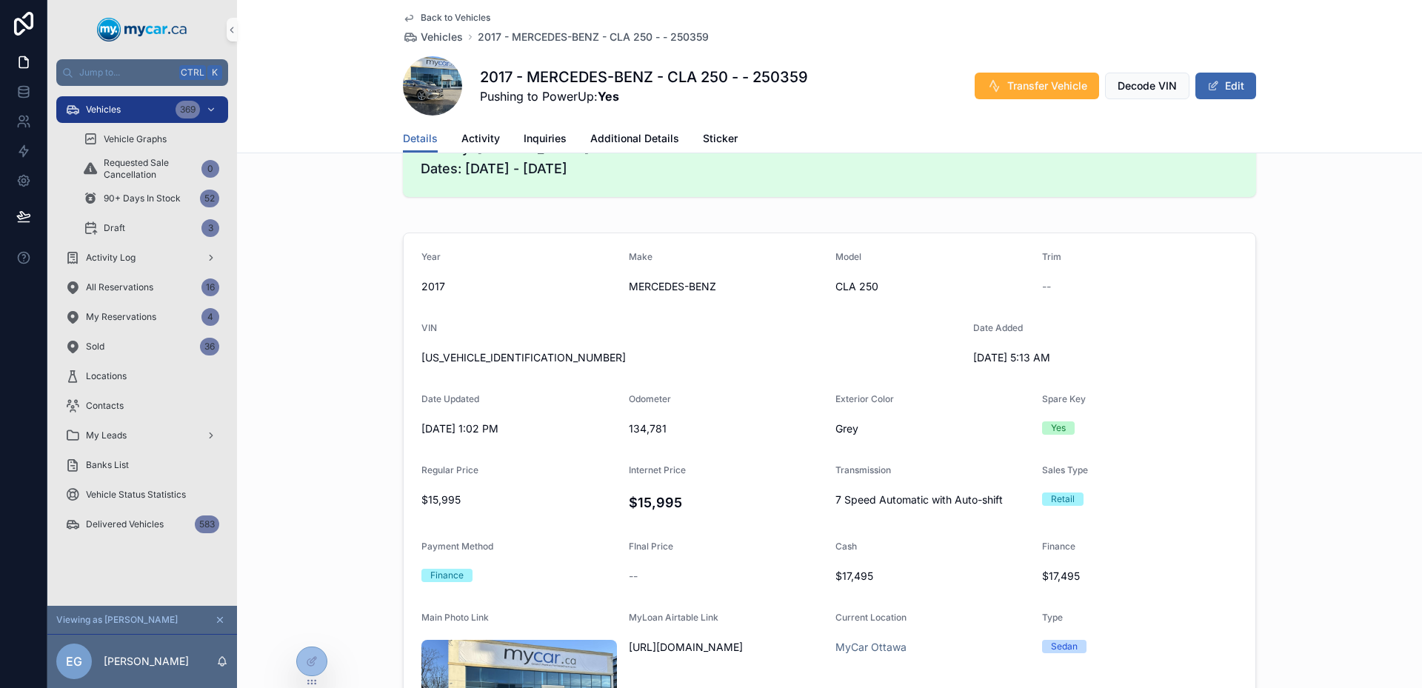
scroll to position [60, 0]
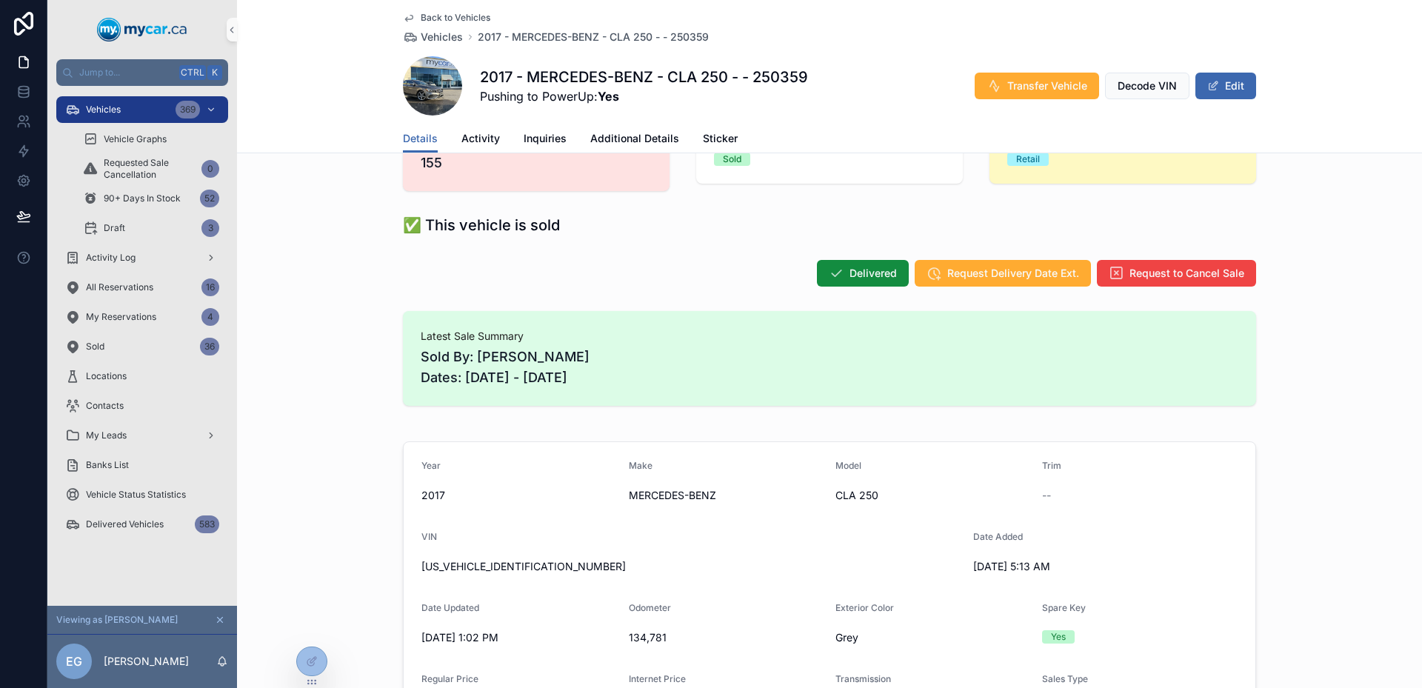
click at [390, 341] on div "Latest Sale Summary Sold By: [PERSON_NAME] Dates: [DATE] - [DATE]" at bounding box center [829, 358] width 1185 height 107
drag, startPoint x: 390, startPoint y: 341, endPoint x: 587, endPoint y: 360, distance: 198.7
click at [574, 360] on div "Latest Sale Summary Sold By: [PERSON_NAME] Dates: [DATE] - [DATE]" at bounding box center [829, 358] width 1185 height 107
click at [593, 361] on span "Sold By: [PERSON_NAME] Dates: [DATE] - [DATE]" at bounding box center [830, 367] width 818 height 41
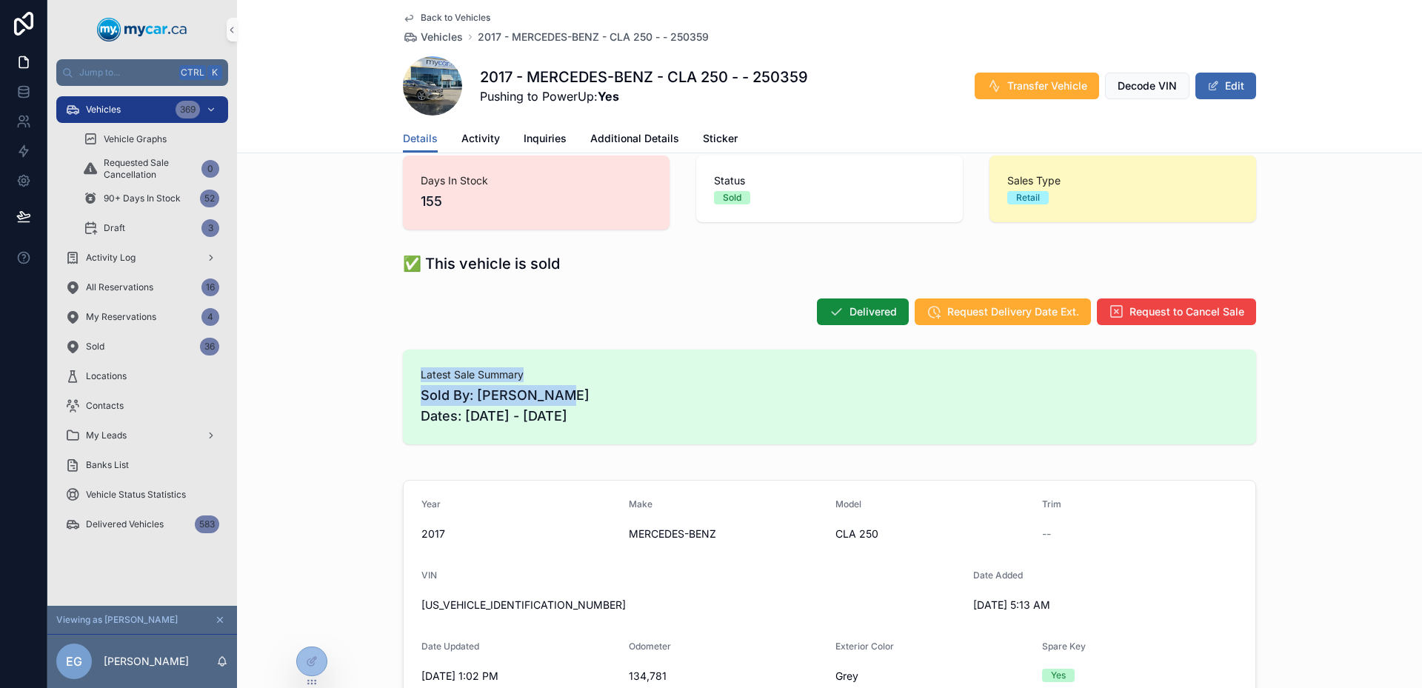
scroll to position [0, 0]
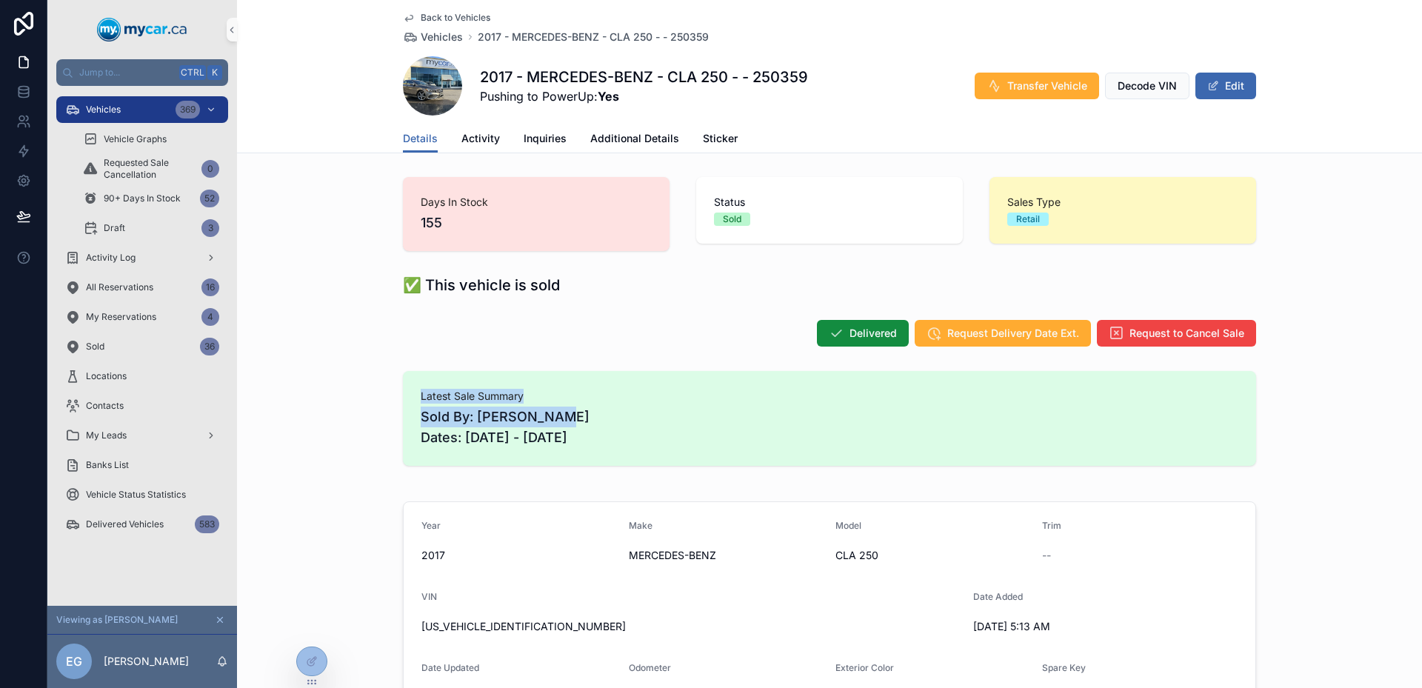
click at [140, 140] on span "Vehicle Graphs" at bounding box center [135, 139] width 63 height 12
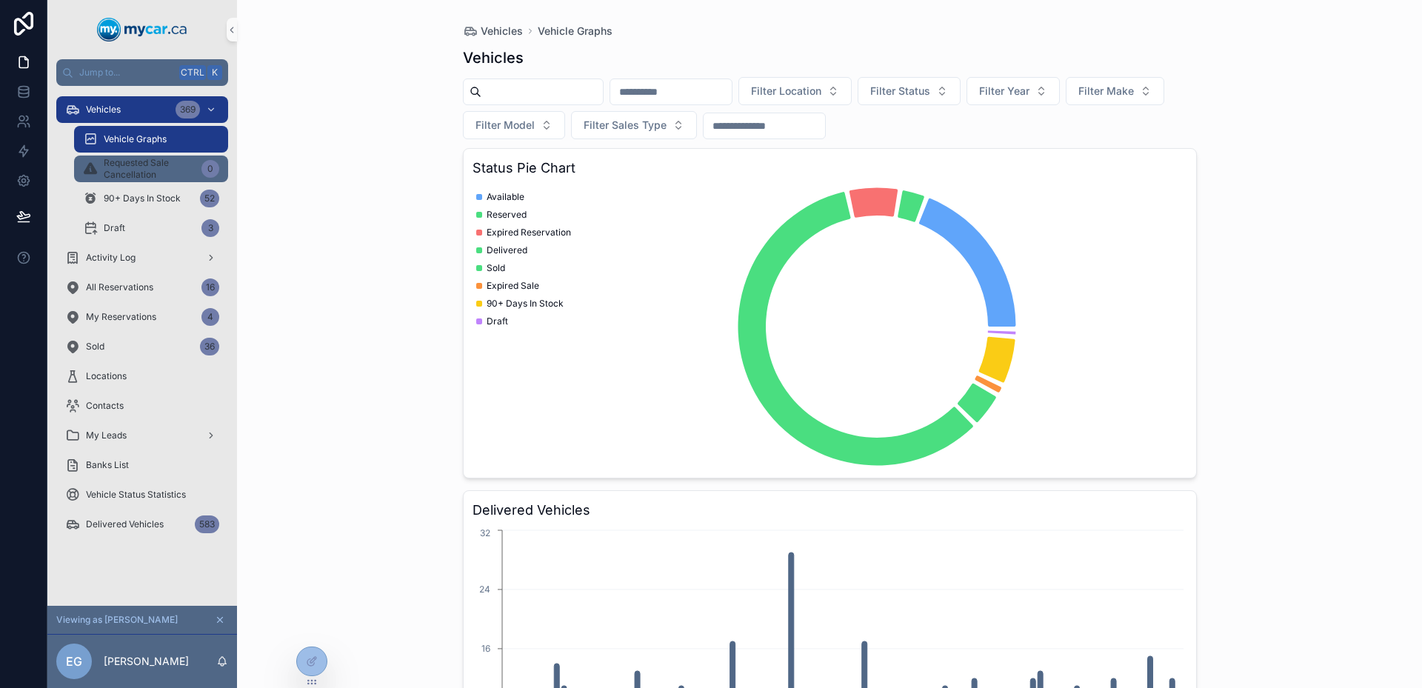
click at [121, 160] on span "Requested Sale Cancellation" at bounding box center [150, 169] width 92 height 24
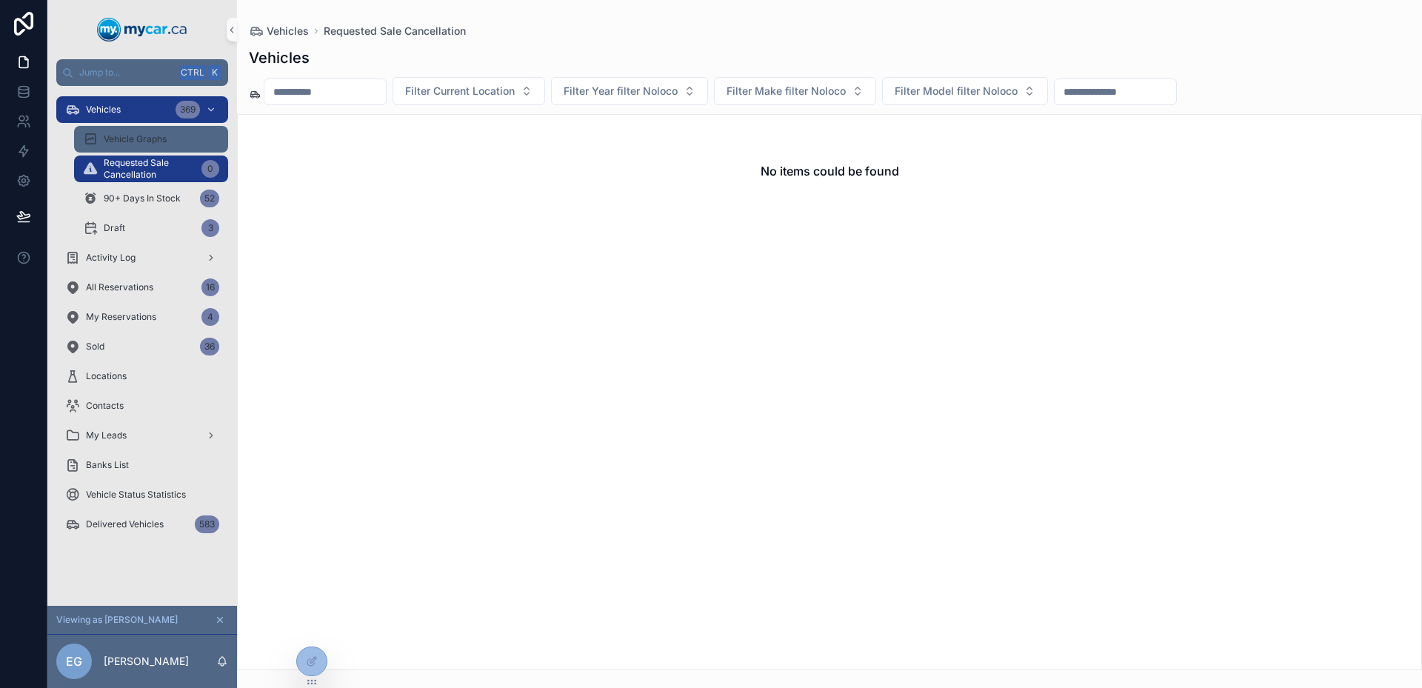
click at [144, 144] on span "Vehicle Graphs" at bounding box center [135, 139] width 63 height 12
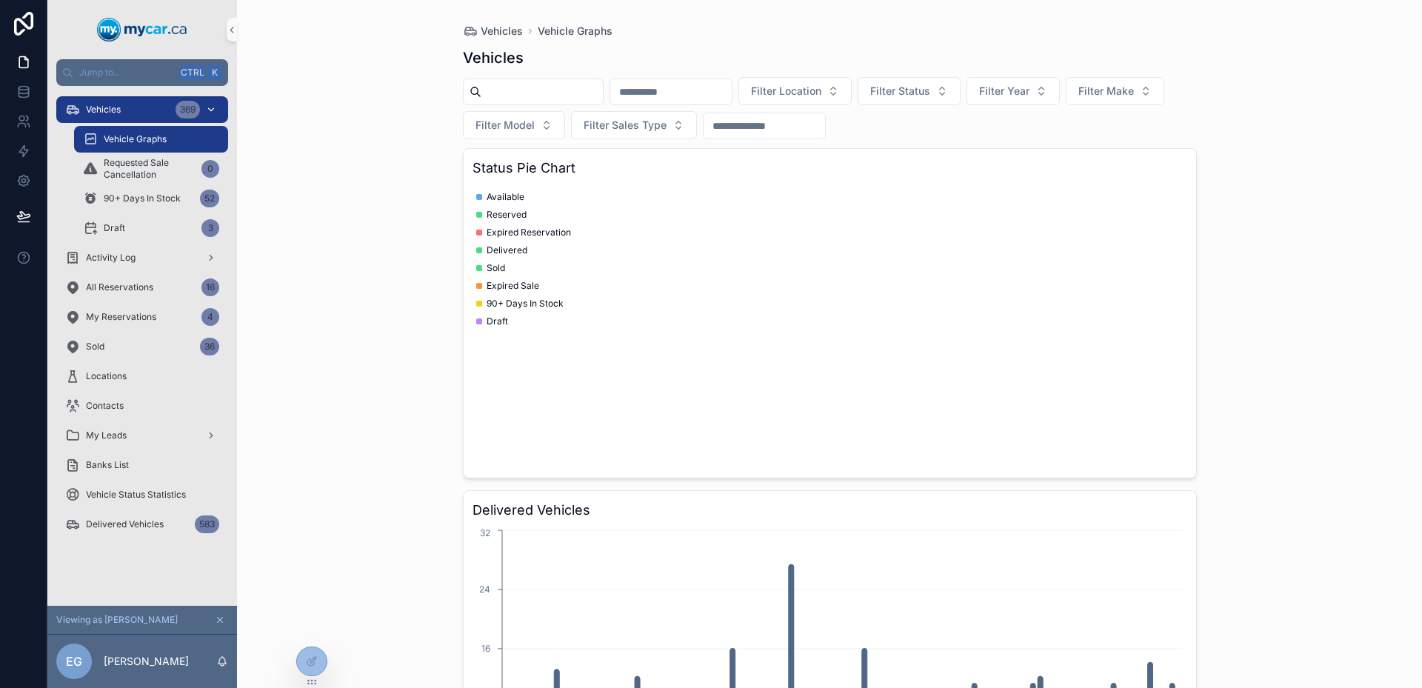
click at [117, 114] on span "Vehicles" at bounding box center [103, 110] width 35 height 12
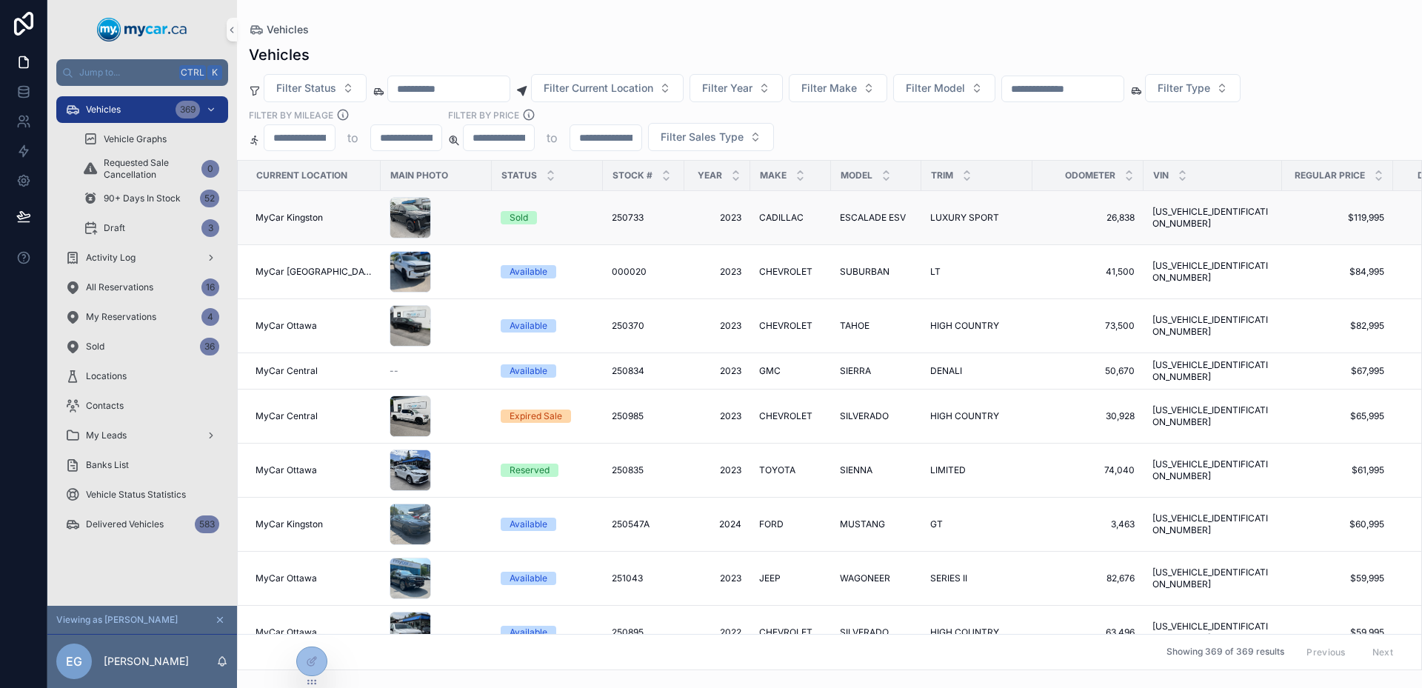
click at [307, 217] on span "MyCar Kingston" at bounding box center [289, 218] width 67 height 12
click at [1124, 93] on input "scrollable content" at bounding box center [1062, 89] width 121 height 21
paste input "******"
type input "******"
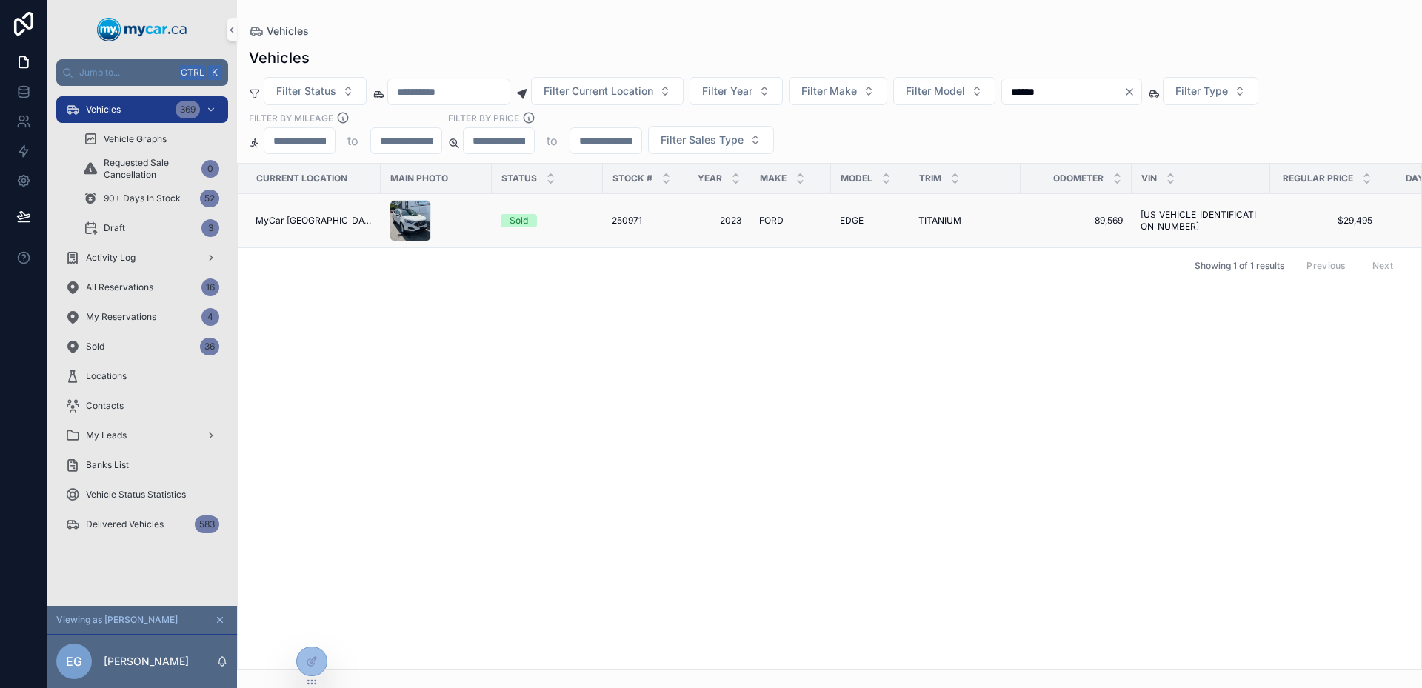
click at [467, 245] on td "scrollable content" at bounding box center [436, 221] width 111 height 54
click at [458, 234] on div "scrollable content" at bounding box center [436, 220] width 93 height 41
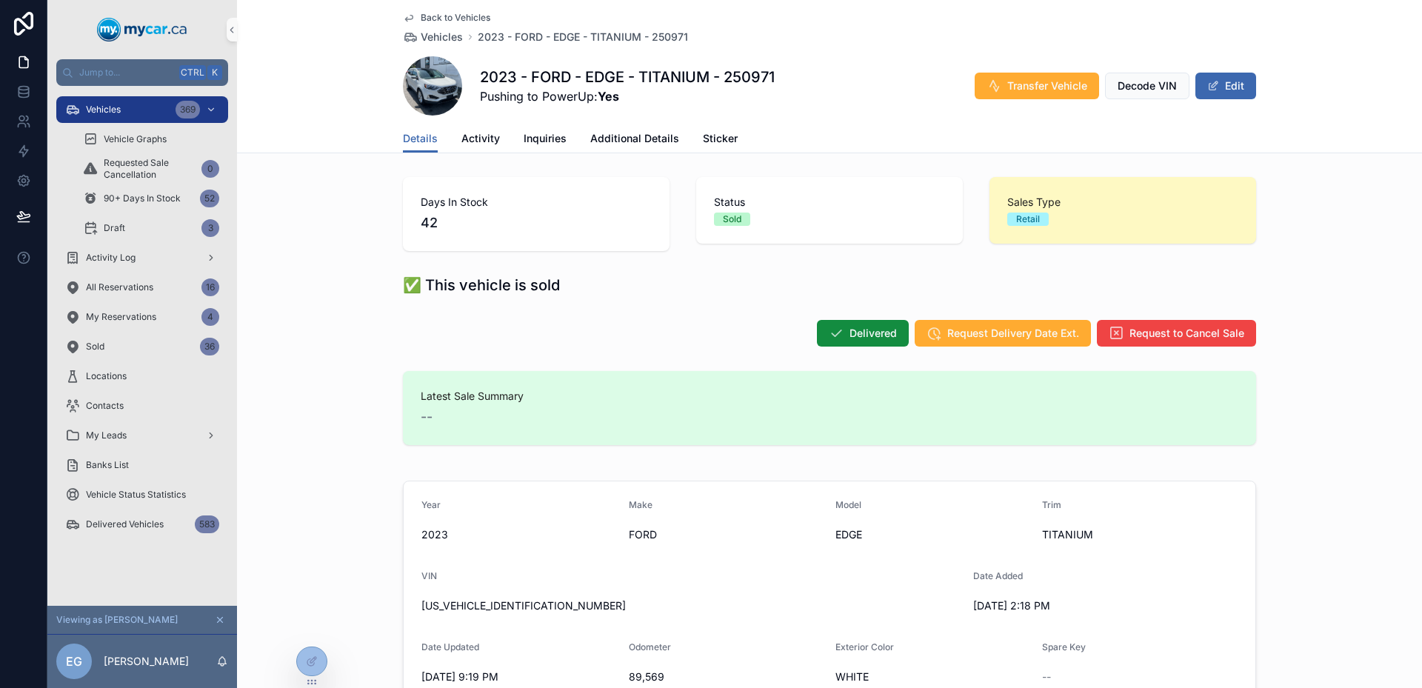
click at [444, 389] on span "Latest Sale Summary" at bounding box center [830, 396] width 818 height 15
click at [434, 400] on span "Latest Sale Summary" at bounding box center [830, 396] width 818 height 15
drag, startPoint x: 434, startPoint y: 400, endPoint x: 475, endPoint y: 411, distance: 42.2
click at [472, 410] on div "Latest Sale Summary --" at bounding box center [830, 408] width 818 height 39
click at [475, 411] on div "--" at bounding box center [830, 417] width 818 height 21
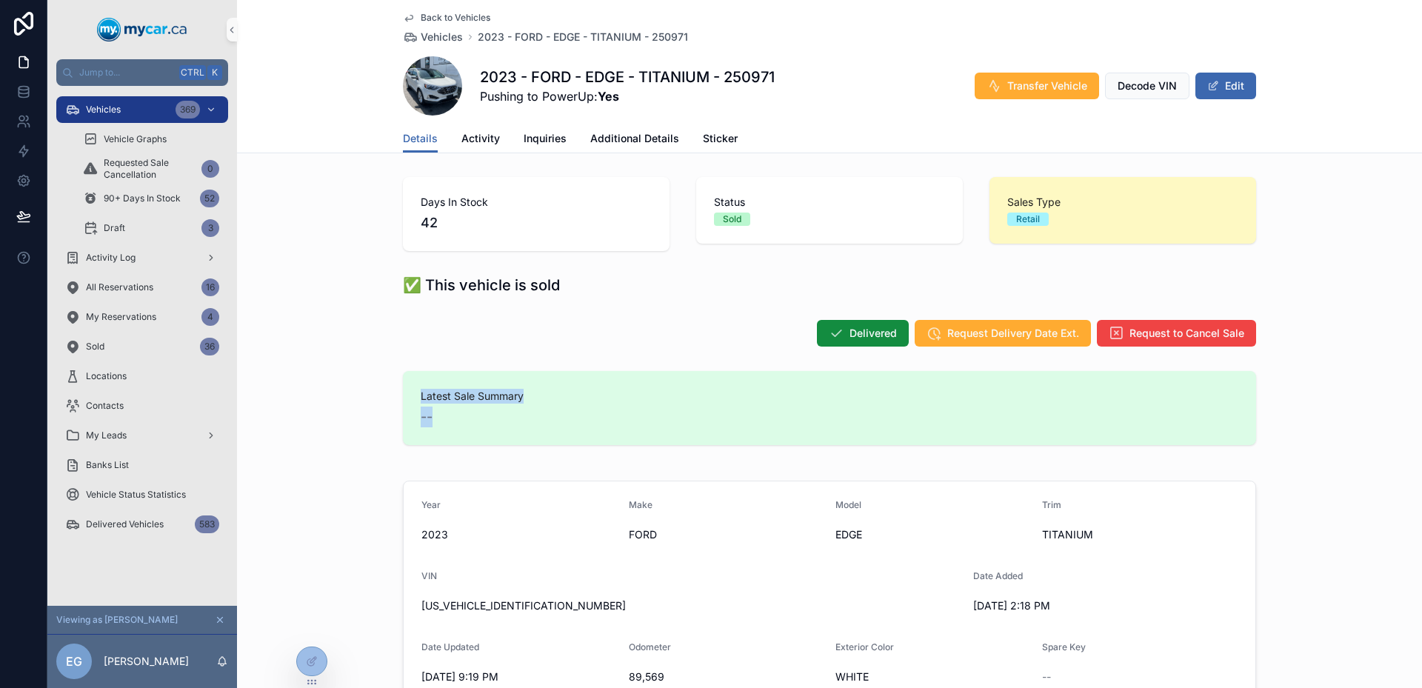
drag, startPoint x: 475, startPoint y: 411, endPoint x: 433, endPoint y: 403, distance: 43.0
click at [433, 404] on div "Latest Sale Summary --" at bounding box center [830, 408] width 818 height 39
click at [433, 403] on span "Latest Sale Summary" at bounding box center [830, 396] width 818 height 15
drag, startPoint x: 683, startPoint y: 412, endPoint x: 599, endPoint y: 402, distance: 84.4
click at [683, 412] on div "--" at bounding box center [830, 417] width 818 height 21
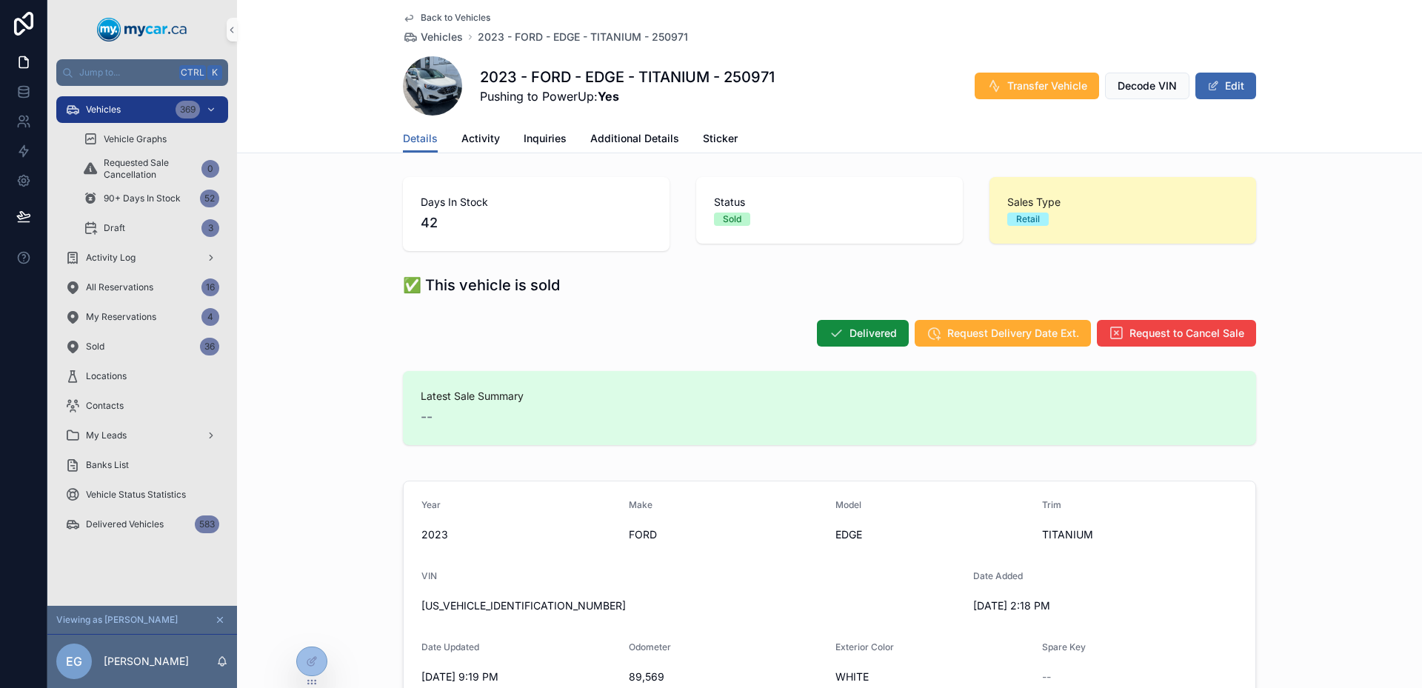
click at [437, 16] on span "Back to Vehicles" at bounding box center [456, 18] width 70 height 12
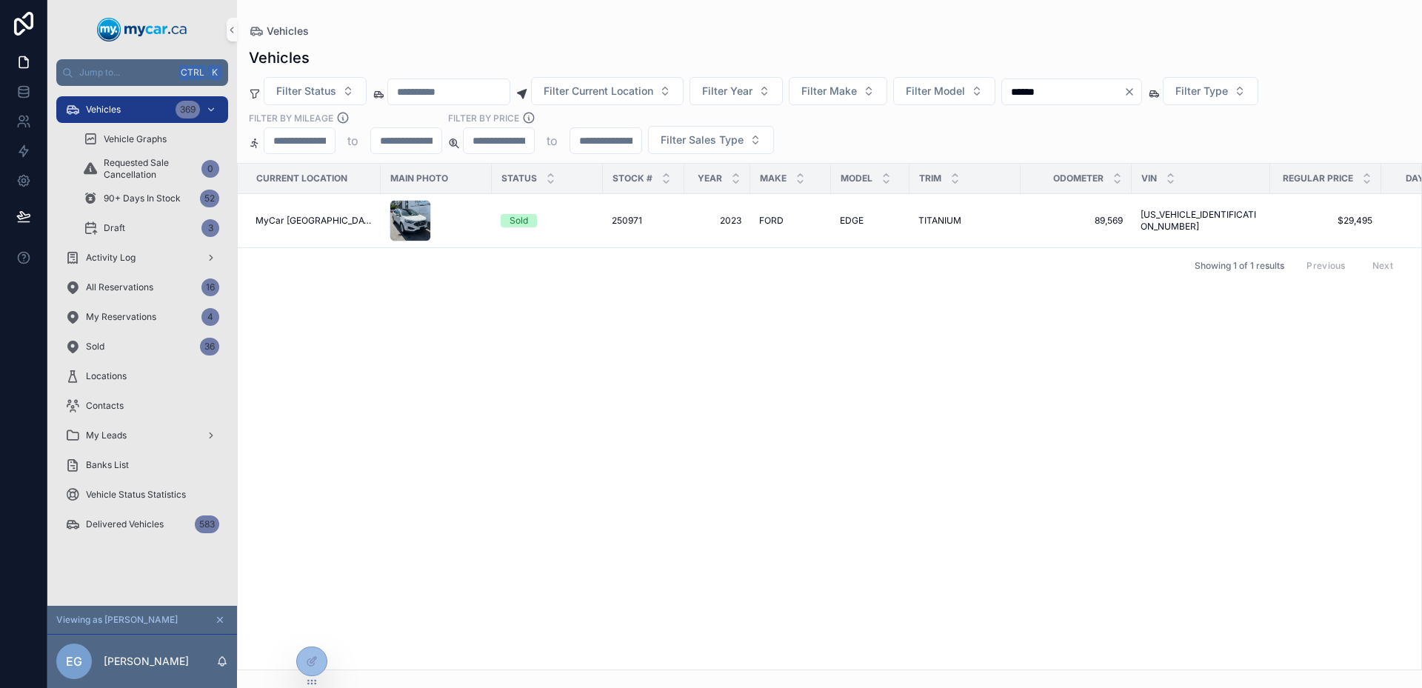
click at [1066, 98] on input "******" at bounding box center [1062, 91] width 121 height 21
type input "*"
click at [925, 124] on div "Filter Status Filter Current Location Filter Year Filter Make Filter Model Filt…" at bounding box center [829, 115] width 1185 height 77
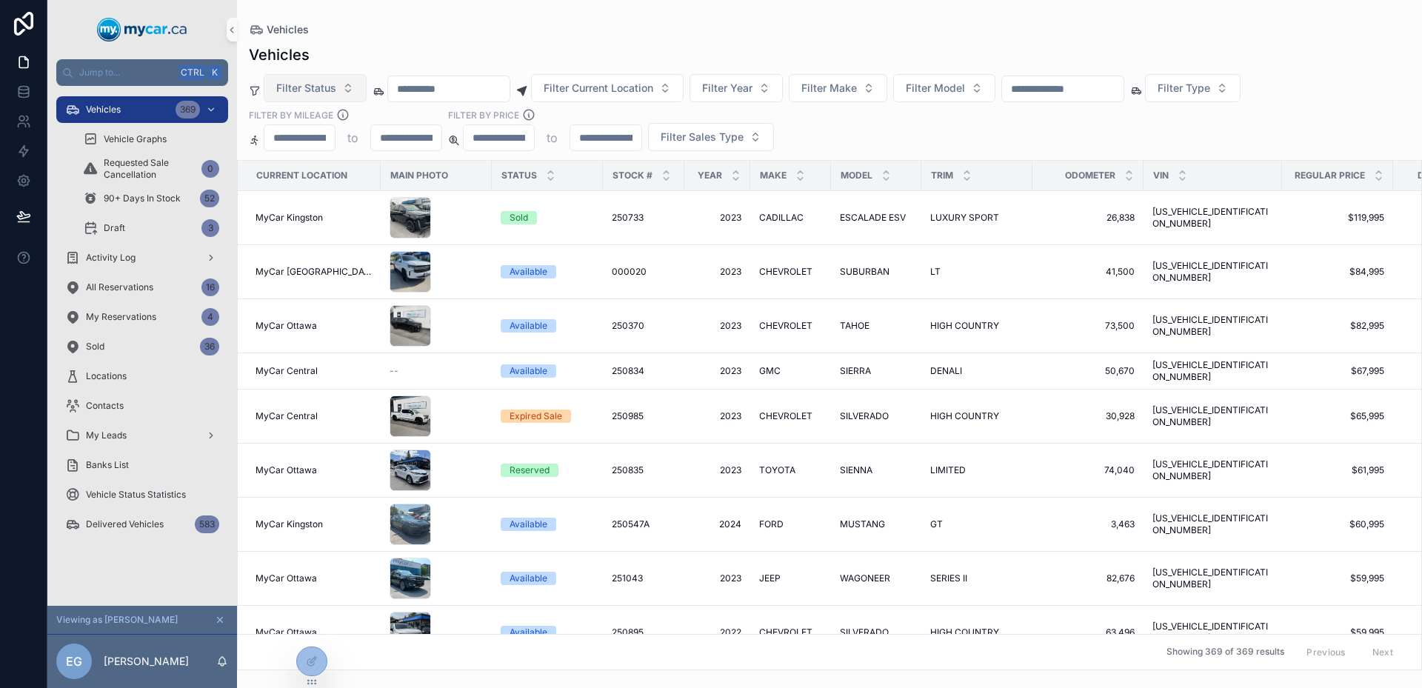
click at [318, 98] on button "Filter Status" at bounding box center [315, 88] width 103 height 28
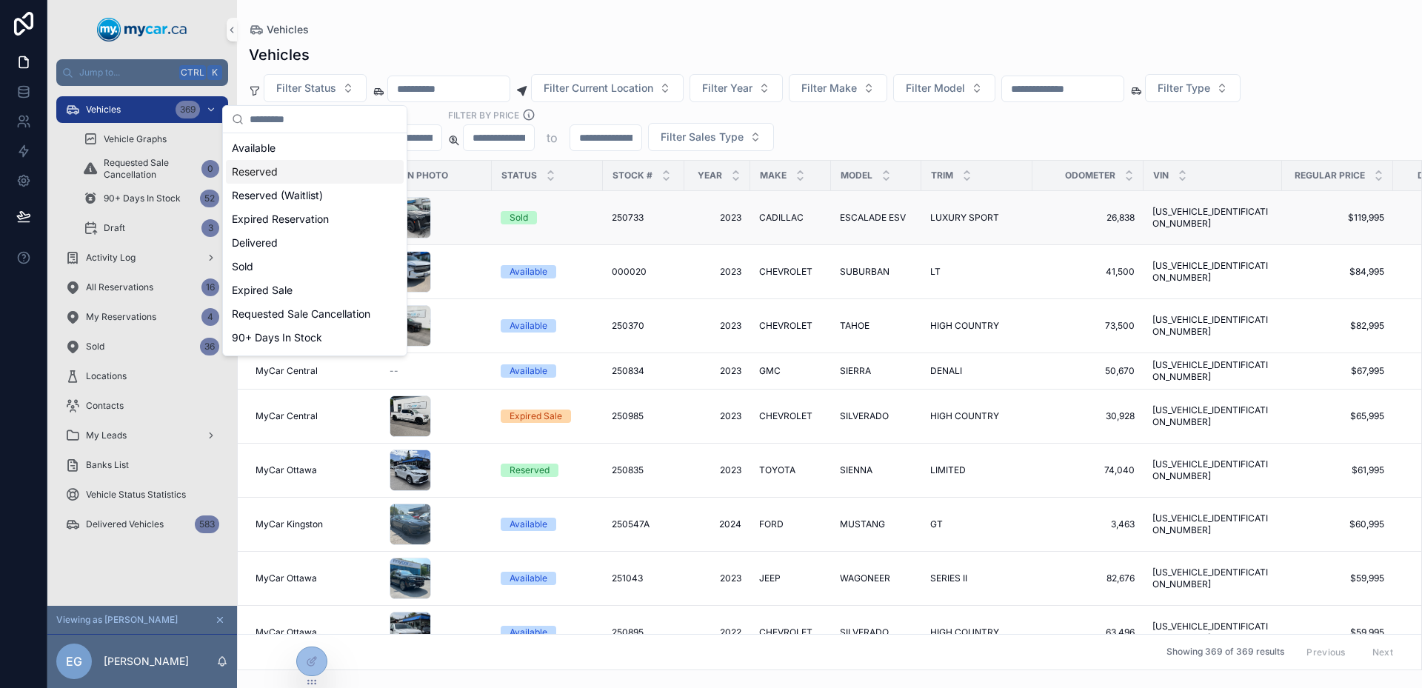
click at [459, 215] on div "scrollable content" at bounding box center [436, 217] width 93 height 41
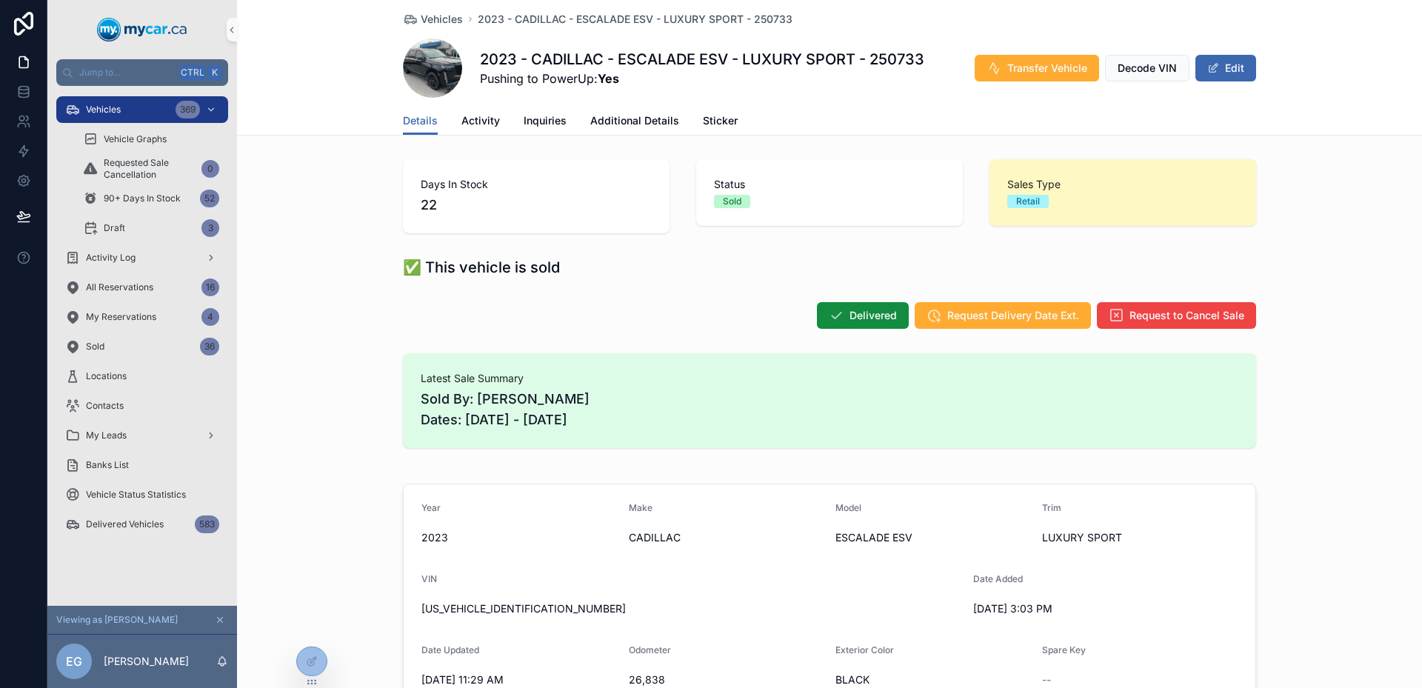
click at [877, 53] on h1 "2023 - CADILLAC - ESCALADE ESV - LUXURY SPORT - 250733" at bounding box center [702, 59] width 444 height 21
copy h1 "250733"
click at [133, 113] on div "Vehicles 369" at bounding box center [142, 110] width 154 height 24
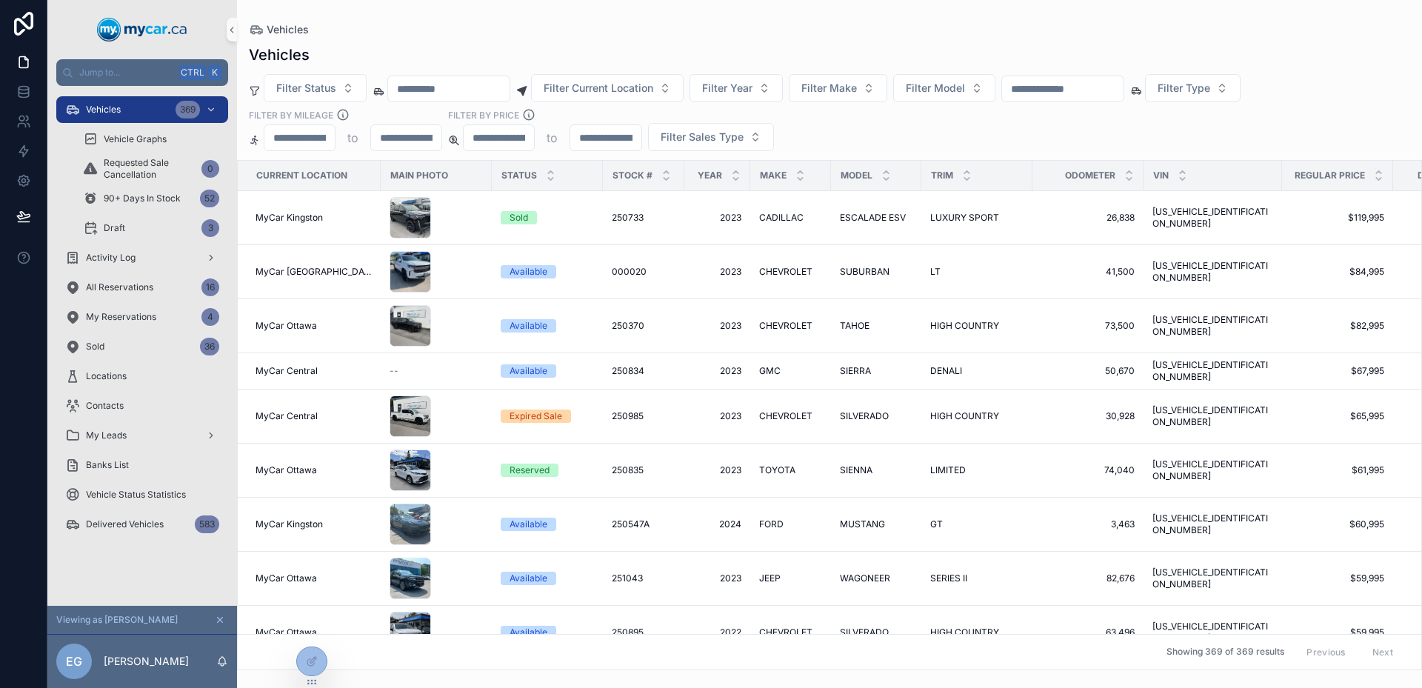
click at [1120, 81] on input "scrollable content" at bounding box center [1062, 89] width 121 height 21
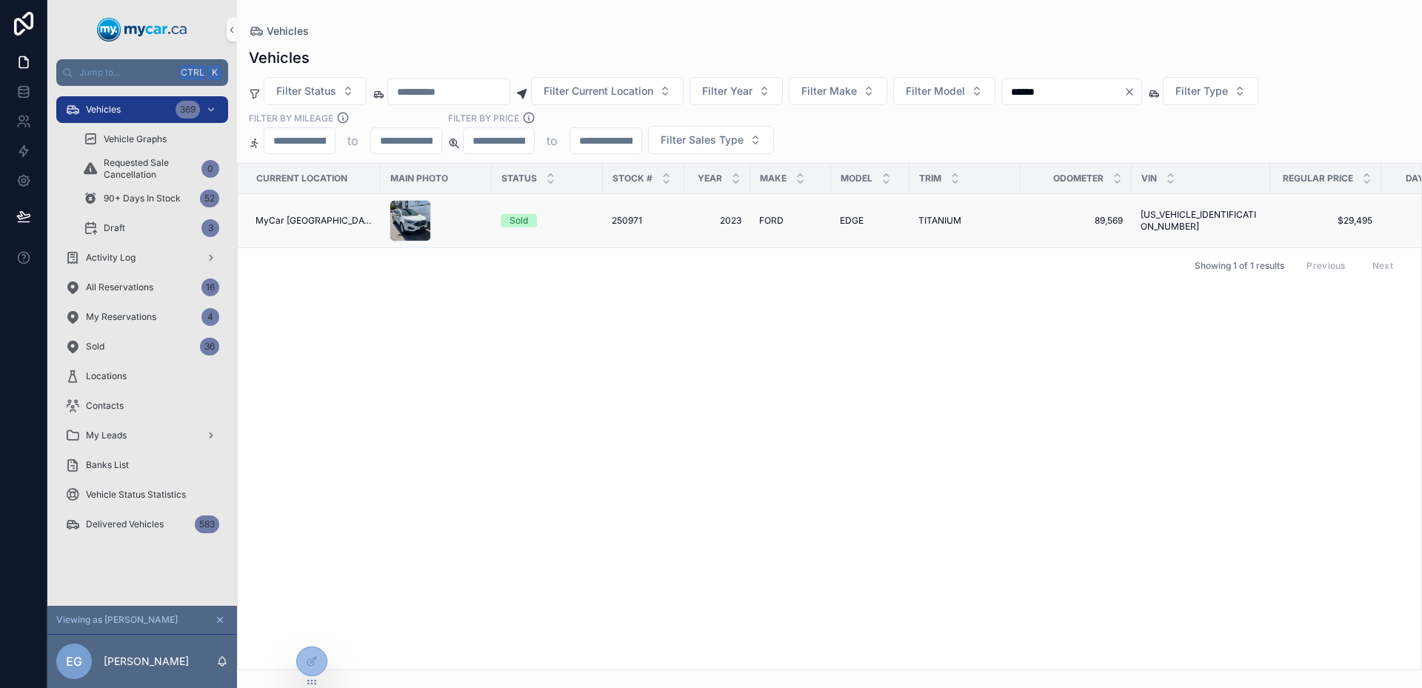
type input "******"
click at [451, 233] on div "scrollable content" at bounding box center [436, 220] width 93 height 41
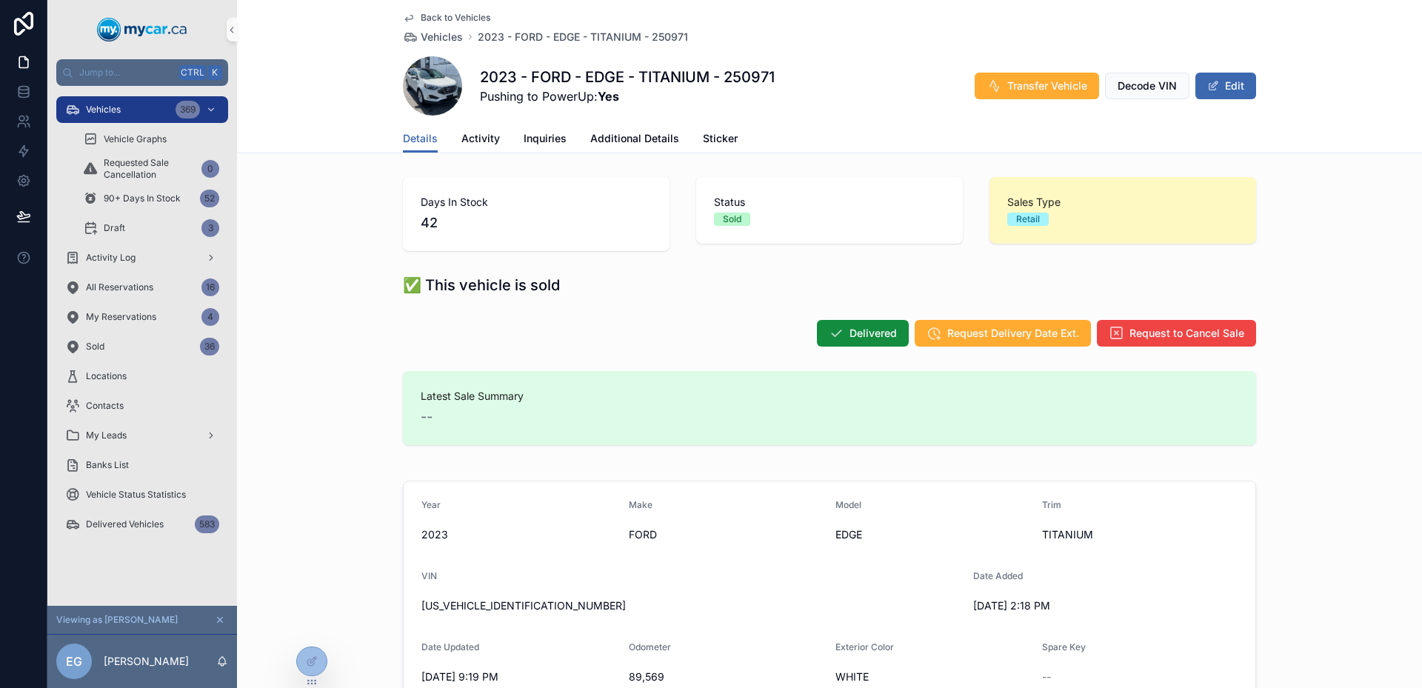
click at [484, 79] on h1 "2023 - FORD - EDGE - TITANIUM - 250971" at bounding box center [627, 77] width 295 height 21
drag, startPoint x: 484, startPoint y: 79, endPoint x: 773, endPoint y: 80, distance: 289.7
click at [773, 80] on h1 "2023 - FORD - EDGE - TITANIUM - 250971" at bounding box center [627, 77] width 295 height 21
click at [708, 277] on div "✅ This vehicle is sold" at bounding box center [829, 285] width 853 height 21
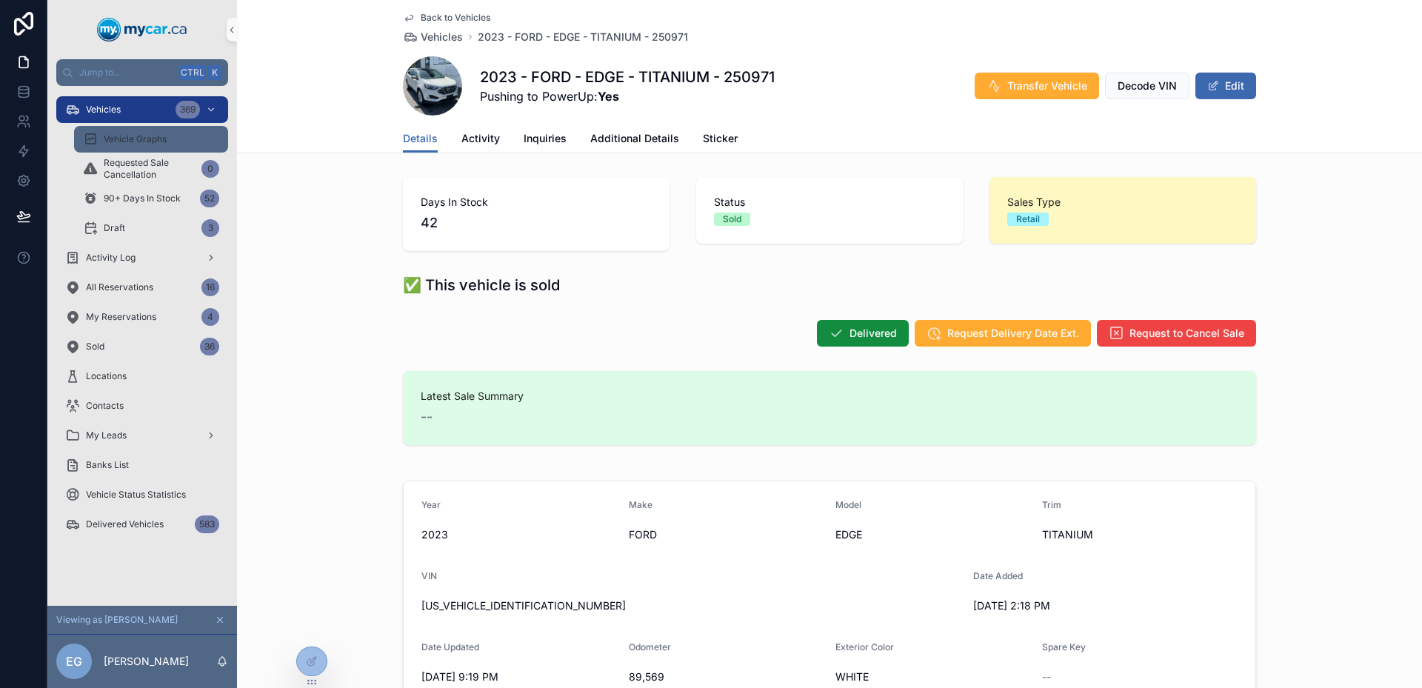
click at [119, 129] on div "Vehicle Graphs" at bounding box center [151, 139] width 136 height 24
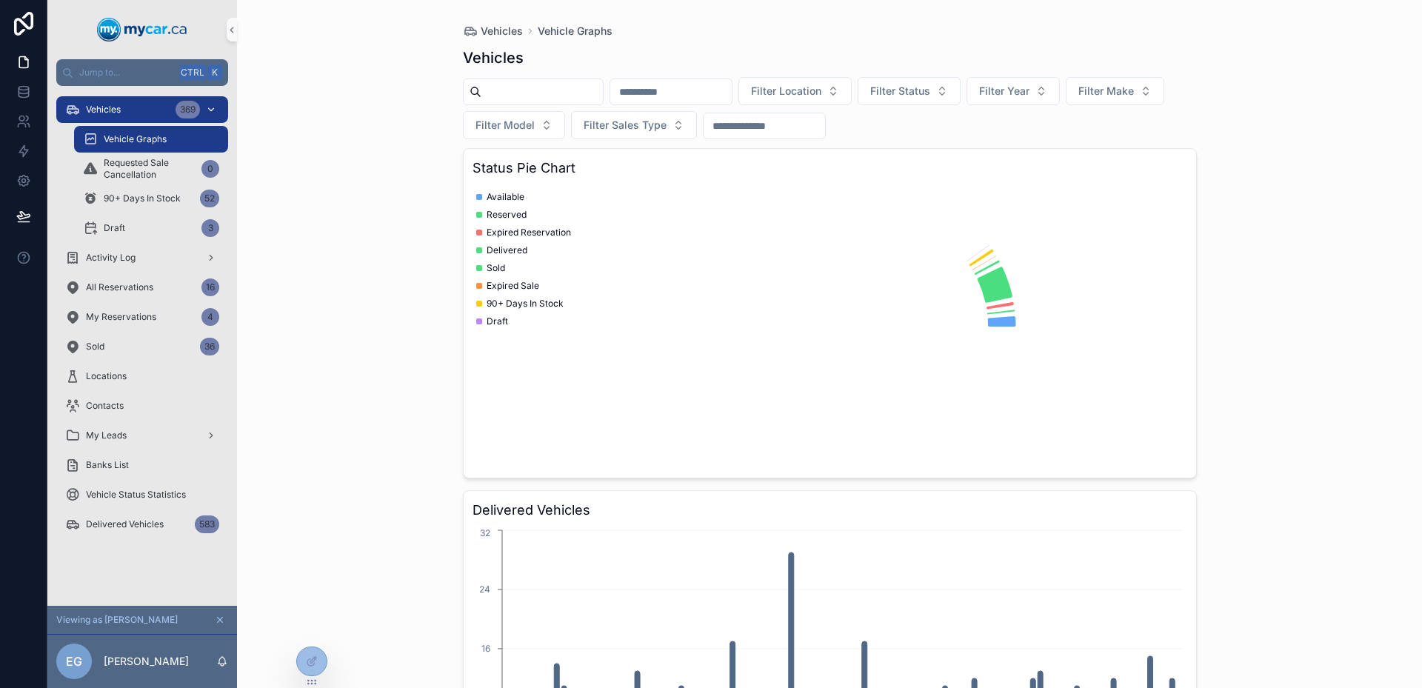
click at [124, 107] on div "Vehicles 369" at bounding box center [142, 110] width 154 height 24
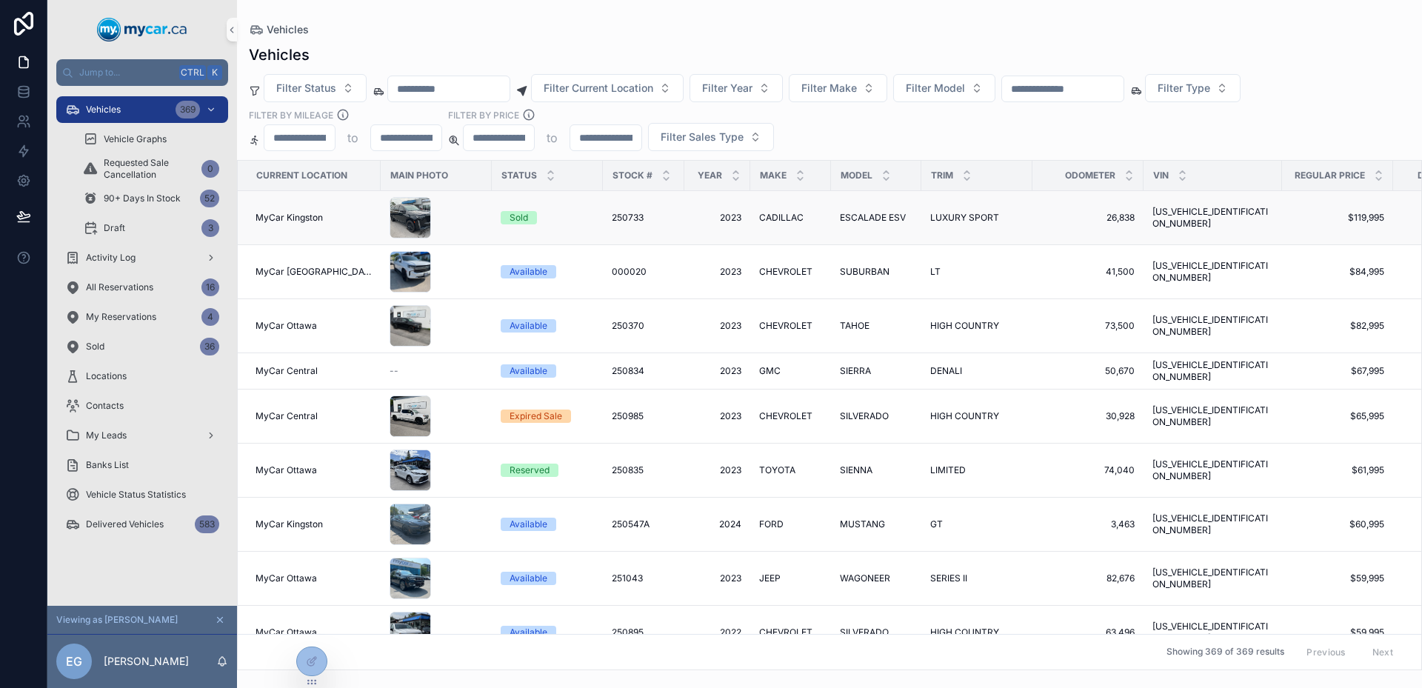
click at [464, 205] on div "scrollable content" at bounding box center [436, 217] width 93 height 41
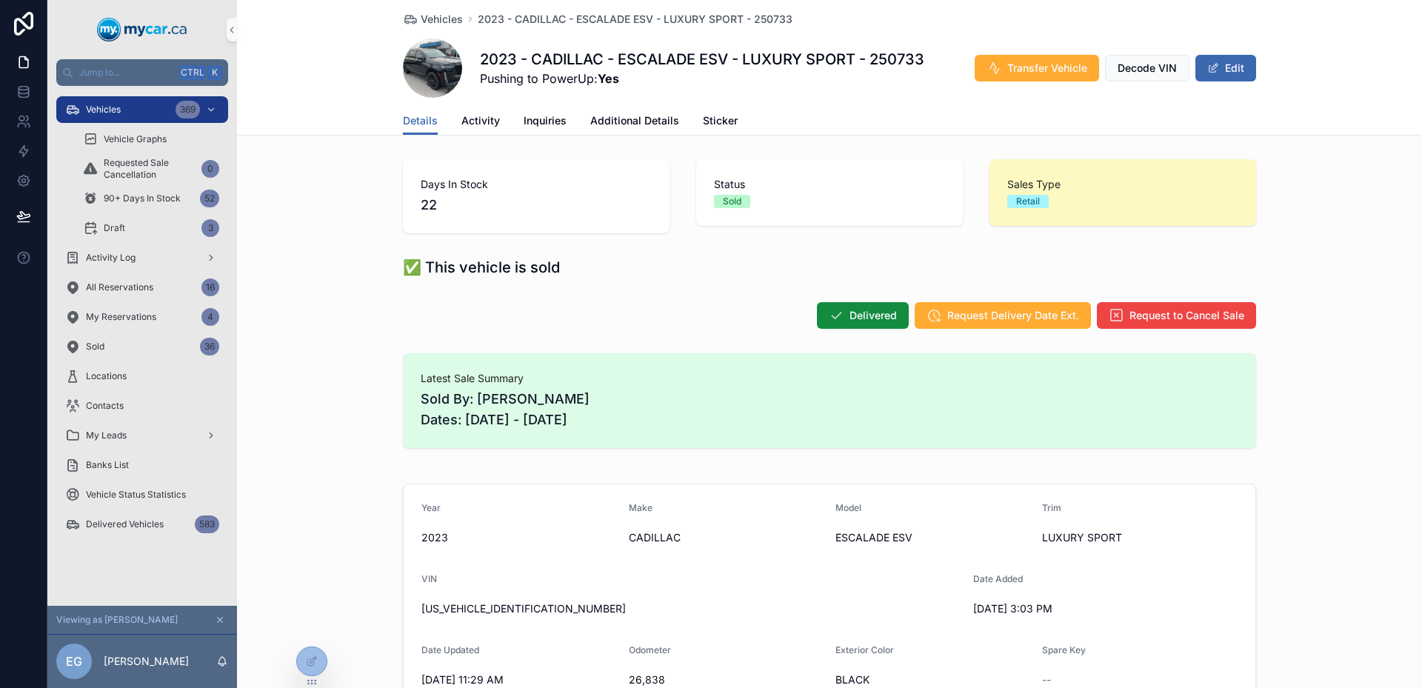
drag, startPoint x: 1173, startPoint y: 311, endPoint x: 1123, endPoint y: 356, distance: 67.2
click at [1151, 310] on span "Request to Cancel Sale" at bounding box center [1187, 315] width 115 height 15
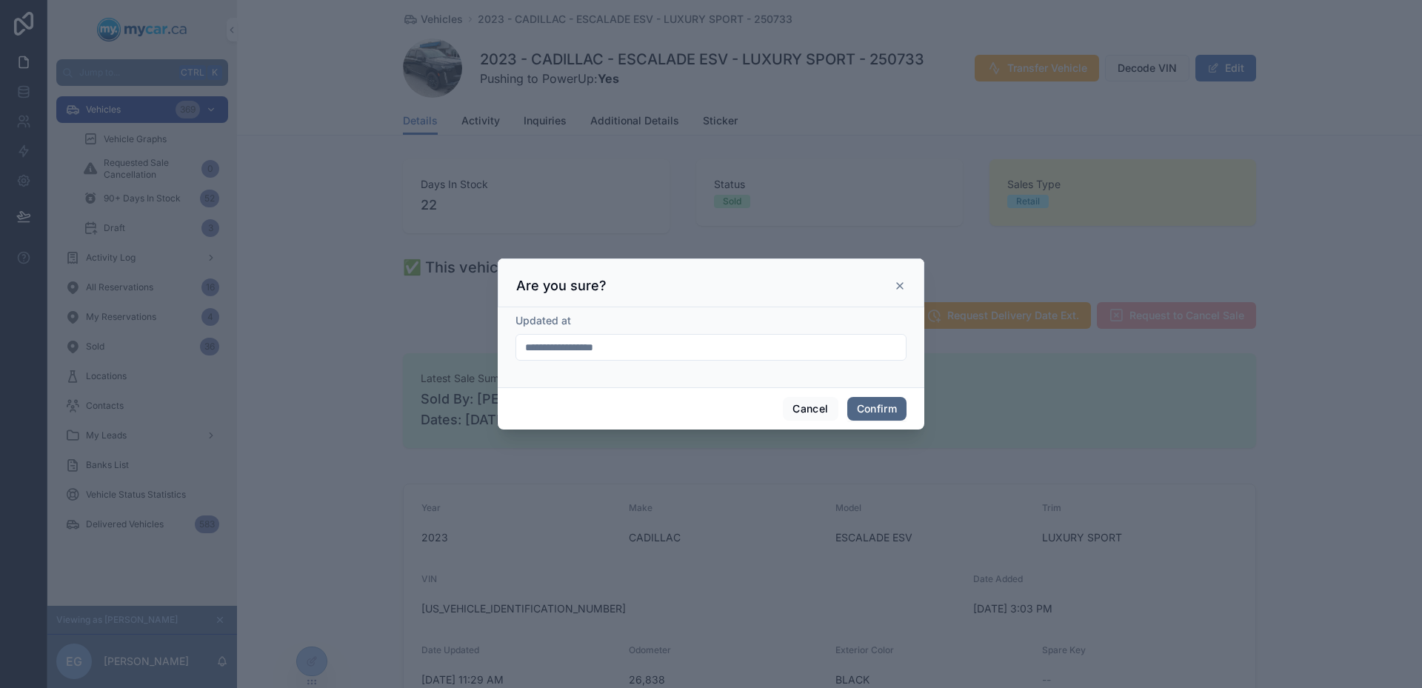
click at [873, 407] on button "Confirm" at bounding box center [877, 409] width 59 height 24
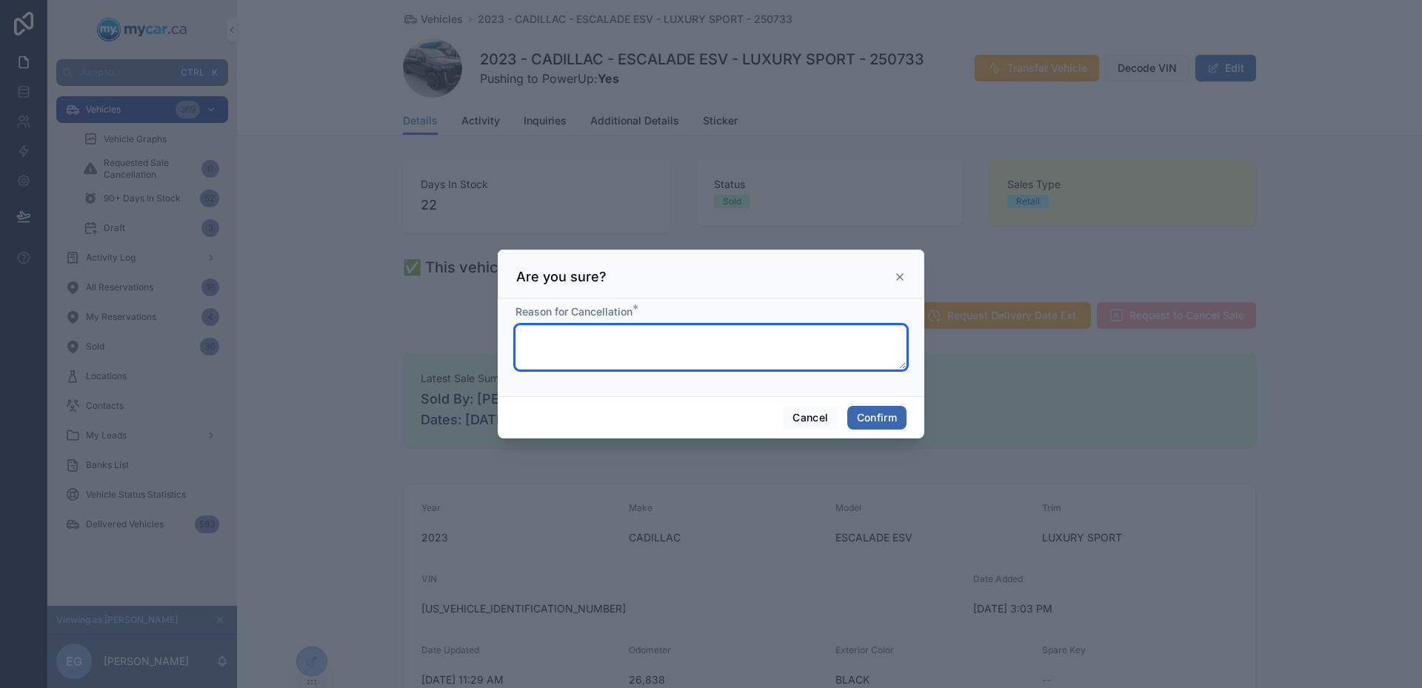
click at [762, 364] on textarea at bounding box center [711, 347] width 391 height 44
type textarea "****"
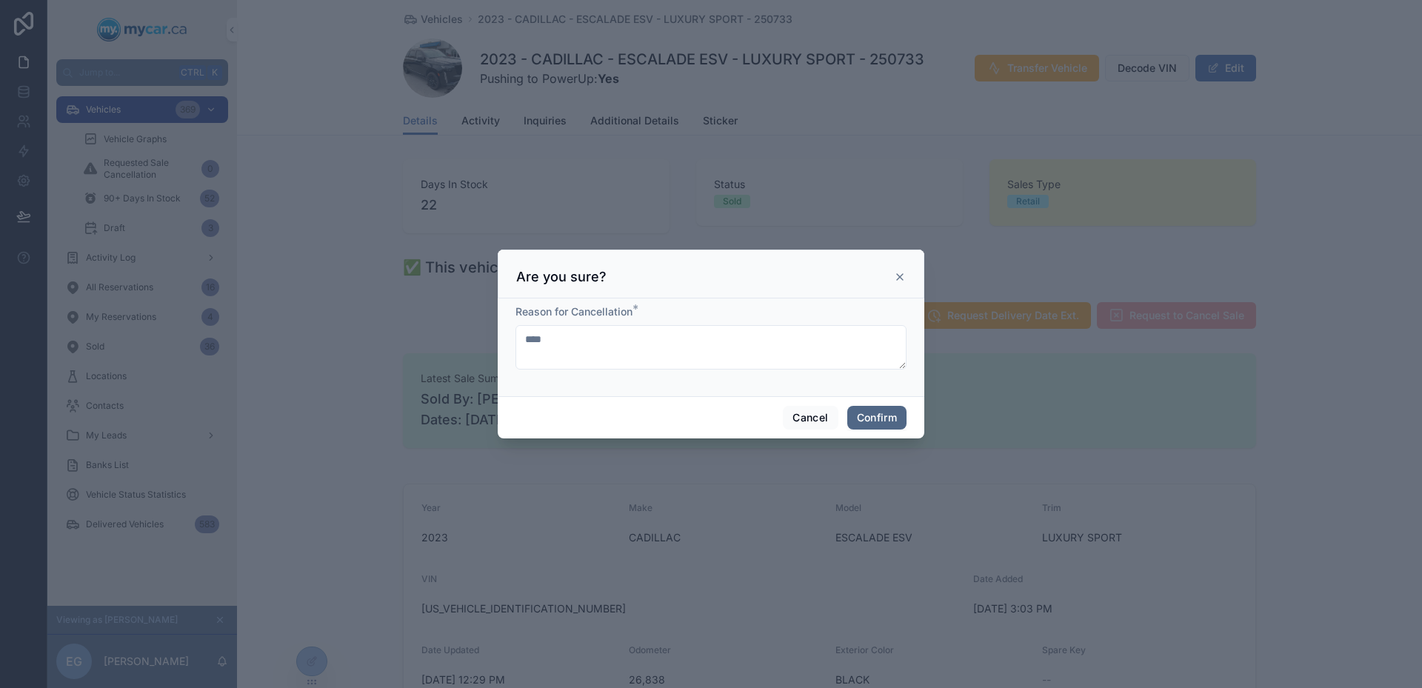
click at [896, 418] on button "Confirm" at bounding box center [877, 418] width 59 height 24
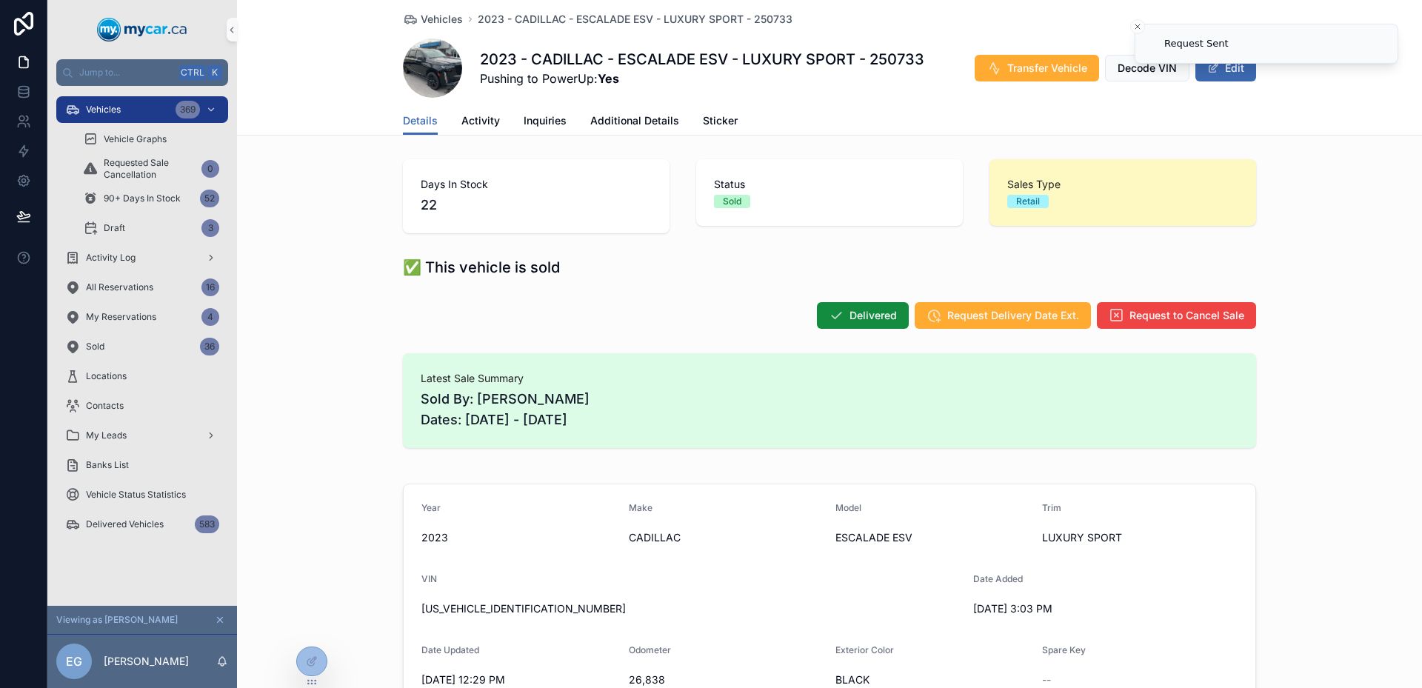
click at [511, 123] on div "Details Activity Inquiries Additional Details Sticker" at bounding box center [829, 121] width 853 height 28
click at [515, 119] on div "Details Activity Inquiries Additional Details Sticker" at bounding box center [829, 121] width 853 height 28
click at [524, 119] on span "Inquiries" at bounding box center [545, 120] width 43 height 15
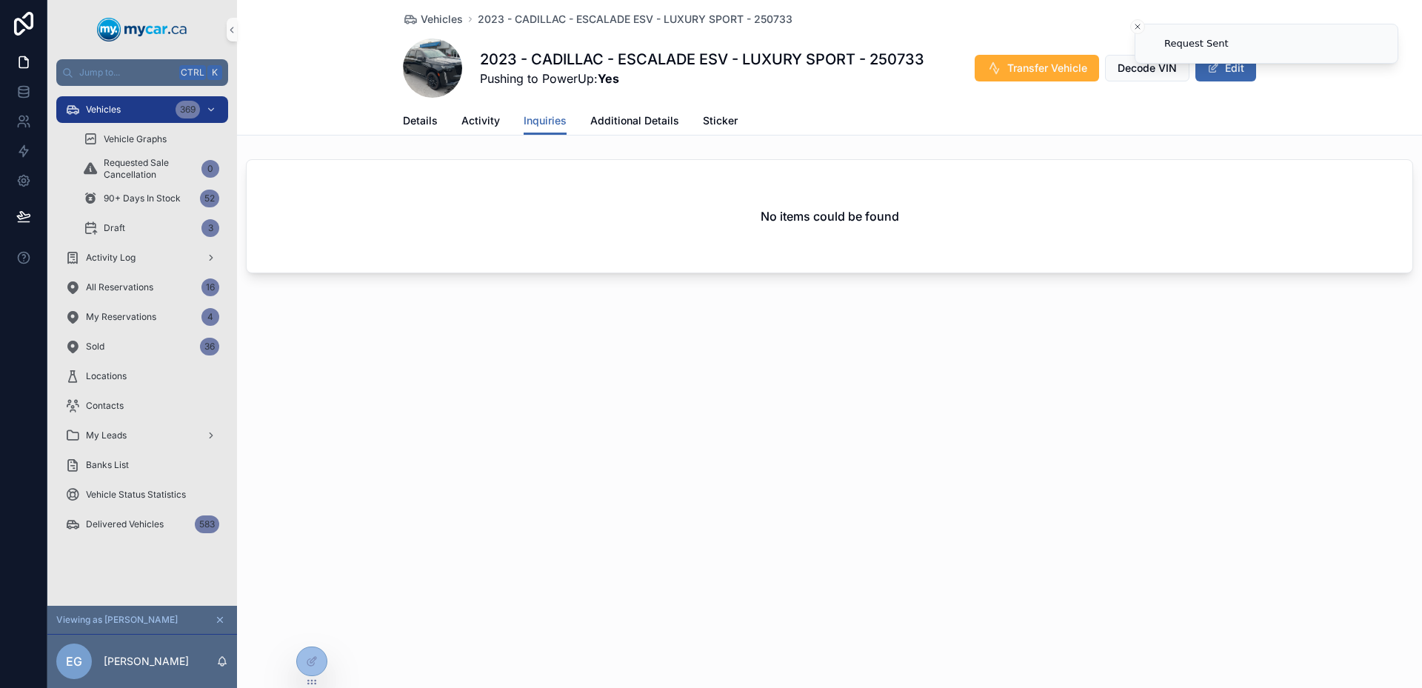
click at [455, 126] on div "Details Activity Inquiries Additional Details Sticker" at bounding box center [829, 121] width 853 height 28
click at [463, 127] on span "Activity" at bounding box center [481, 120] width 39 height 15
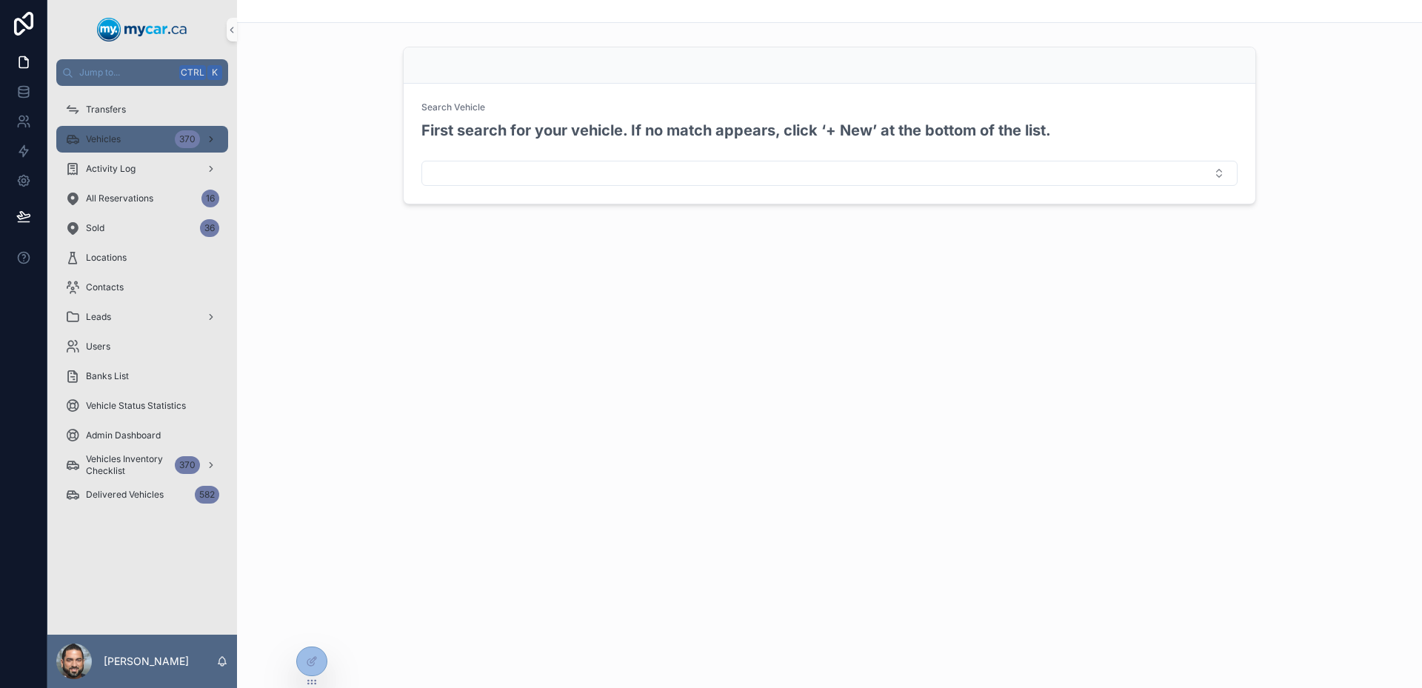
click at [130, 150] on div "Vehicles 370" at bounding box center [142, 139] width 154 height 24
